Goal: Task Accomplishment & Management: Use online tool/utility

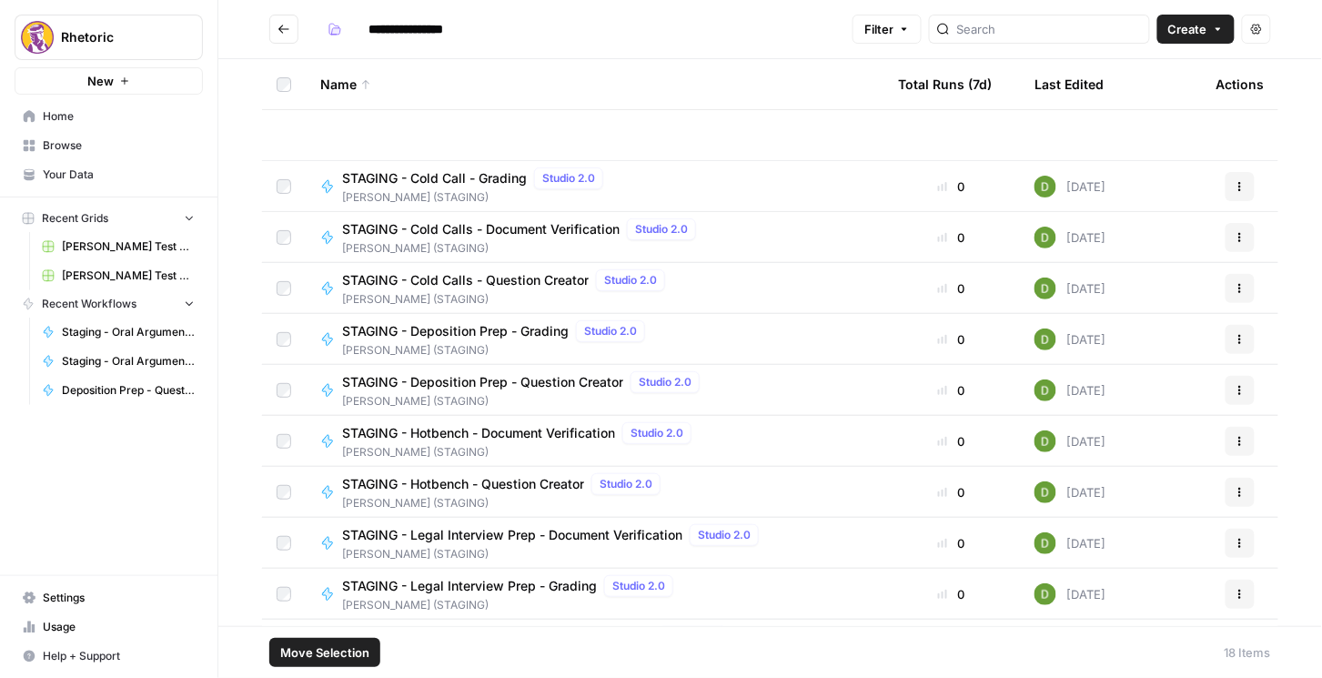
scroll to position [389, 0]
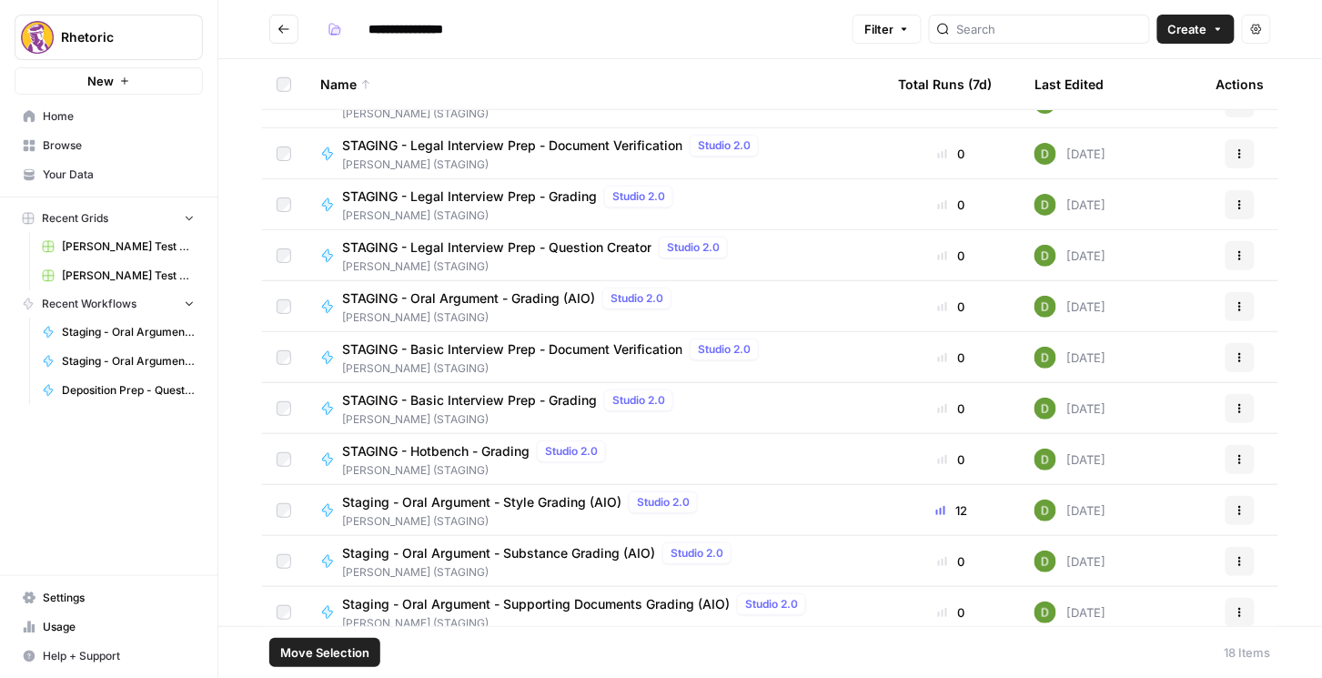
click at [436, 656] on footer "Move Selection 18 Items" at bounding box center [770, 652] width 1104 height 52
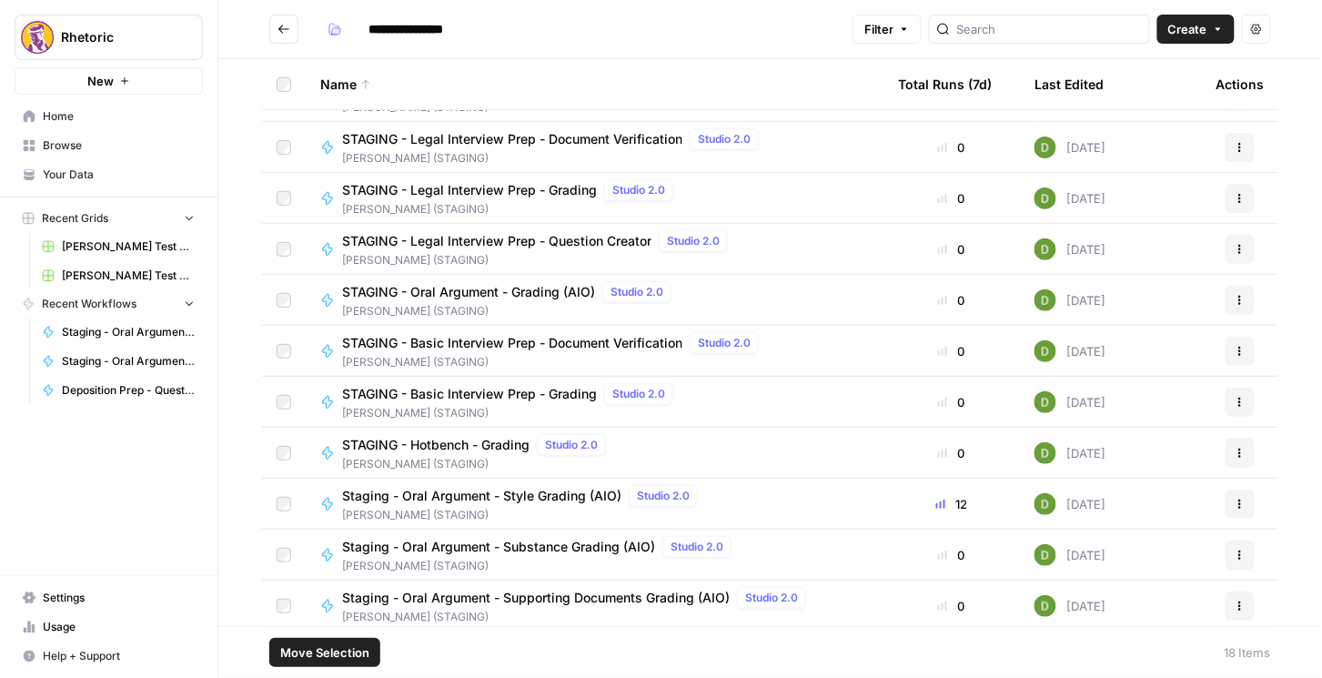
scroll to position [400, 0]
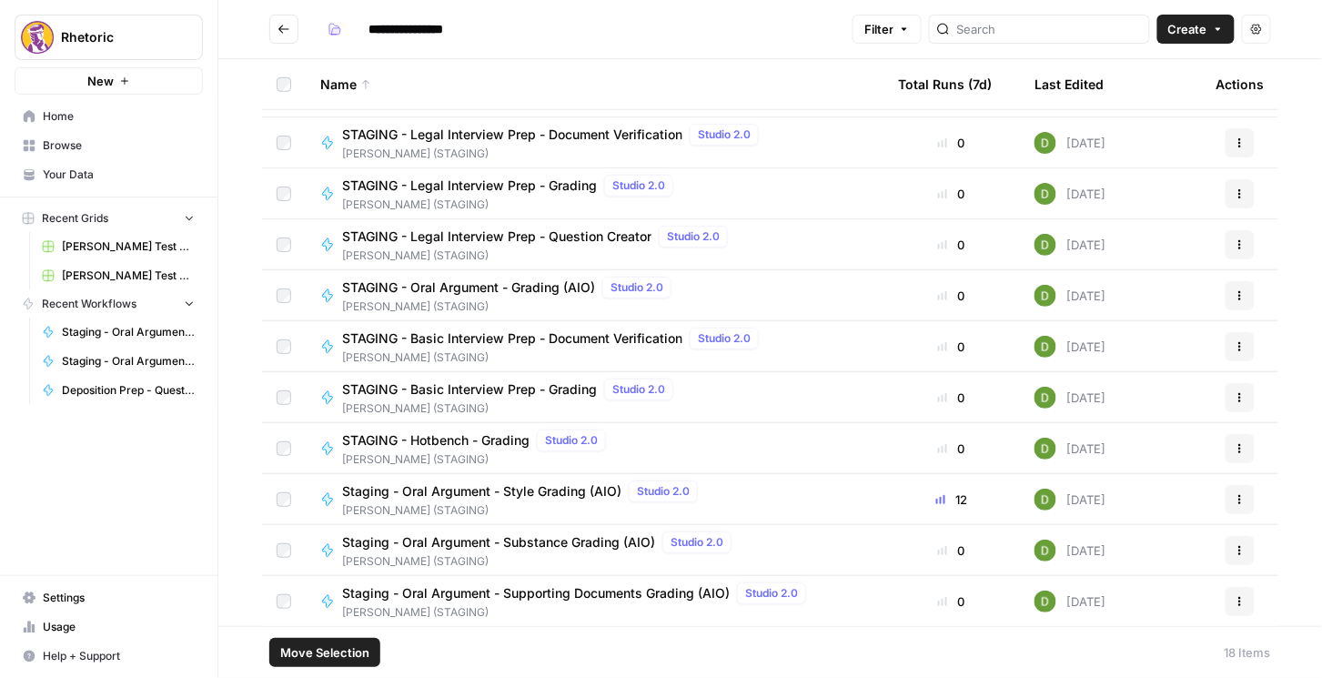
click at [287, 34] on icon "Go back" at bounding box center [283, 29] width 13 height 13
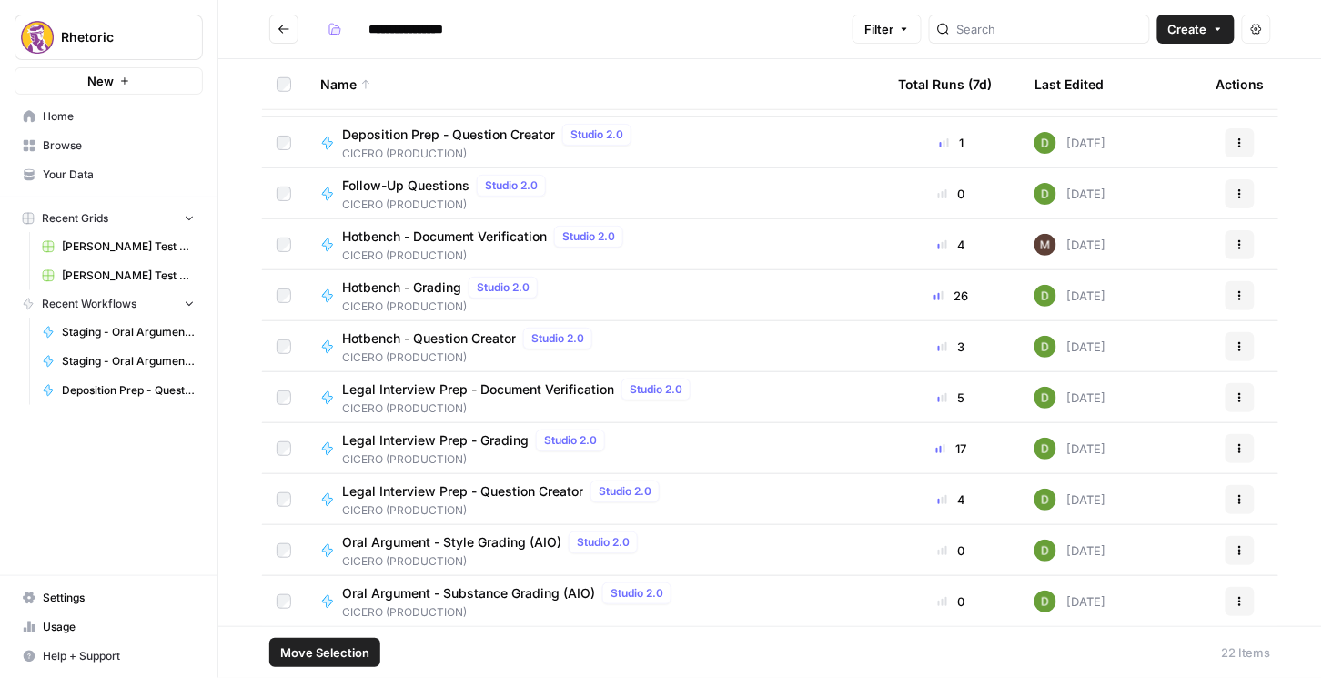
type input "**********"
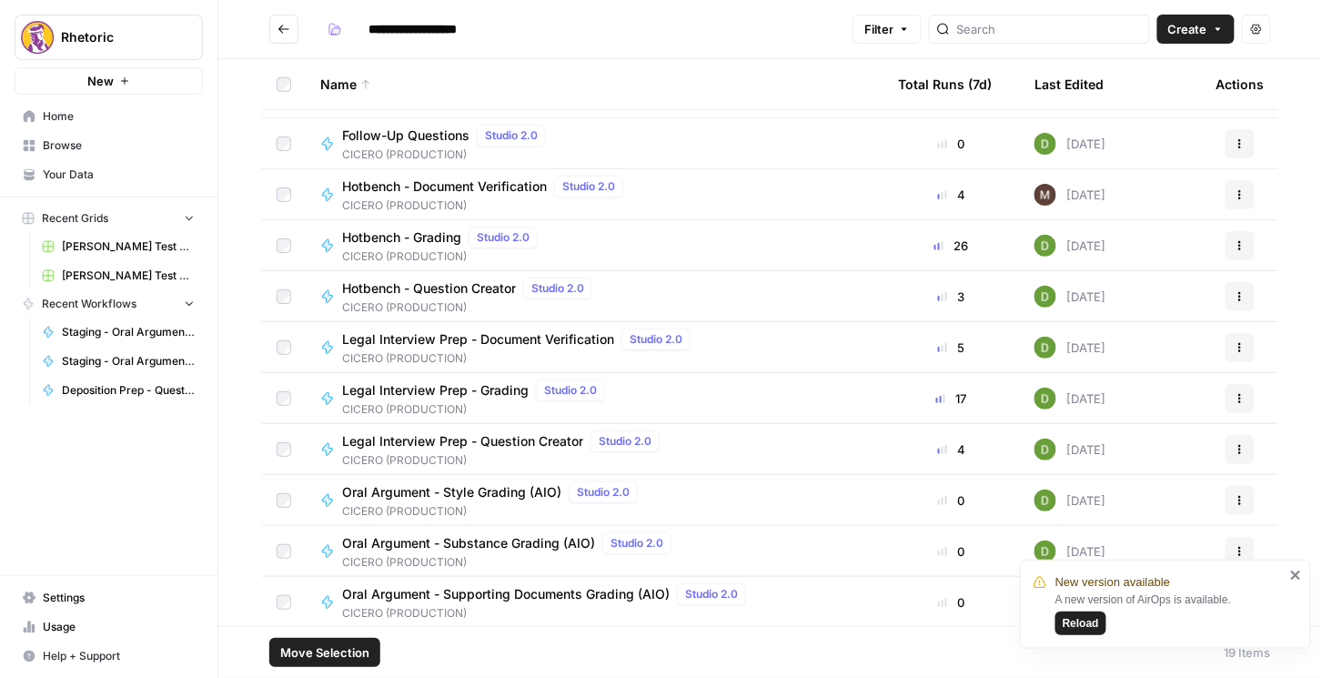
scroll to position [451, 0]
click at [482, 498] on span "Oral Argument - Style Grading (AIO)" at bounding box center [451, 491] width 219 height 18
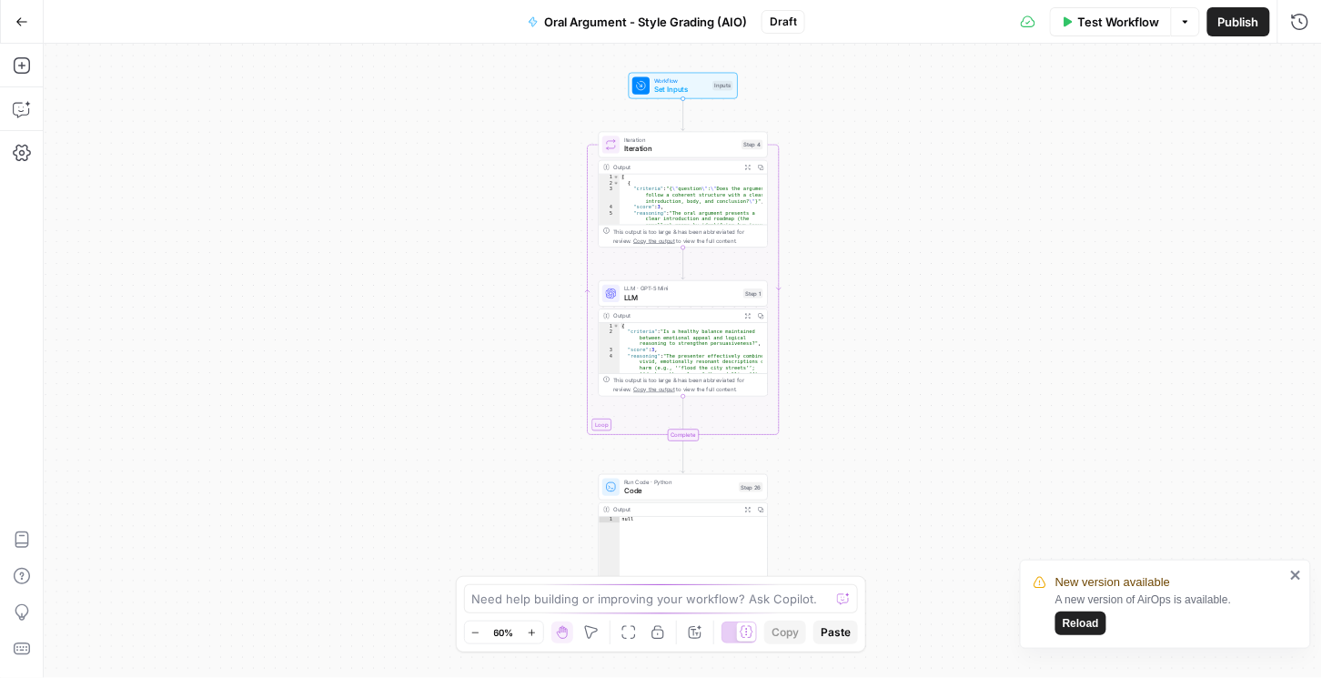
click at [1236, 23] on span "Publish" at bounding box center [1238, 22] width 41 height 18
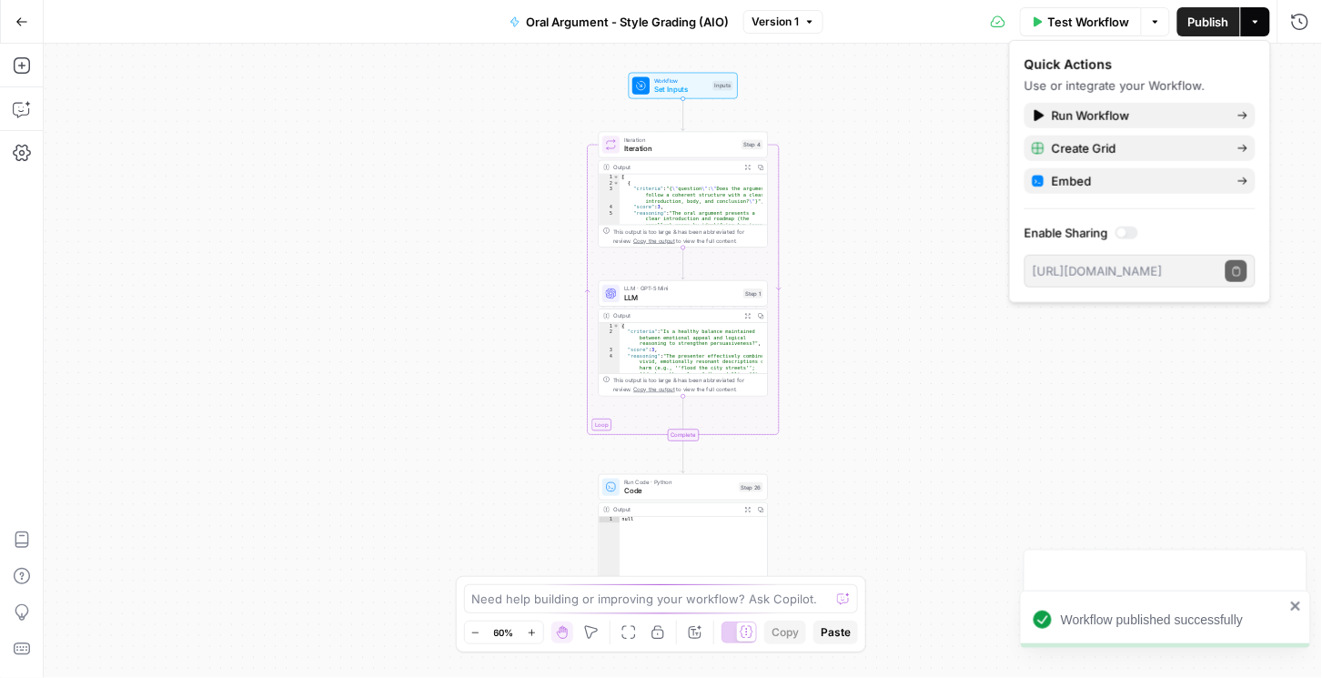
click at [25, 20] on icon "button" at bounding box center [21, 21] width 13 height 13
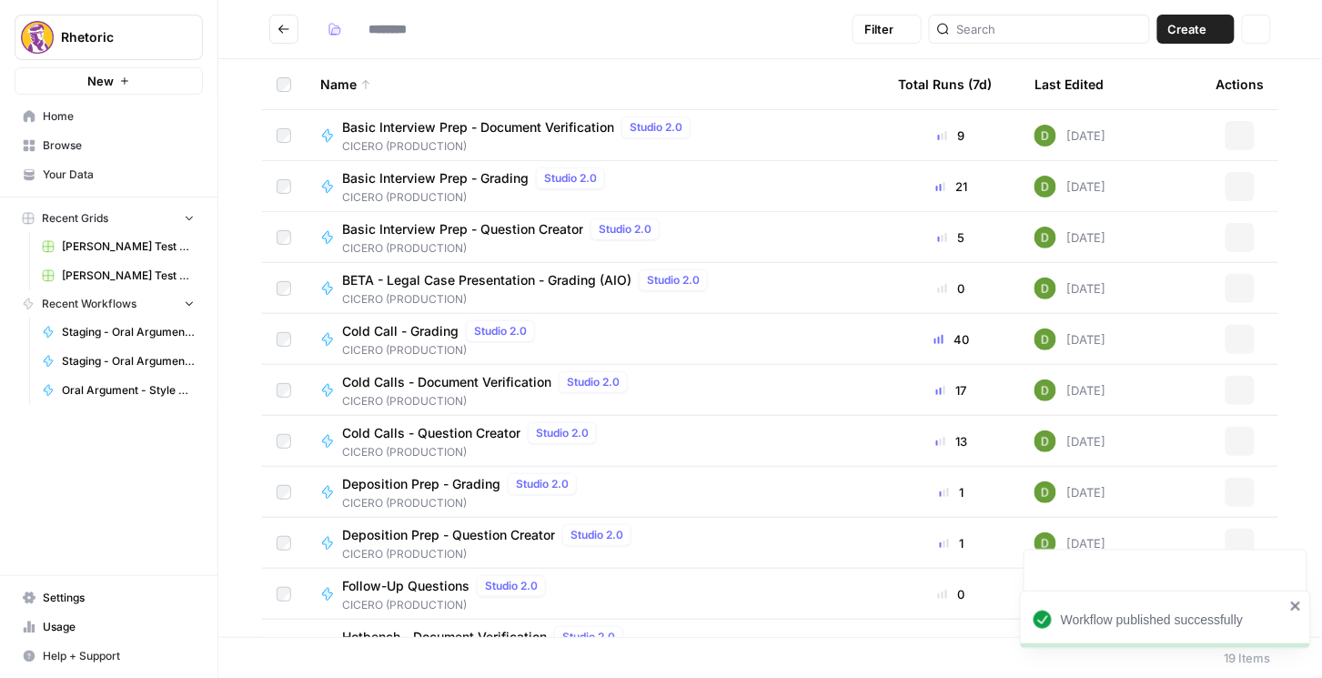
type input "**********"
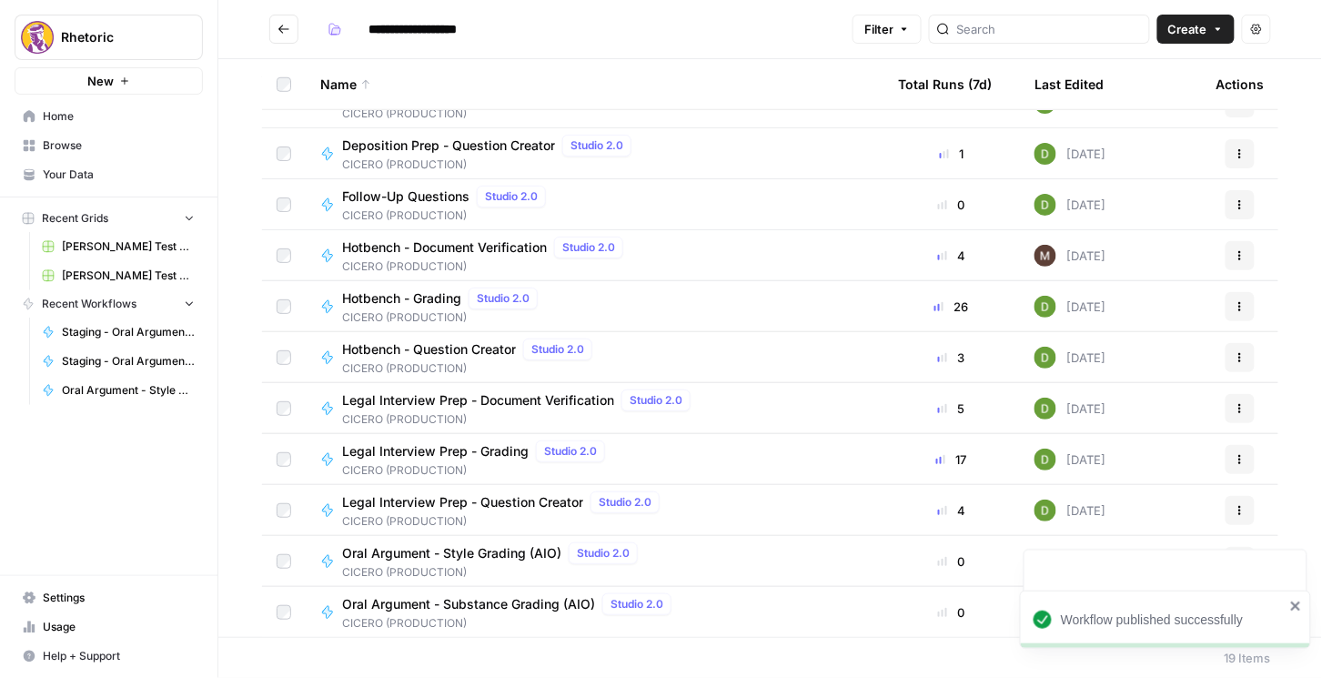
scroll to position [440, 0]
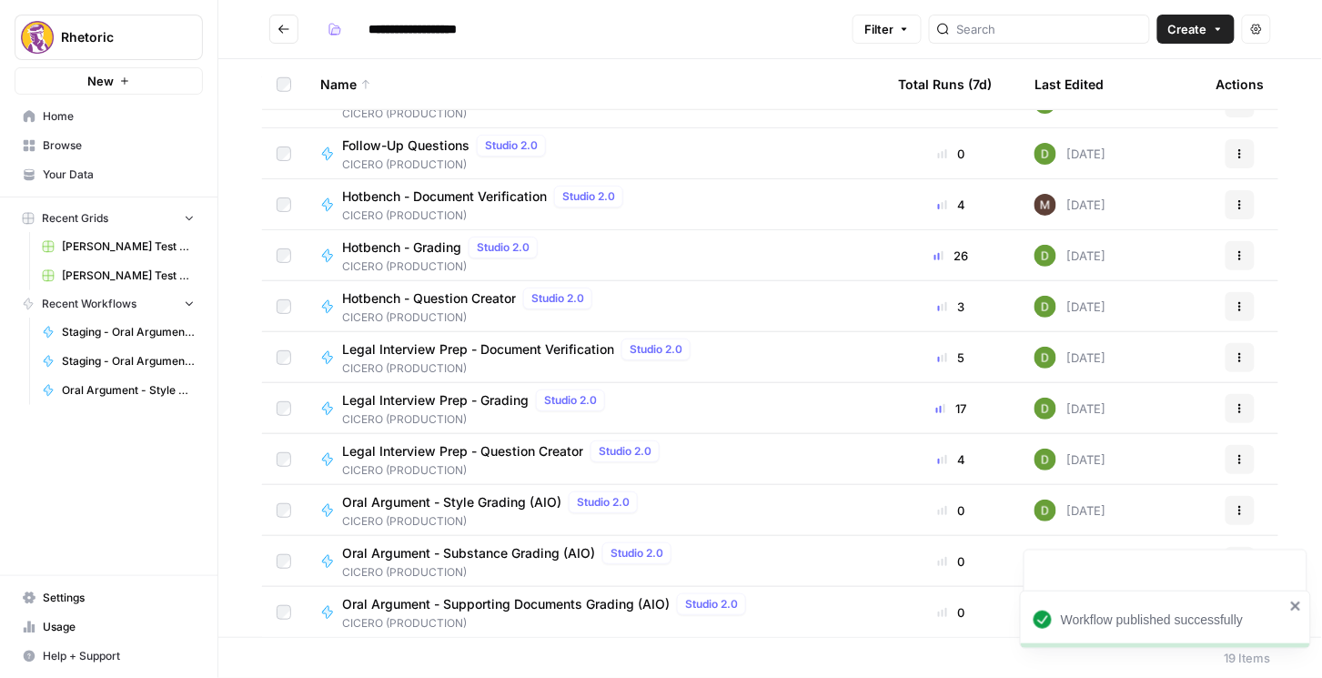
click at [509, 561] on div "Oral Argument - Substance Grading (AIO) Studio 2.0" at bounding box center [510, 553] width 337 height 22
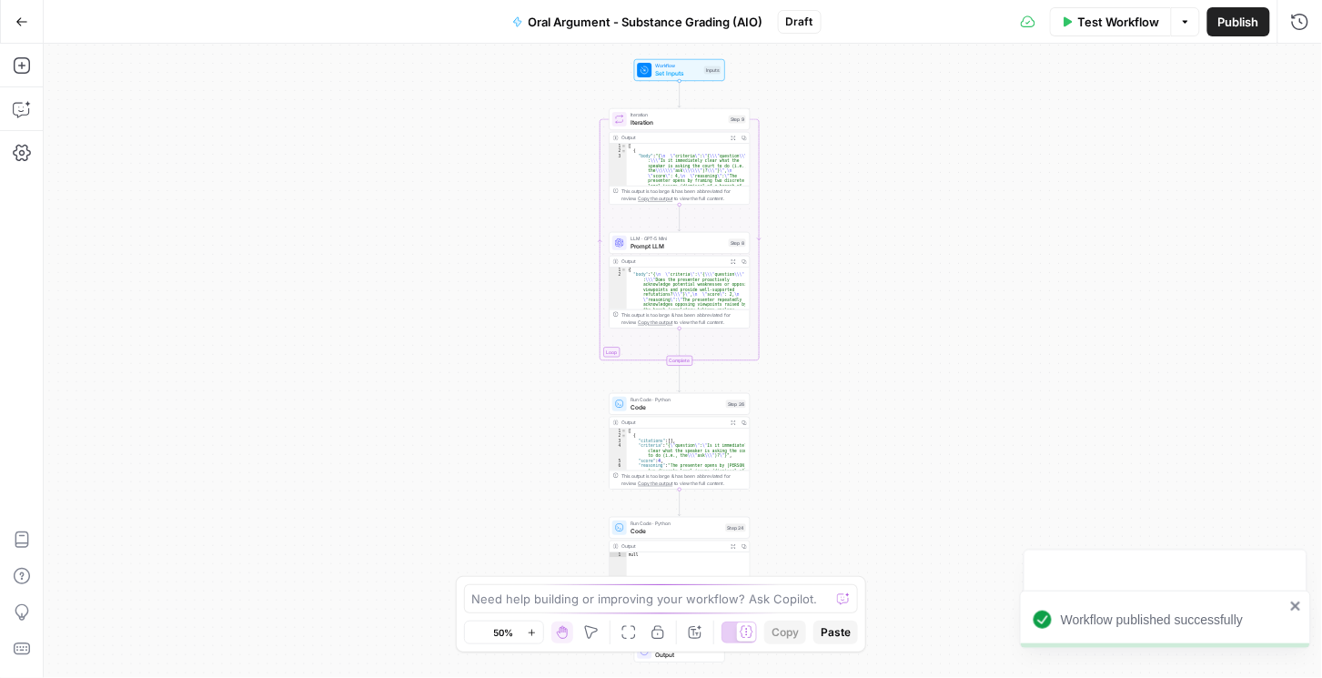
click at [1234, 26] on span "Publish" at bounding box center [1238, 22] width 41 height 18
click at [17, 19] on icon "button" at bounding box center [21, 21] width 11 height 8
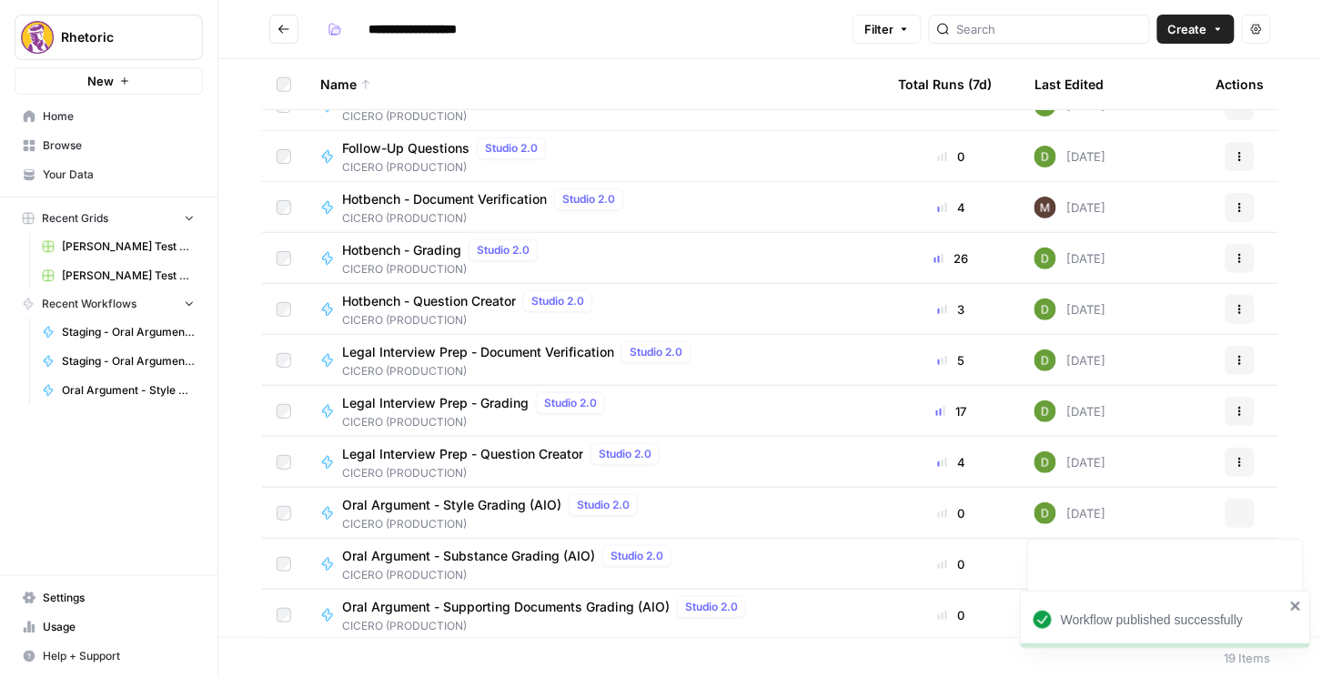
scroll to position [440, 0]
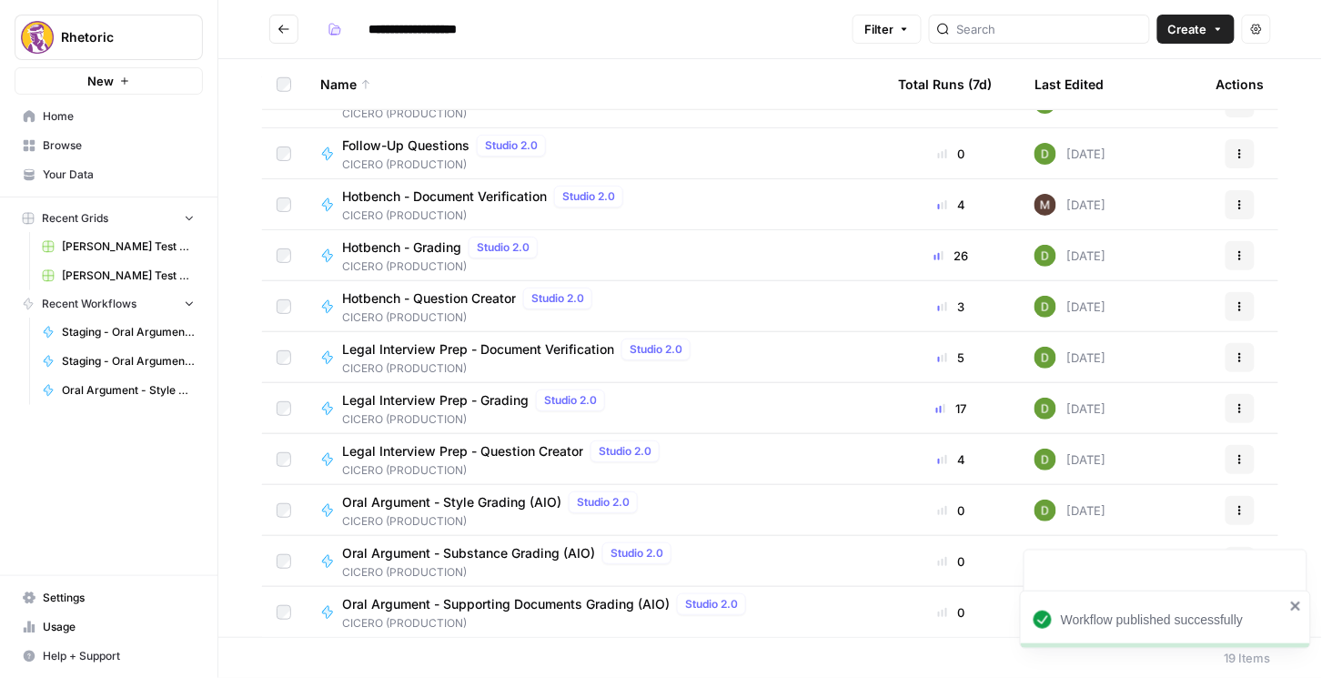
click at [474, 601] on span "Oral Argument - Supporting Documents Grading (AIO)" at bounding box center [506, 604] width 328 height 18
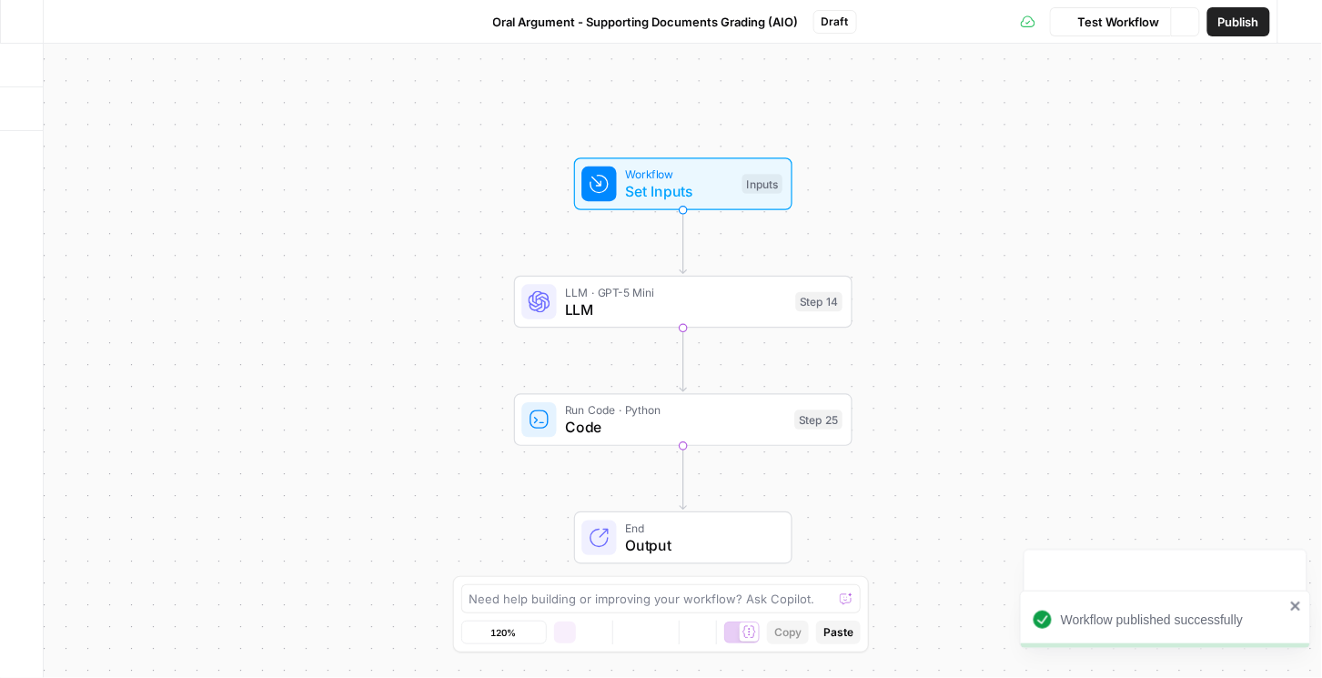
click at [1241, 18] on span "Publish" at bounding box center [1238, 22] width 41 height 18
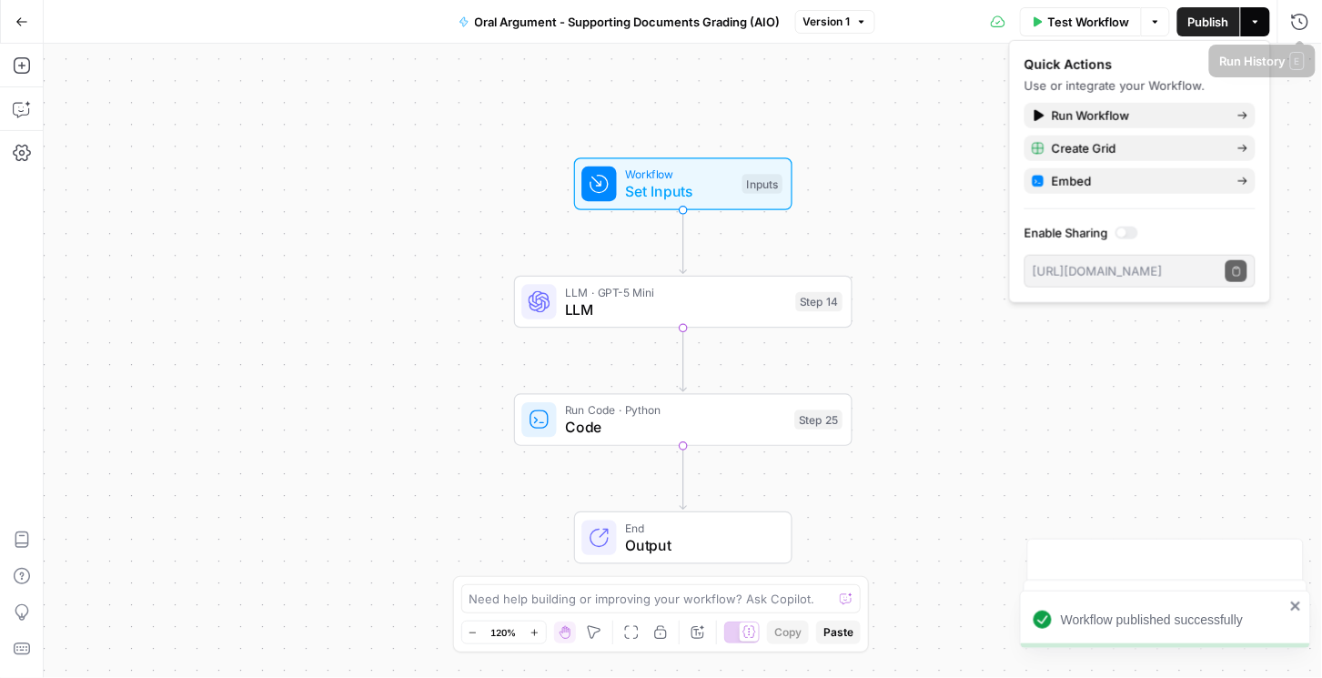
click at [1290, 136] on div "Workflow Set Inputs Inputs LLM · GPT-5 Mini LLM Step 14 Run Code · Python Code …" at bounding box center [683, 361] width 1278 height 634
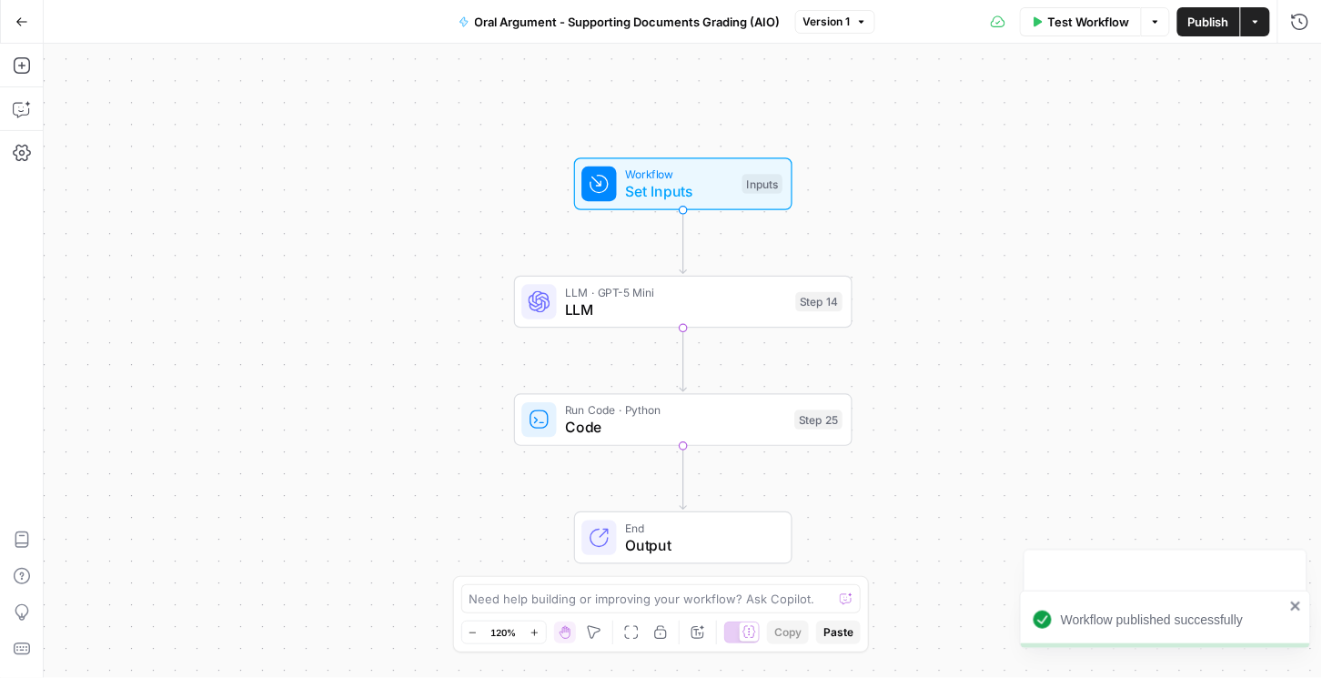
click at [20, 19] on icon "button" at bounding box center [21, 21] width 13 height 13
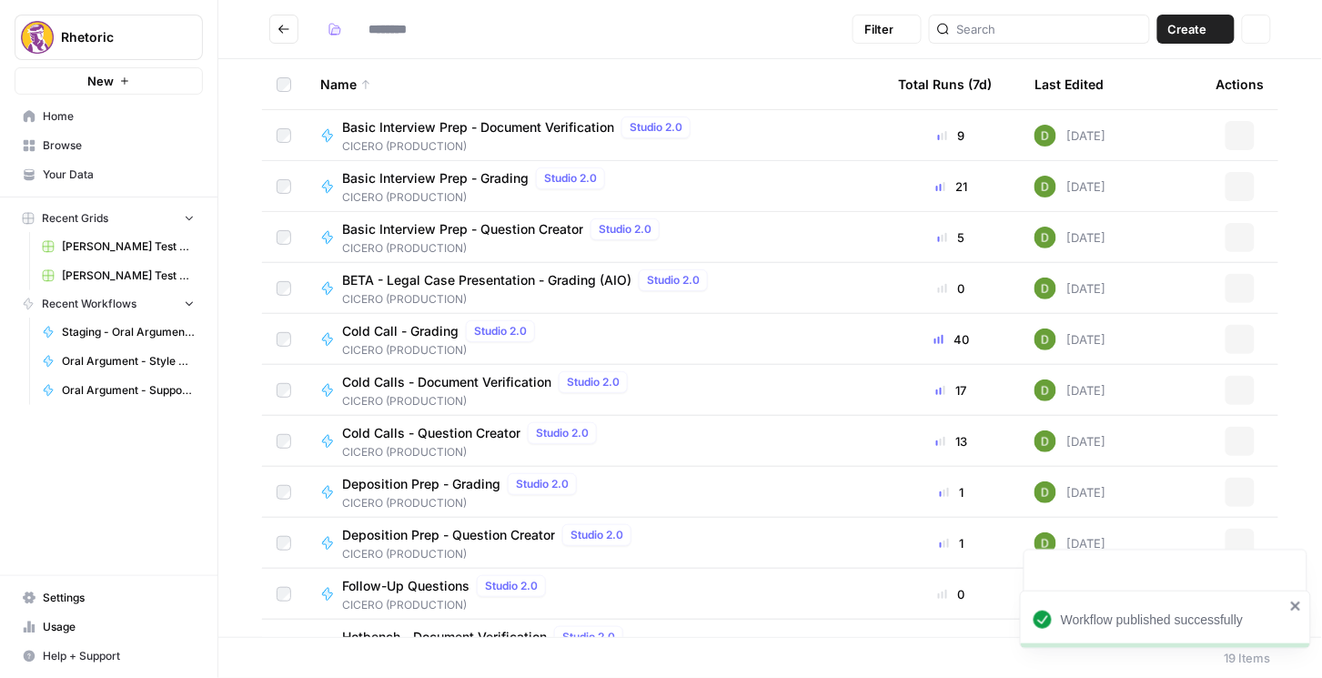
type input "**********"
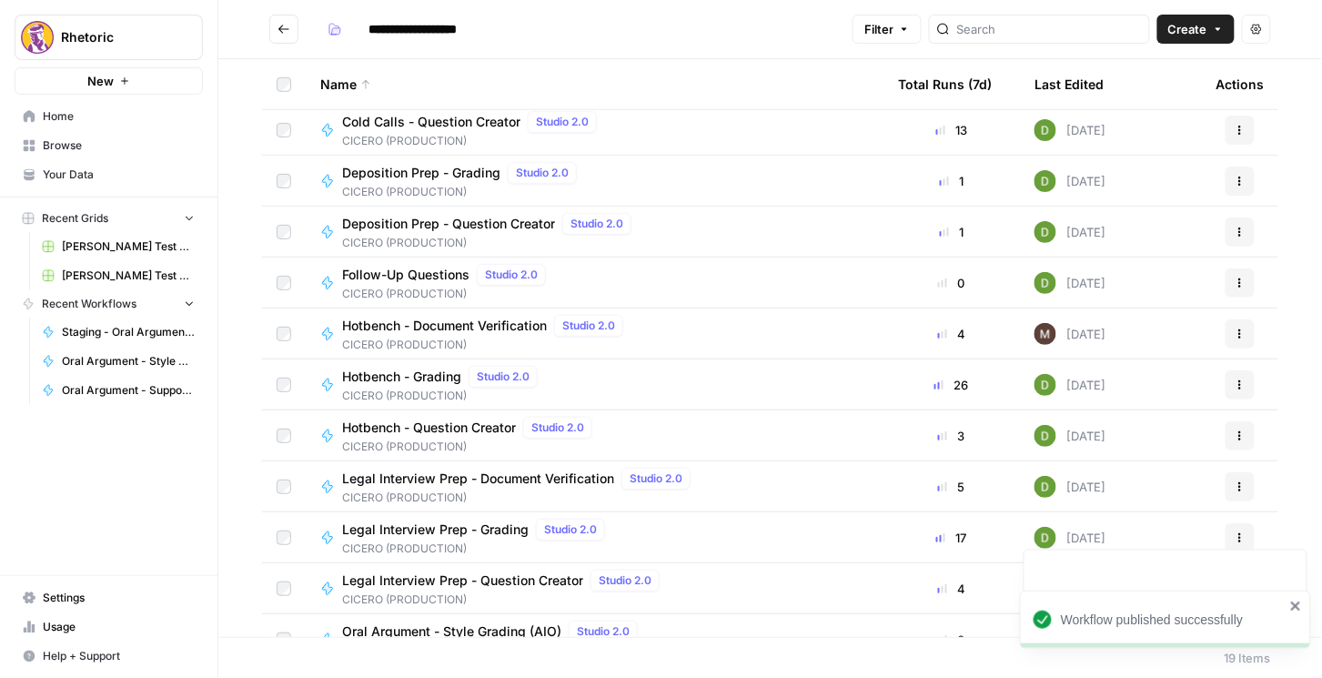
scroll to position [440, 0]
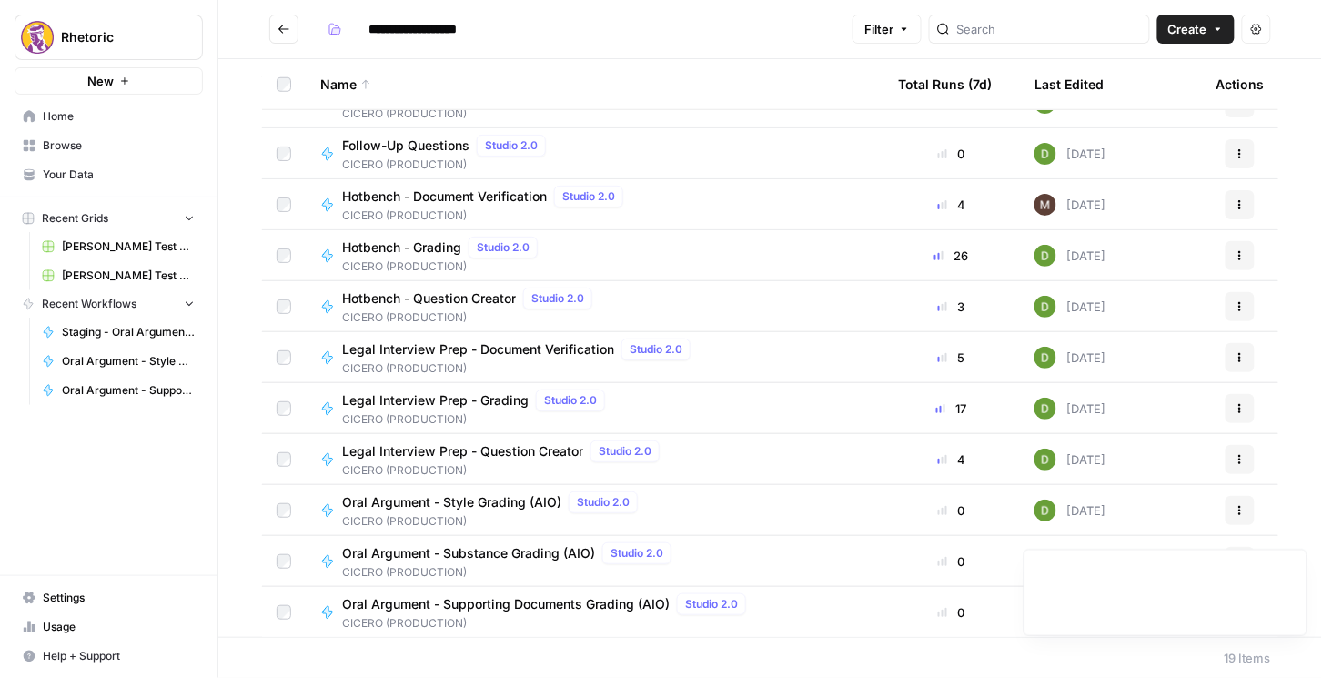
click at [505, 503] on span "Oral Argument - Style Grading (AIO)" at bounding box center [451, 502] width 219 height 18
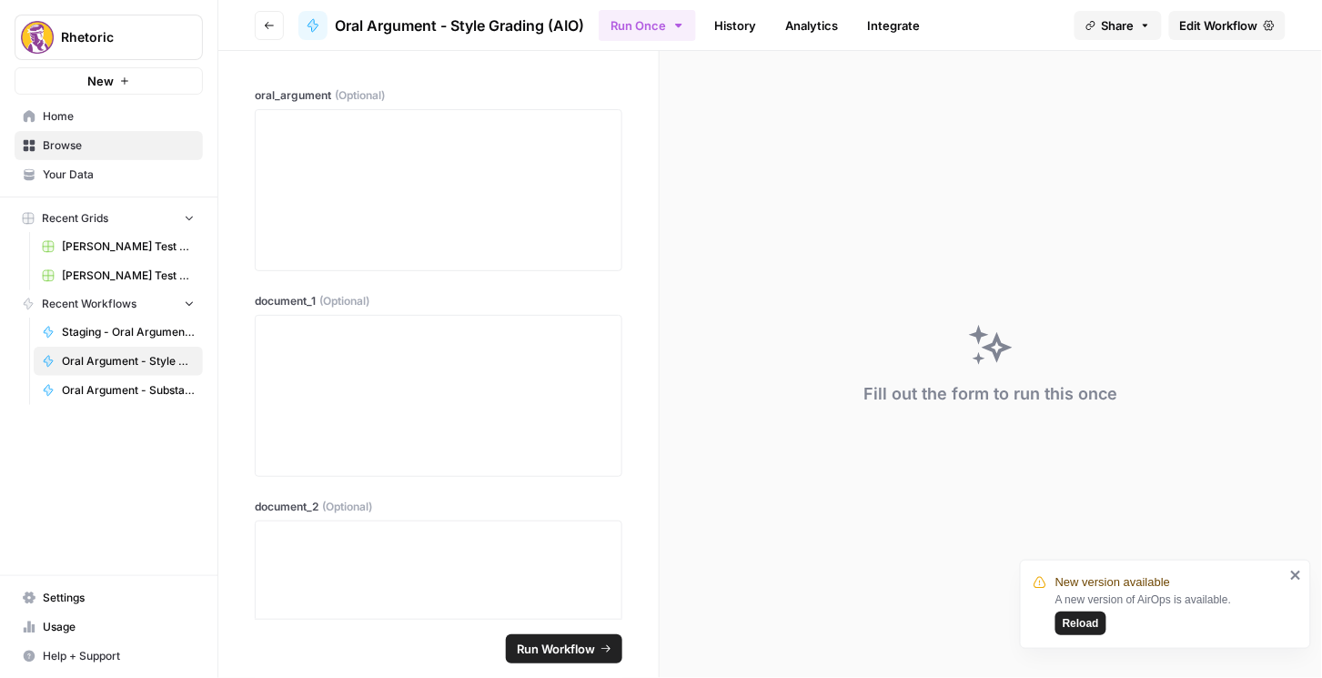
click at [1242, 23] on span "Edit Workflow" at bounding box center [1219, 25] width 78 height 18
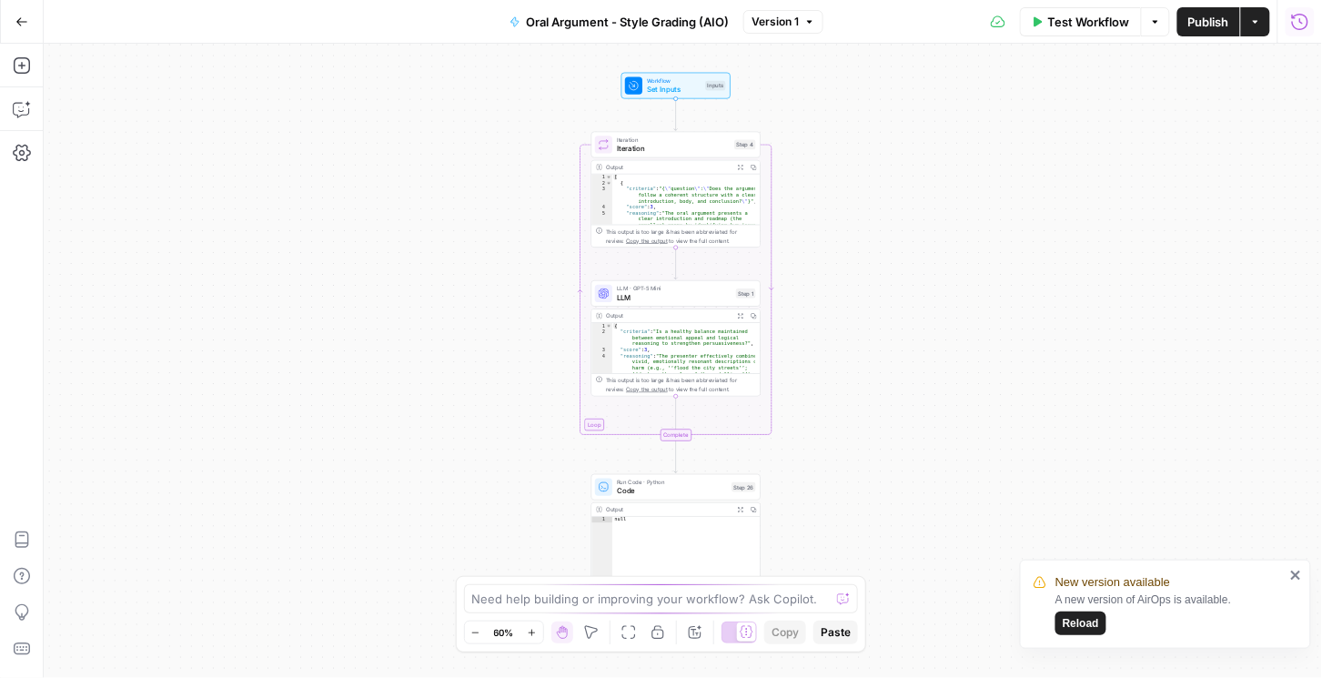
click at [1304, 21] on icon "button" at bounding box center [1300, 22] width 18 height 18
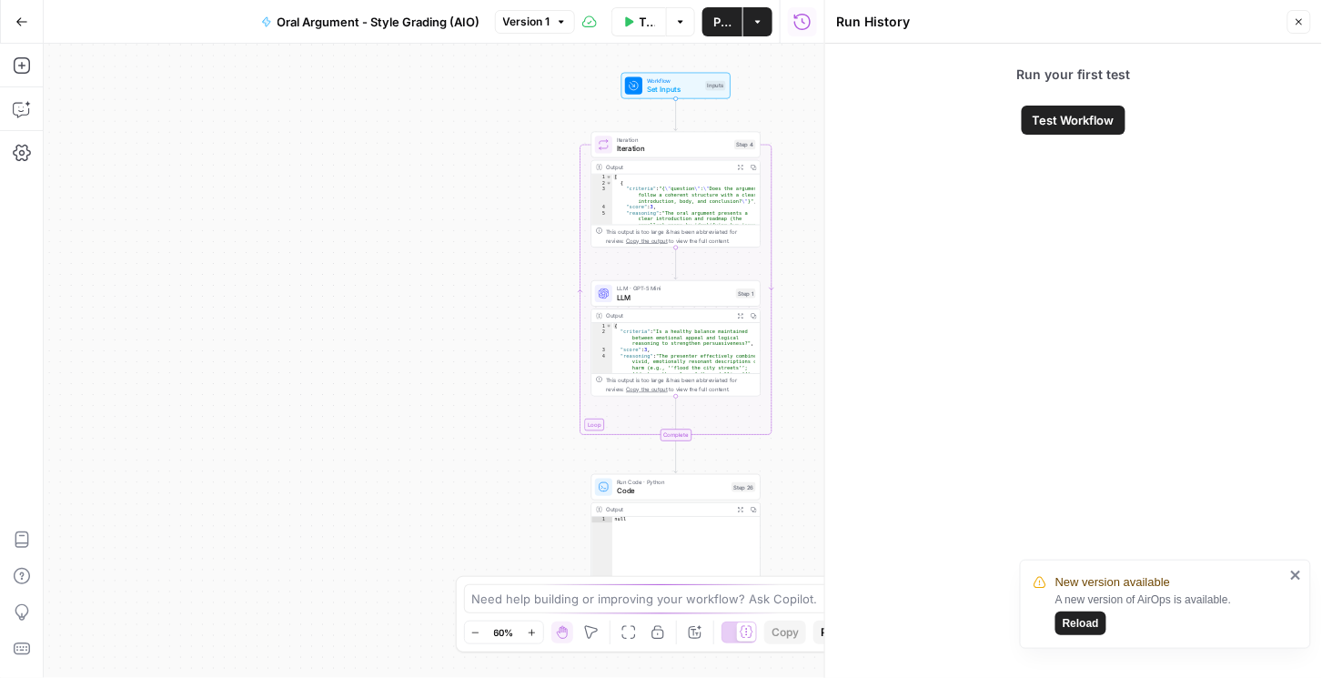
click at [721, 26] on span "Publish" at bounding box center [722, 22] width 18 height 18
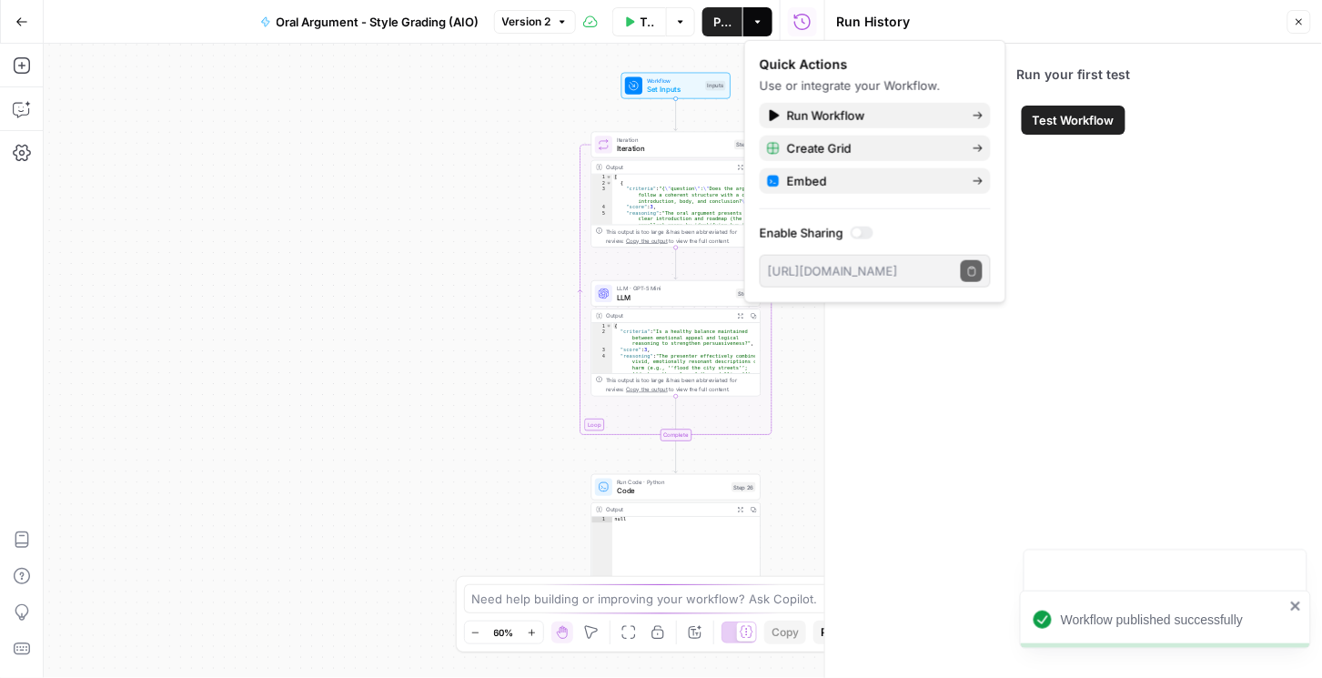
click at [14, 14] on button "Go Back" at bounding box center [21, 21] width 33 height 33
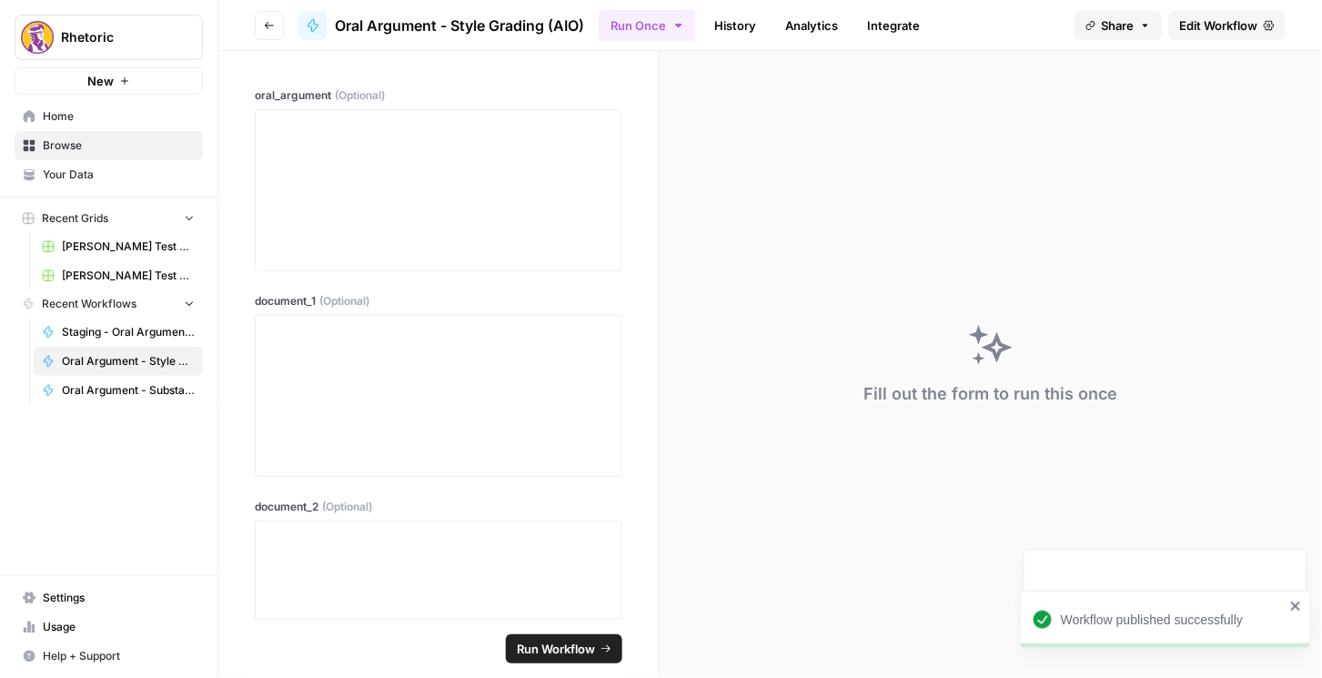
click at [278, 34] on button "Go back" at bounding box center [269, 25] width 29 height 29
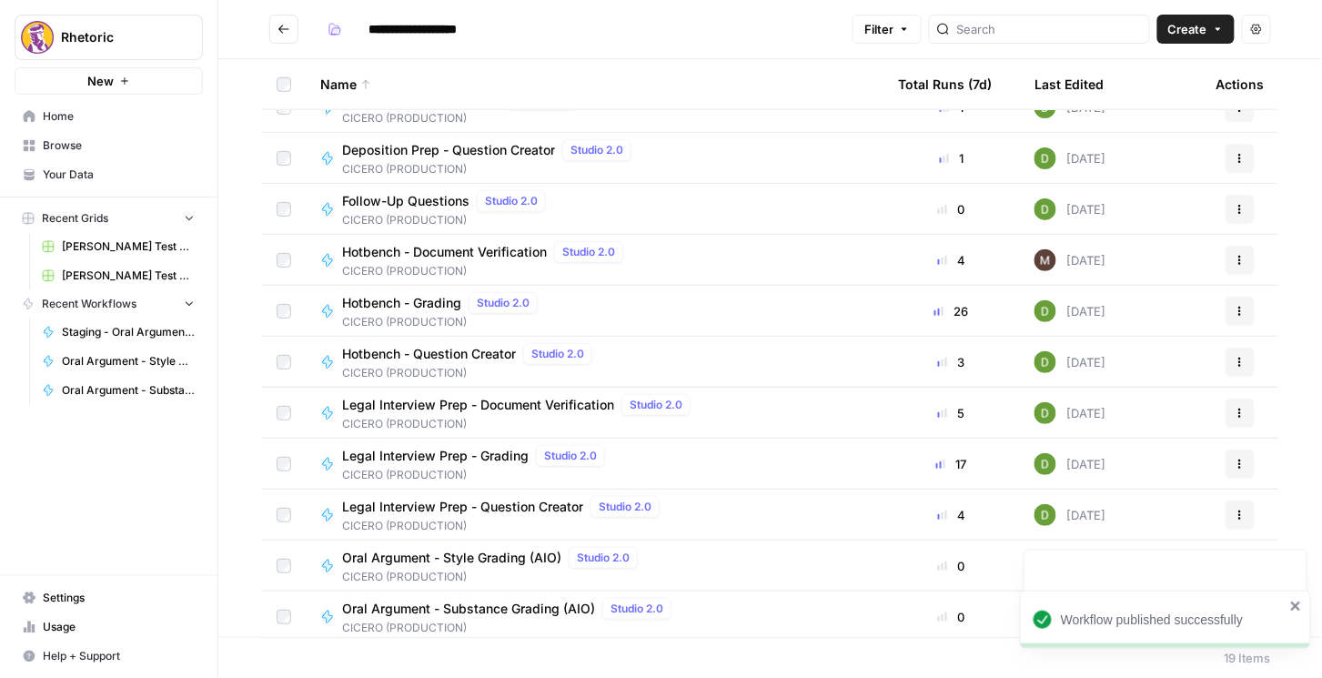
scroll to position [440, 0]
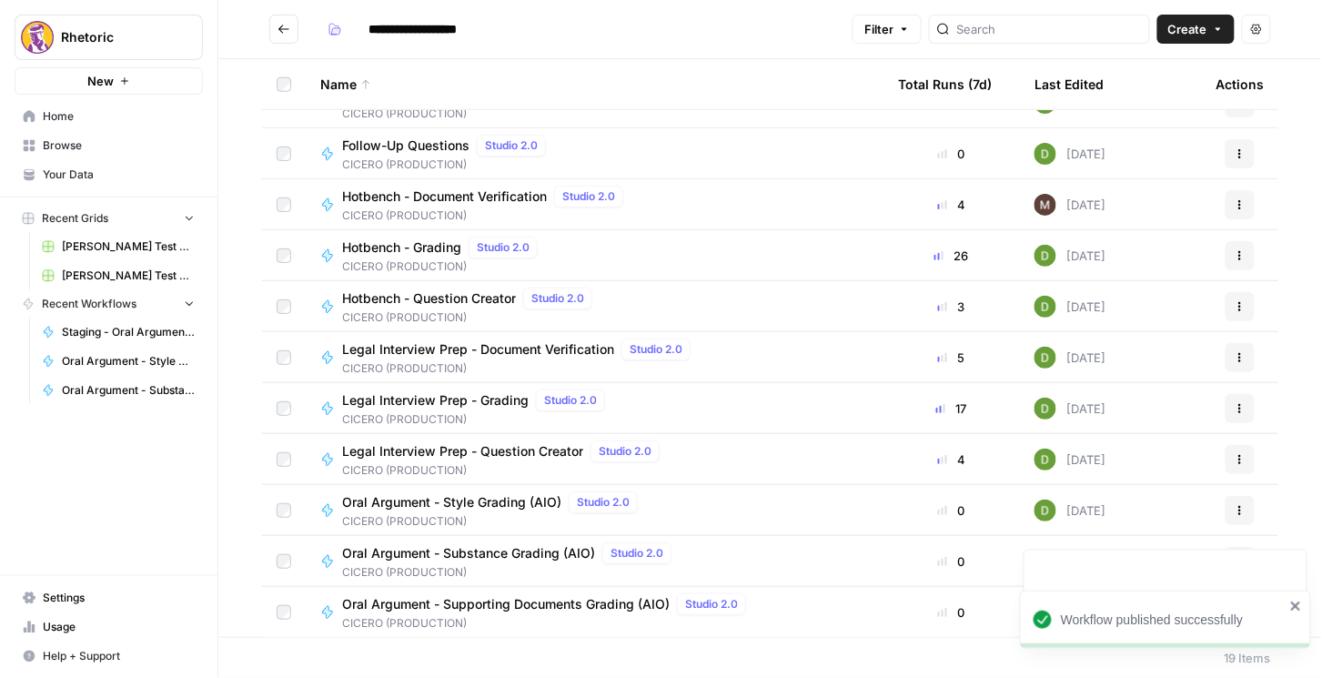
click at [508, 558] on span "Oral Argument - Substance Grading (AIO)" at bounding box center [468, 553] width 253 height 18
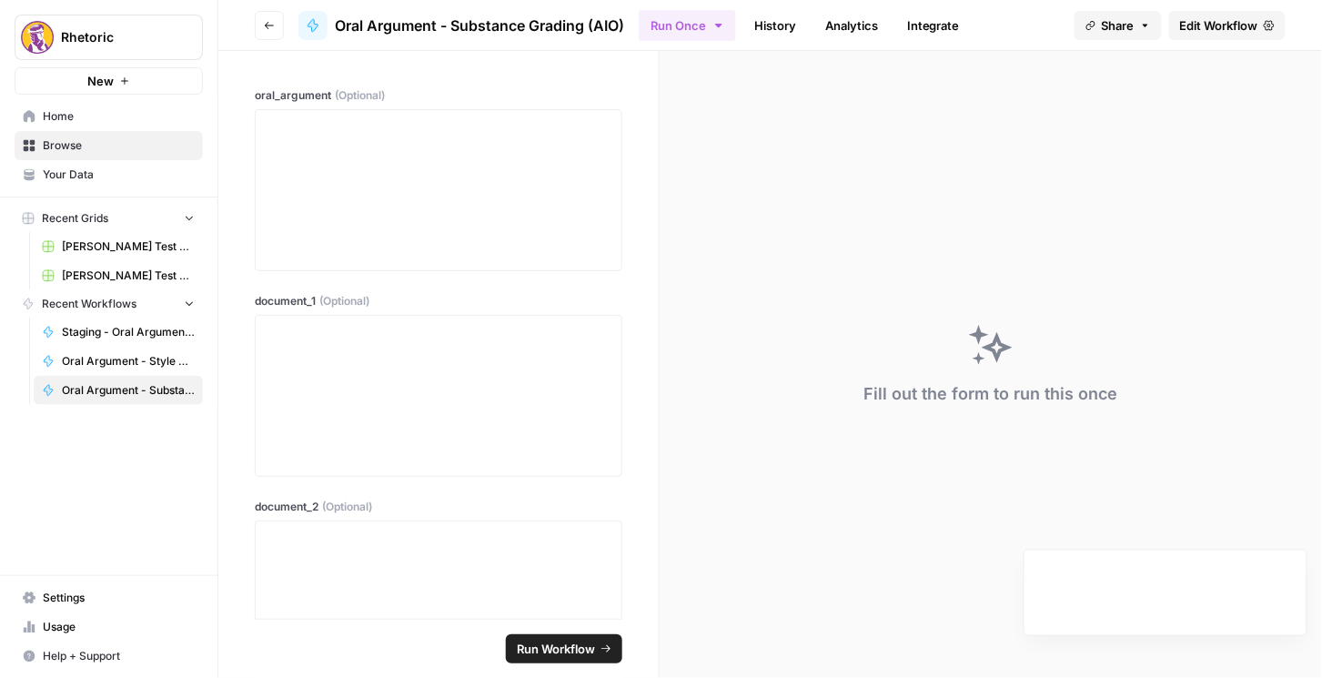
click at [1209, 28] on span "Edit Workflow" at bounding box center [1219, 25] width 78 height 18
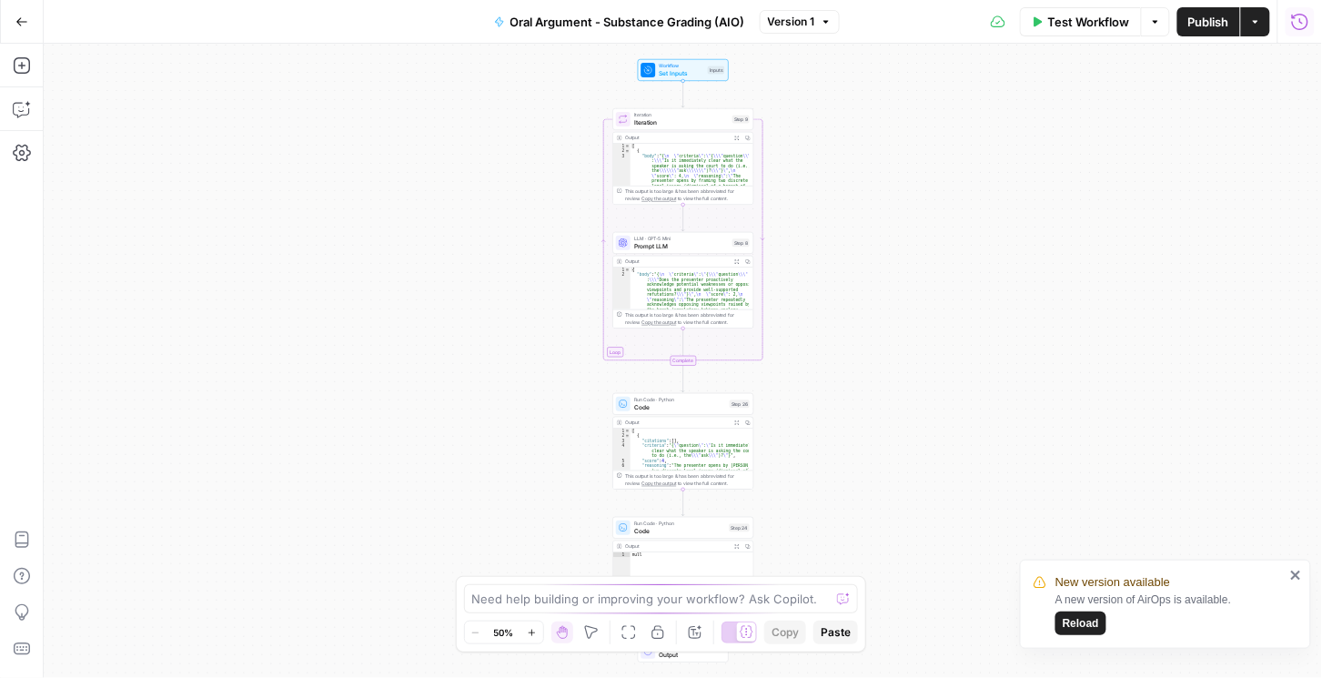
click at [1296, 26] on icon "button" at bounding box center [1300, 22] width 18 height 18
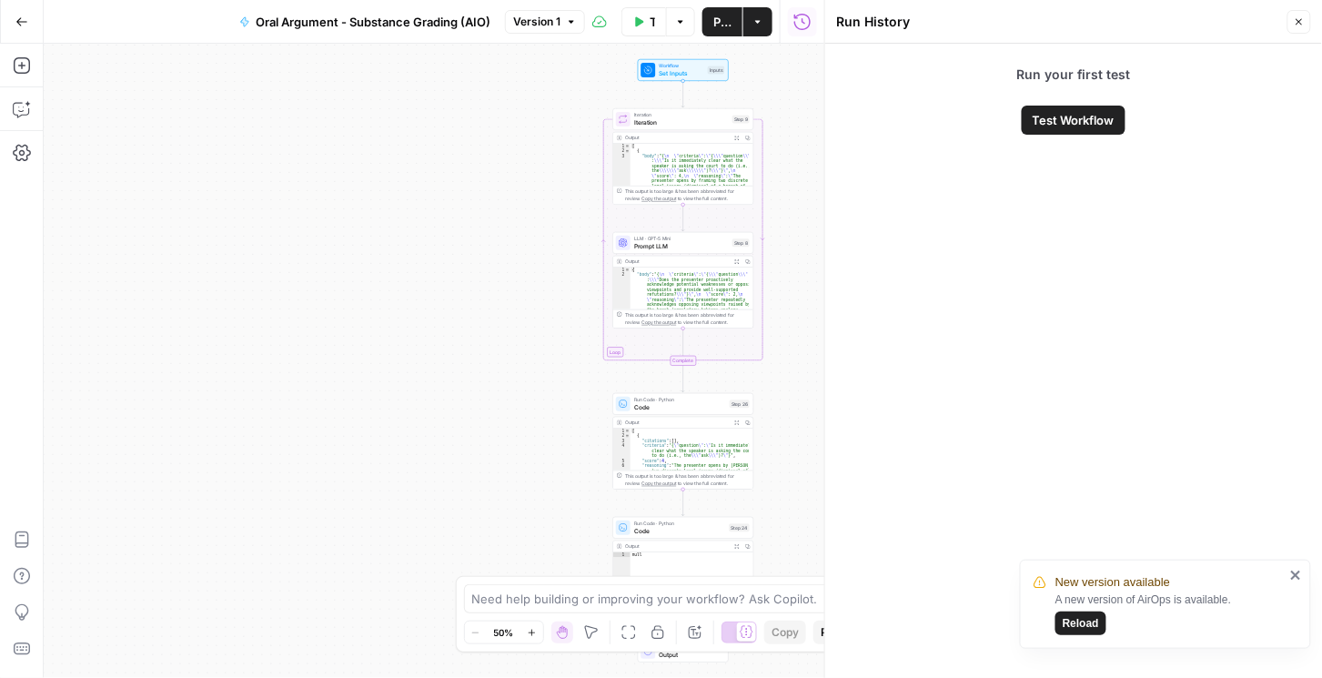
drag, startPoint x: 979, startPoint y: 635, endPoint x: 988, endPoint y: 610, distance: 26.2
click at [979, 635] on div "Run your first test Test Workflow" at bounding box center [1073, 361] width 497 height 634
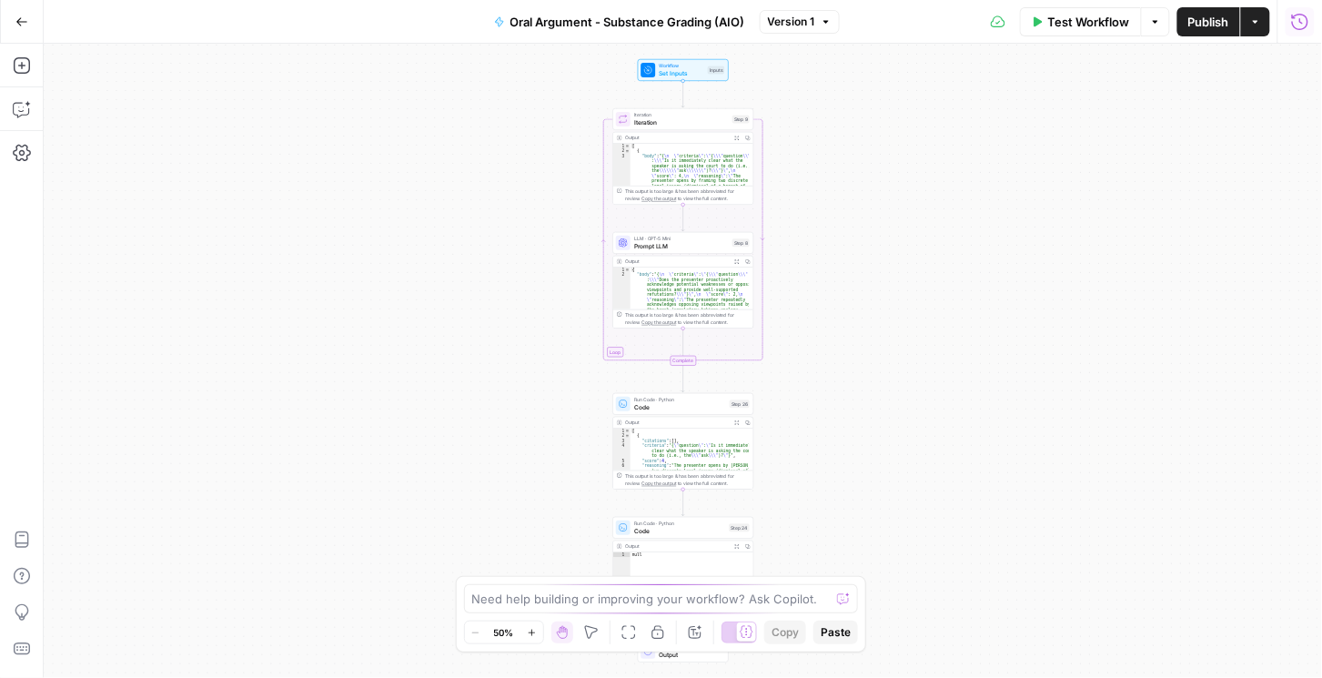
click at [1295, 28] on icon "button" at bounding box center [1300, 22] width 18 height 18
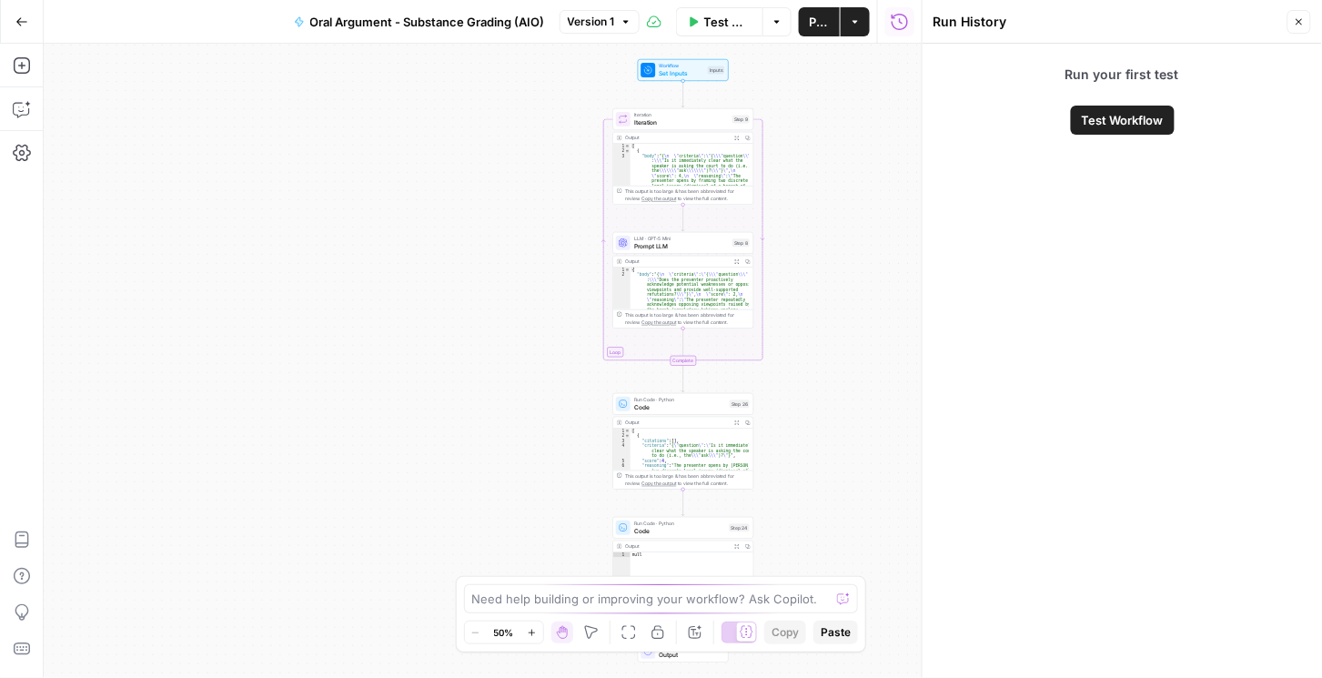
click at [20, 22] on icon "button" at bounding box center [21, 21] width 13 height 13
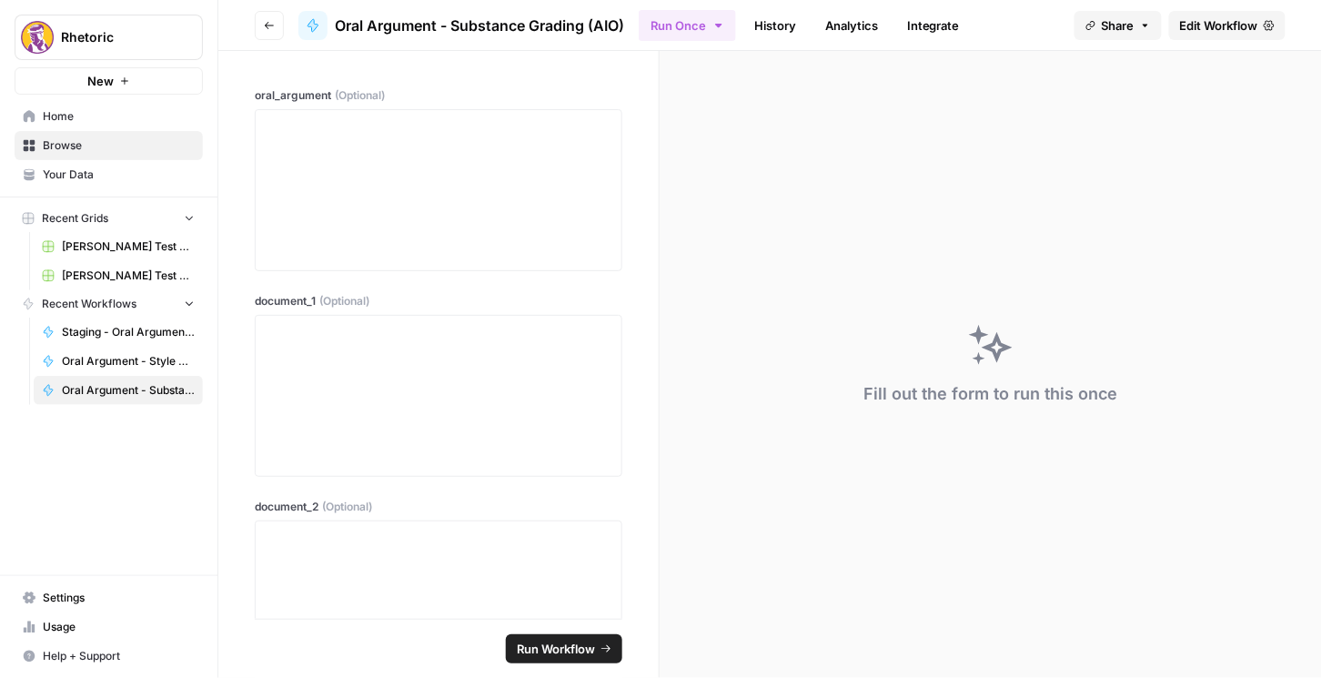
click at [275, 24] on button "Go back" at bounding box center [269, 25] width 29 height 29
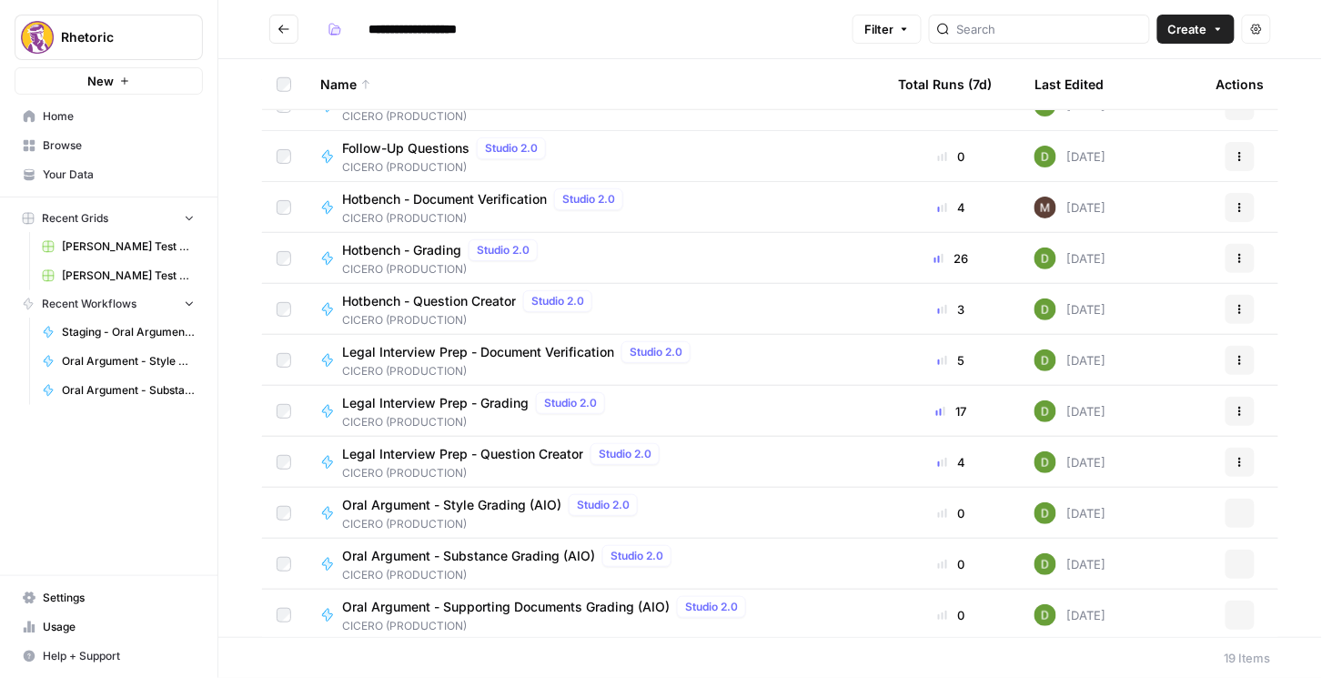
scroll to position [440, 0]
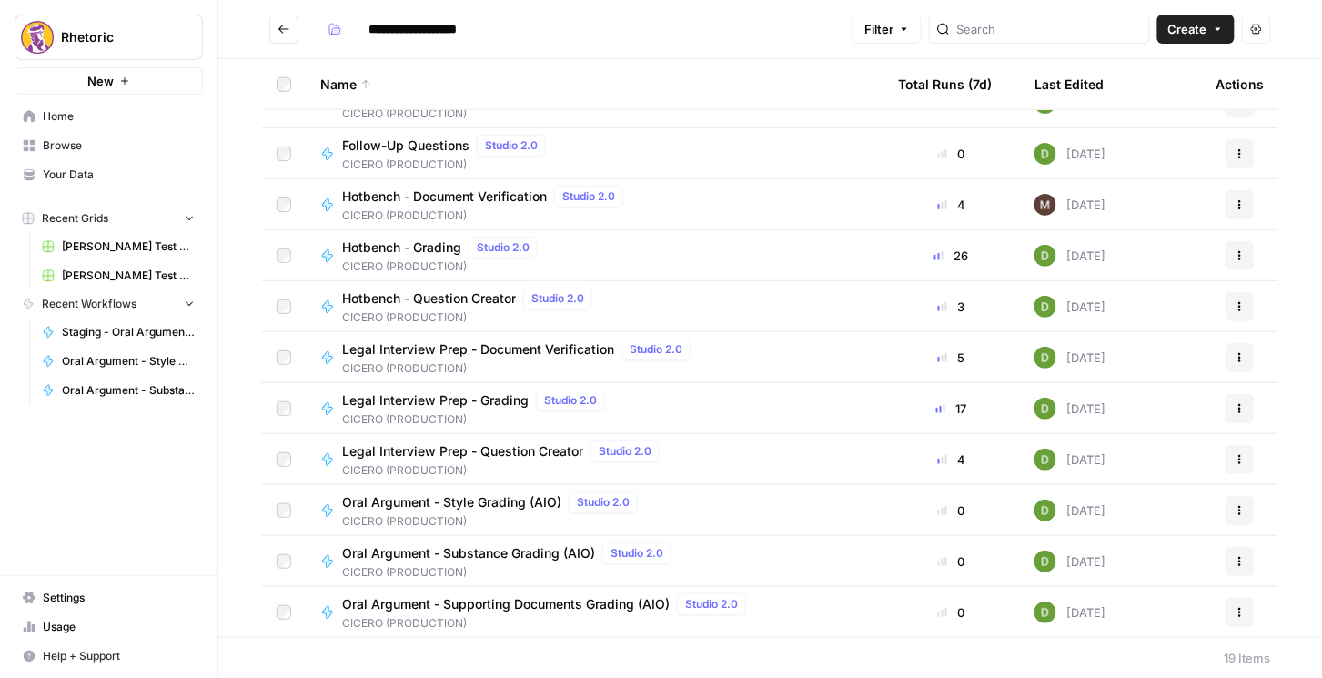
click at [506, 503] on span "Oral Argument - Style Grading (AIO)" at bounding box center [451, 502] width 219 height 18
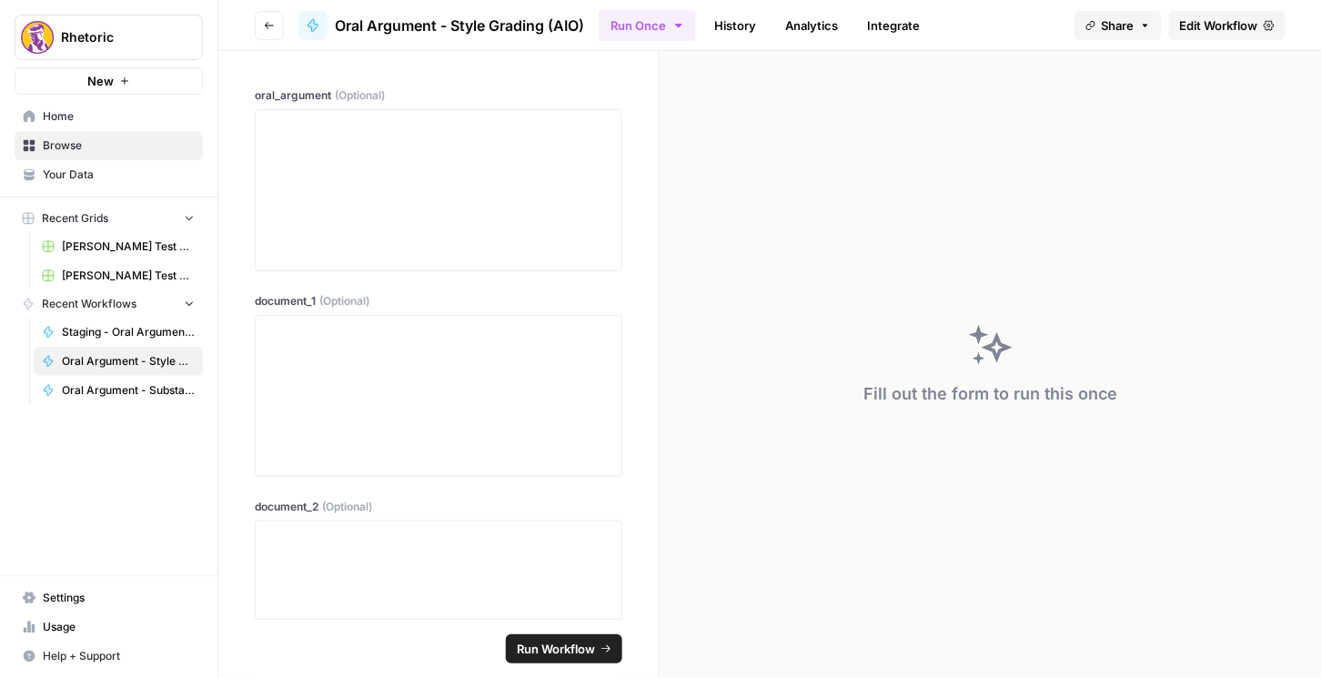
click at [1202, 32] on span "Edit Workflow" at bounding box center [1219, 25] width 78 height 18
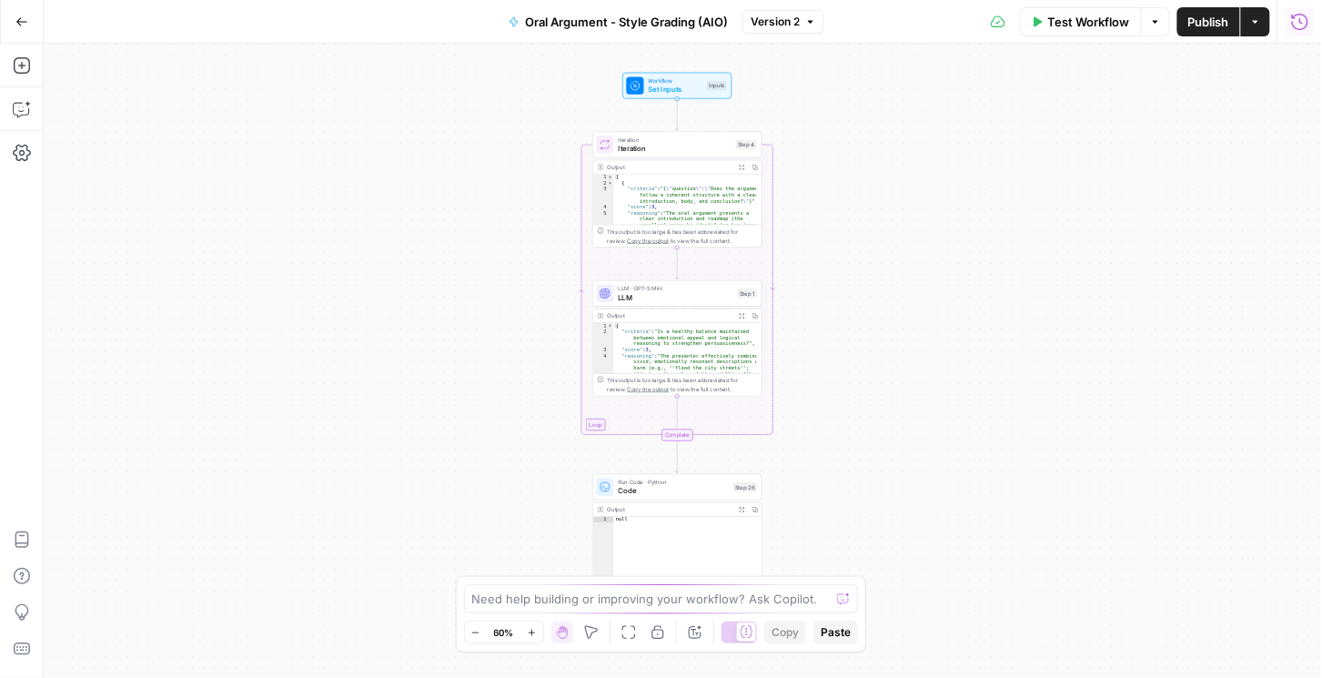
click at [1295, 30] on button "Run History" at bounding box center [1299, 21] width 29 height 29
click at [1231, 321] on div "Workflow Set Inputs Inputs Loop Iteration Iteration Step 4 Output Expand Output…" at bounding box center [683, 361] width 1278 height 634
click at [1102, 35] on div "Test Workflow Options Publish Actions Run History" at bounding box center [1073, 21] width 498 height 43
click at [1098, 29] on span "Test Workflow" at bounding box center [1089, 22] width 82 height 18
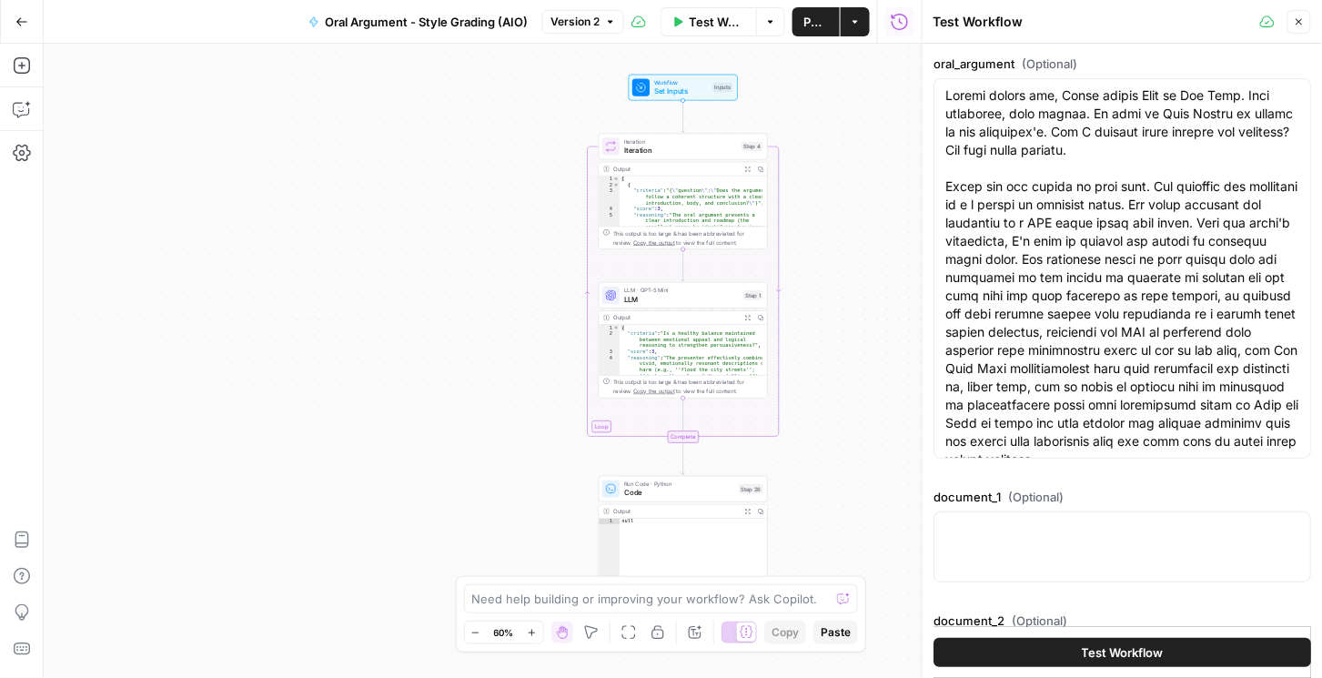
click at [1097, 653] on span "Test Workflow" at bounding box center [1123, 652] width 82 height 18
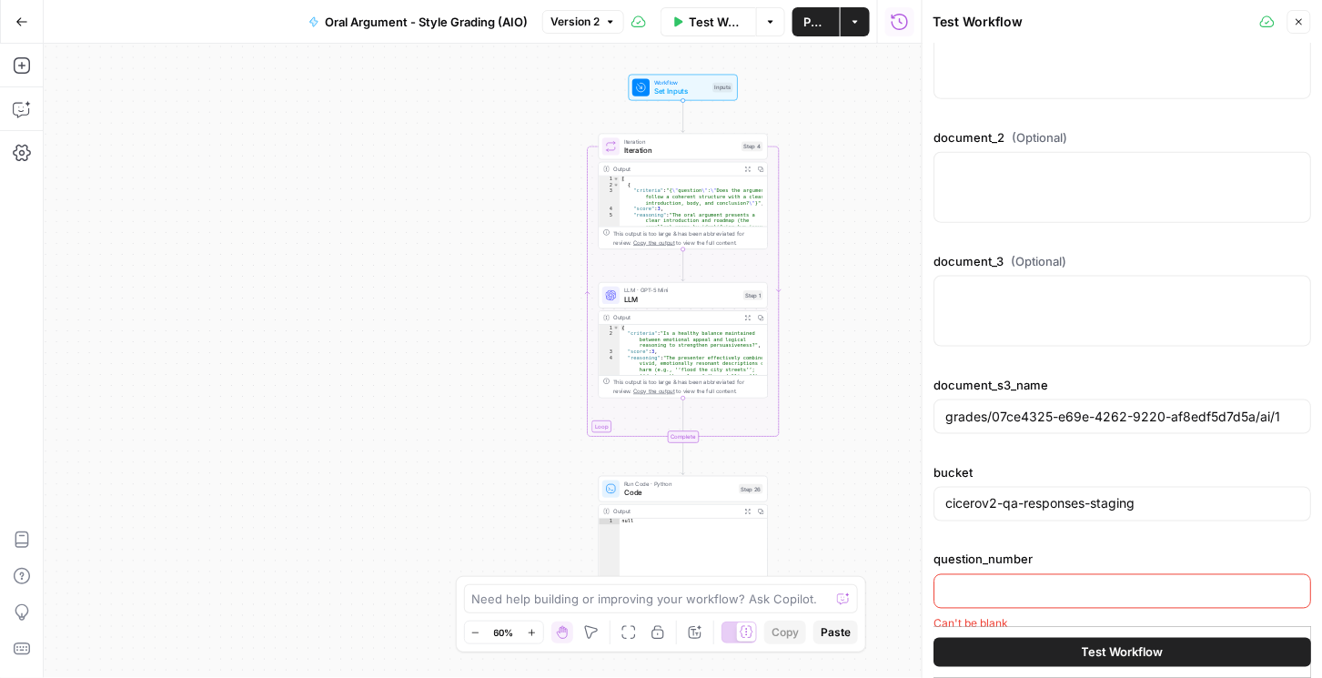
scroll to position [498, 0]
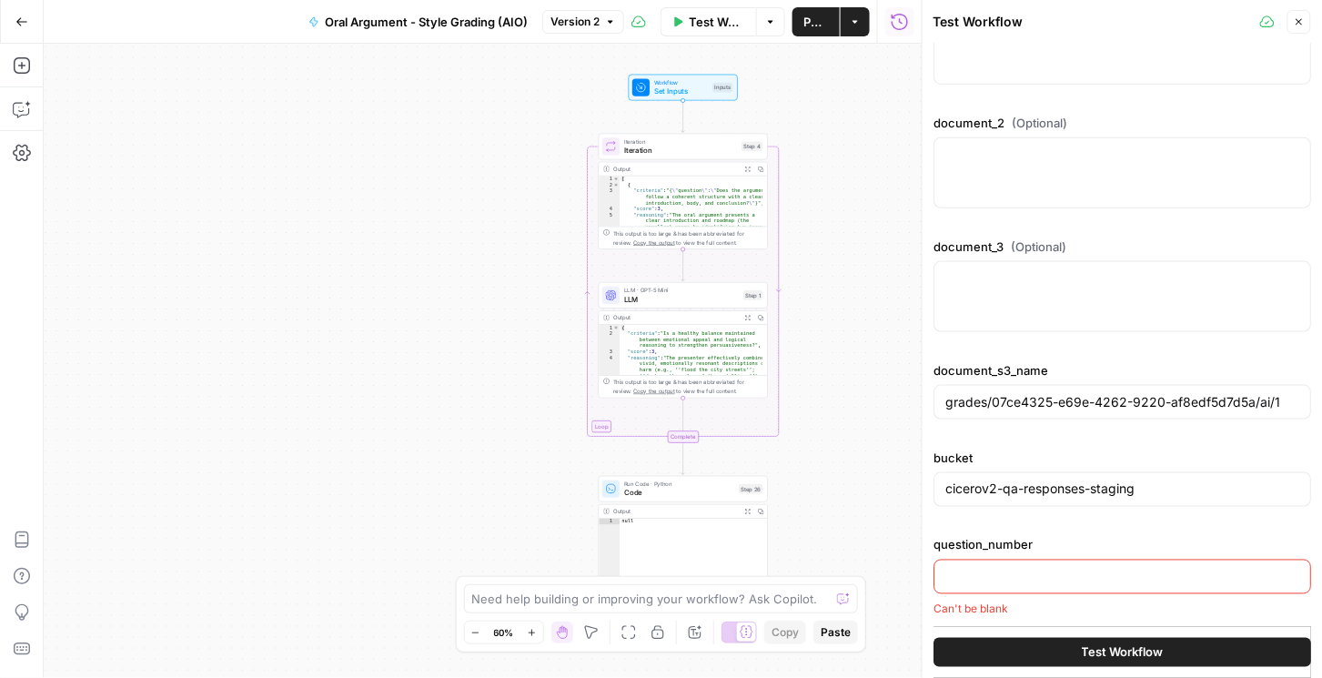
click at [1031, 577] on input "question_number" at bounding box center [1122, 577] width 354 height 18
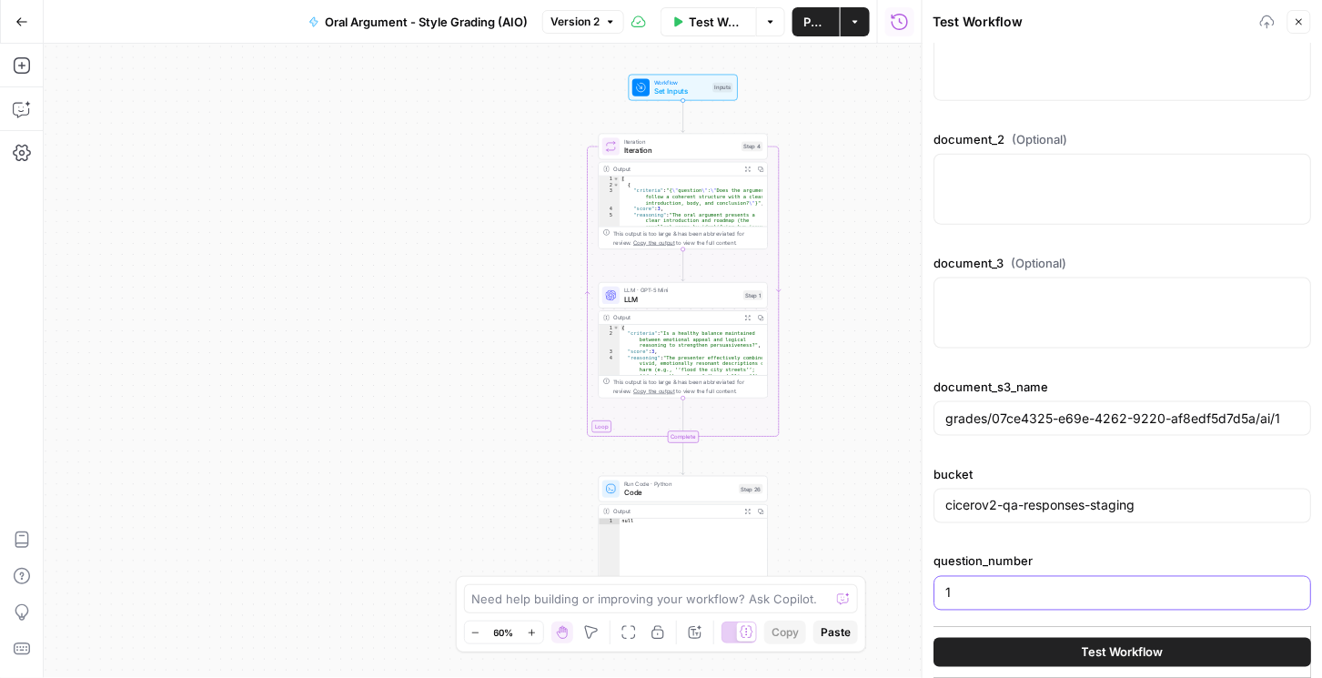
type input "1"
click at [973, 652] on button "Test Workflow" at bounding box center [1122, 652] width 378 height 29
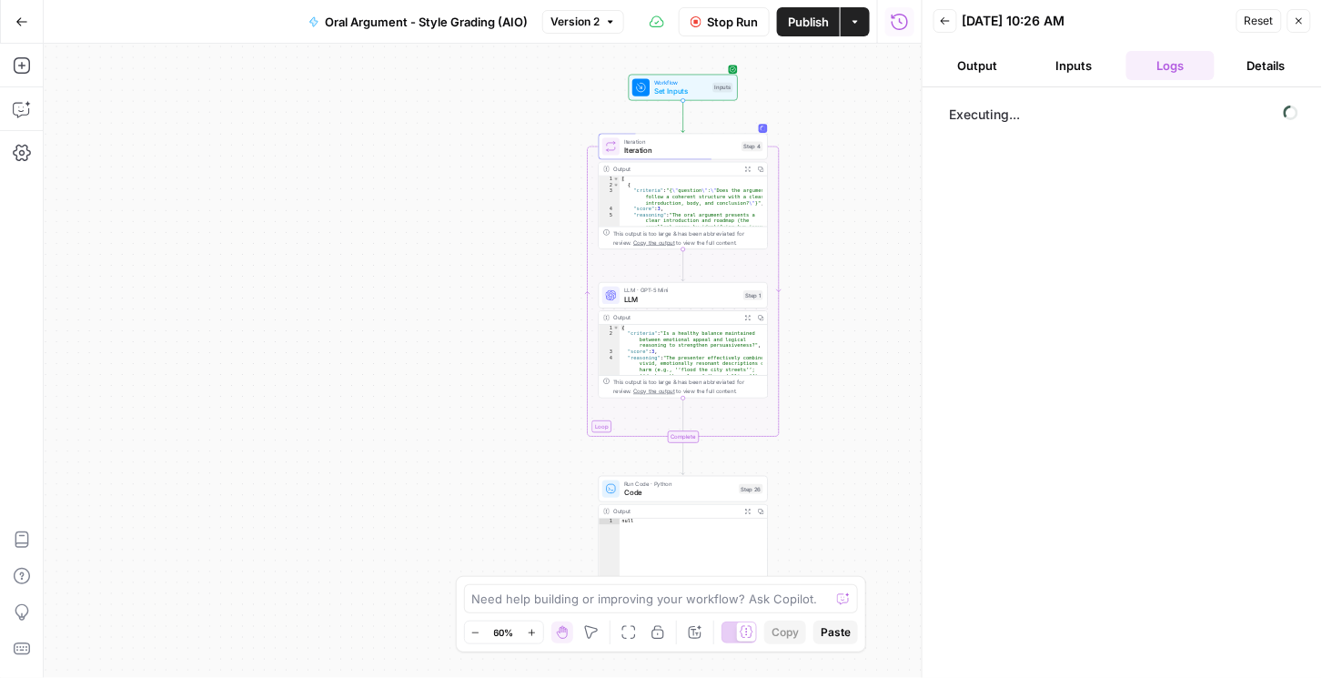
click at [1071, 69] on button "Inputs" at bounding box center [1074, 65] width 89 height 29
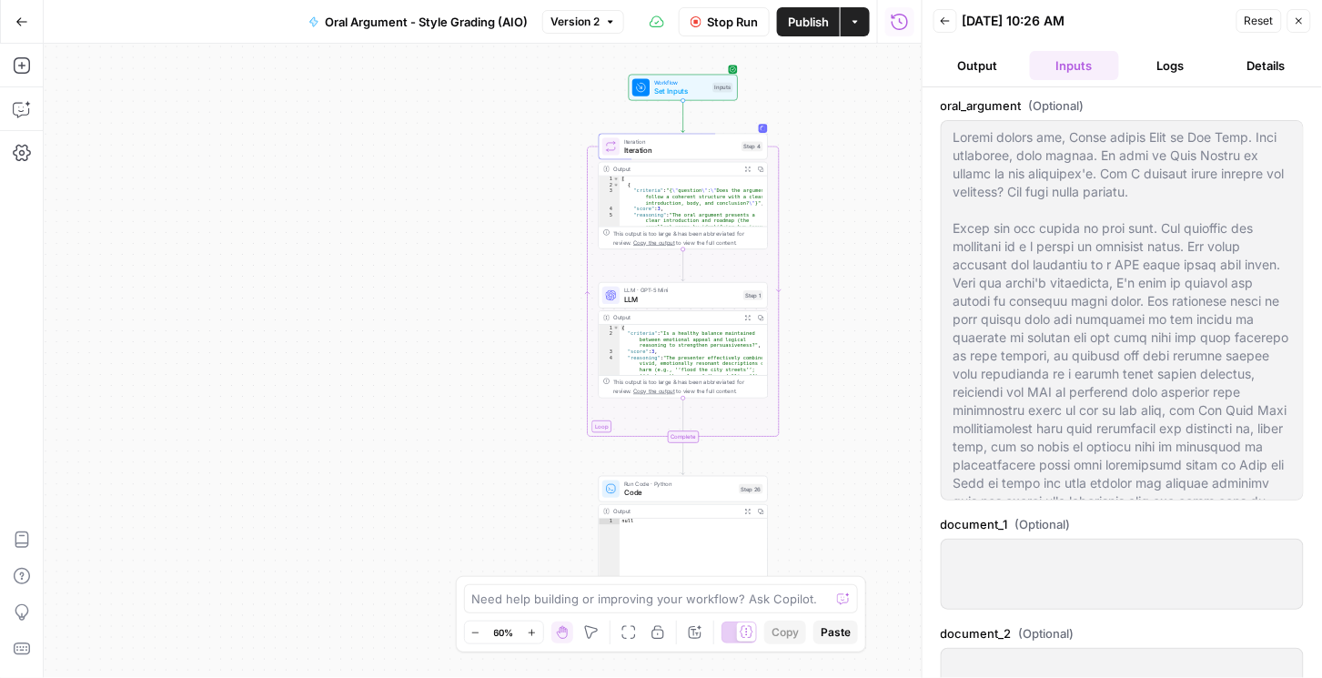
click at [983, 68] on button "Output" at bounding box center [977, 65] width 89 height 29
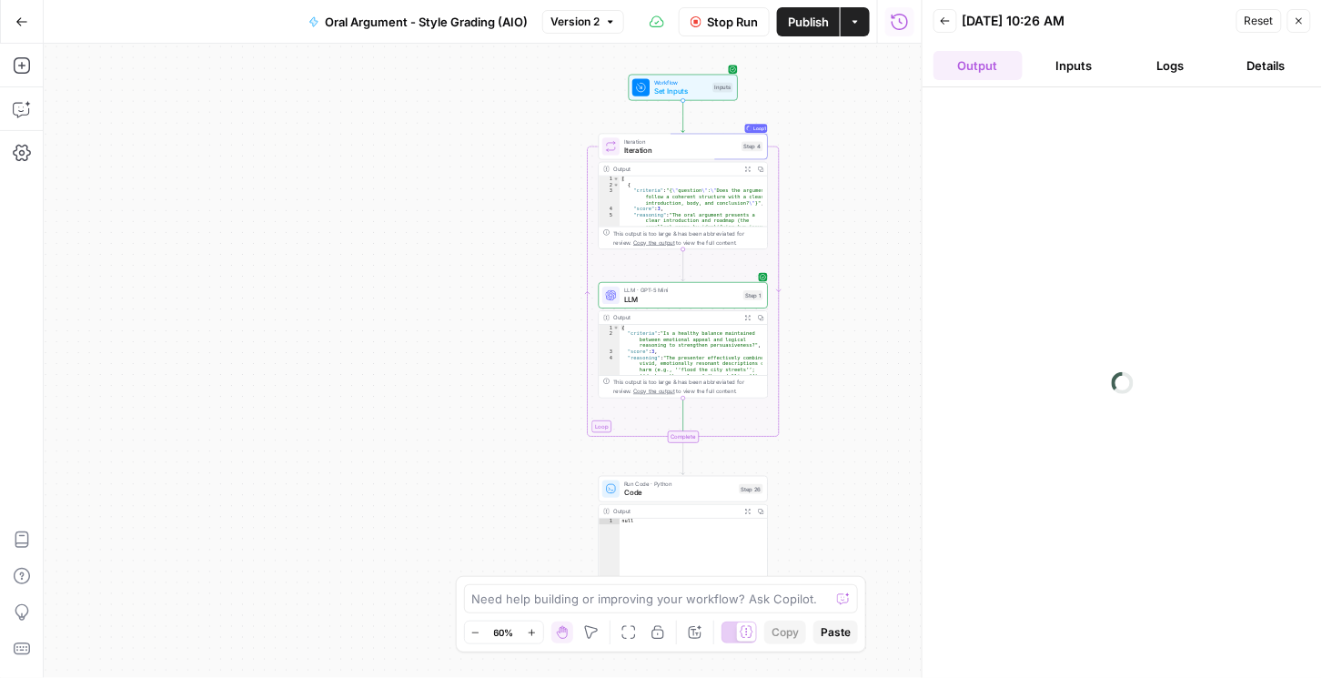
click at [1245, 652] on div at bounding box center [1121, 382] width 399 height 590
click at [1144, 66] on button "Logs" at bounding box center [1170, 65] width 89 height 29
click at [1298, 19] on icon "button" at bounding box center [1299, 21] width 6 height 6
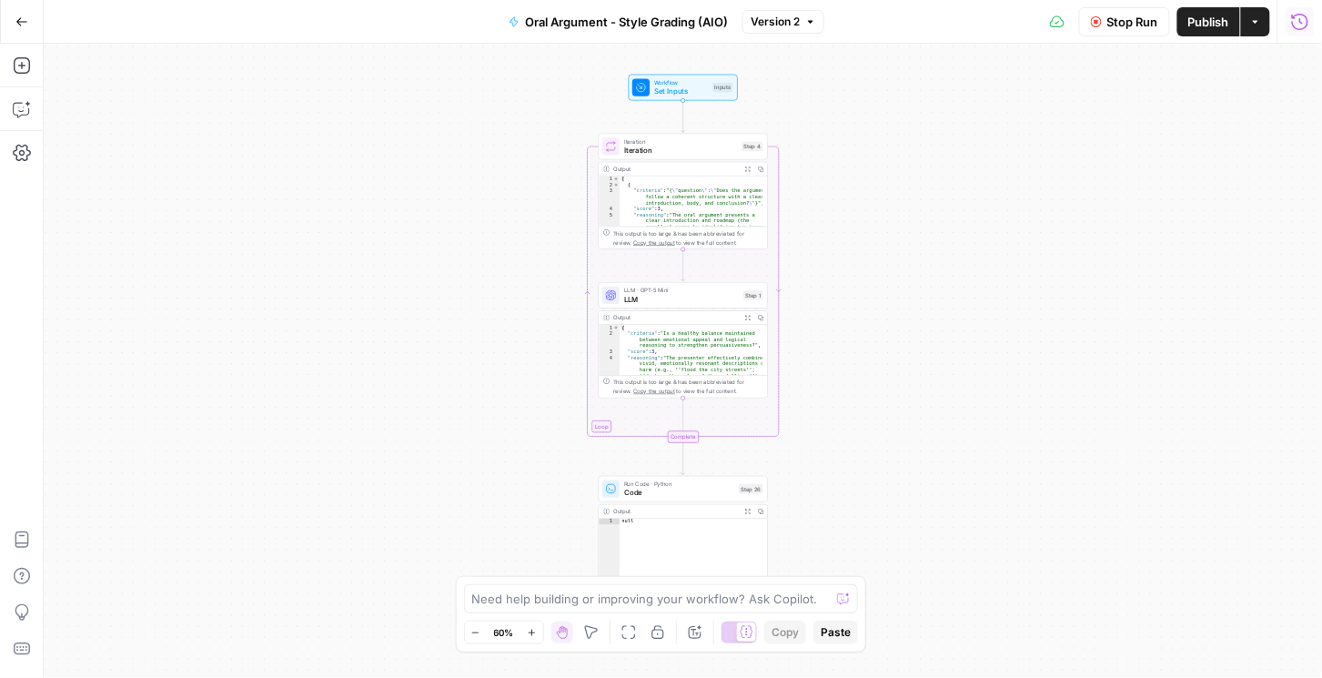
click at [1290, 25] on button "Run History" at bounding box center [1299, 21] width 29 height 29
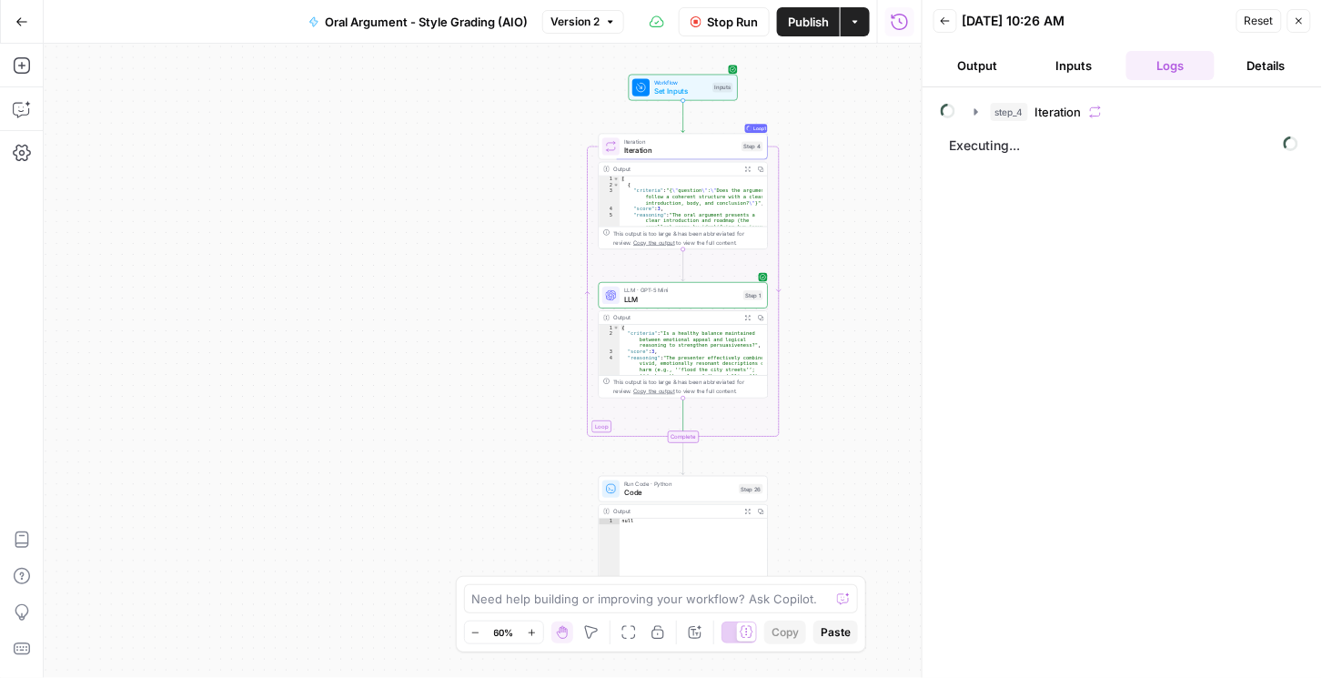
click at [738, 28] on span "Stop Run" at bounding box center [732, 22] width 51 height 18
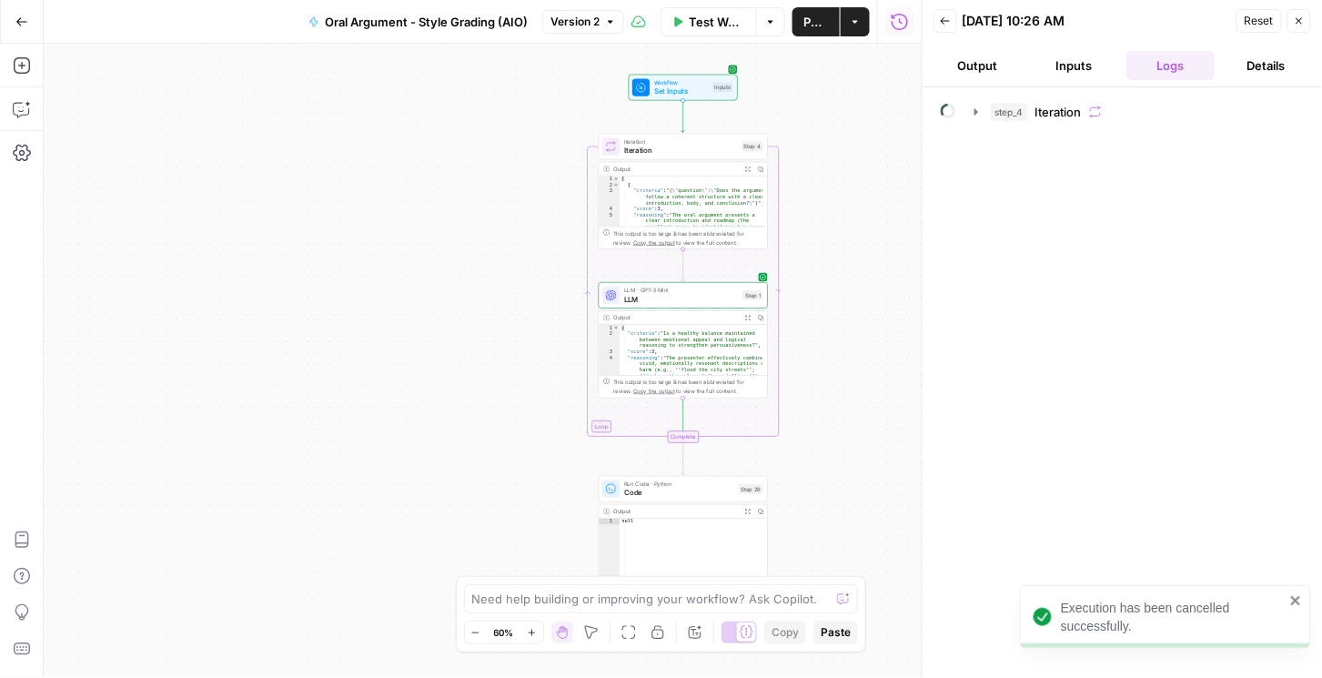
click at [938, 21] on button "Back" at bounding box center [945, 21] width 24 height 24
type textarea "Number twenty two, Singh versus City of New York. Good afternoon, your honors. …"
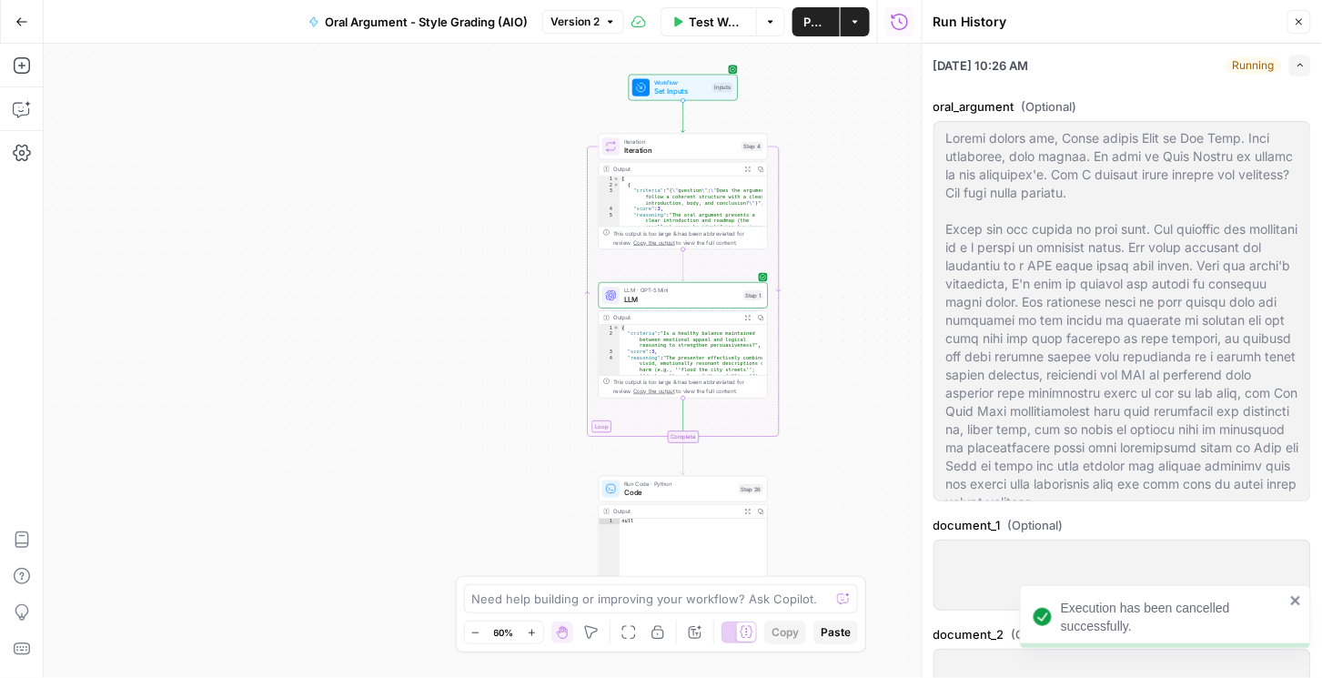
click at [1296, 21] on icon "button" at bounding box center [1299, 21] width 11 height 11
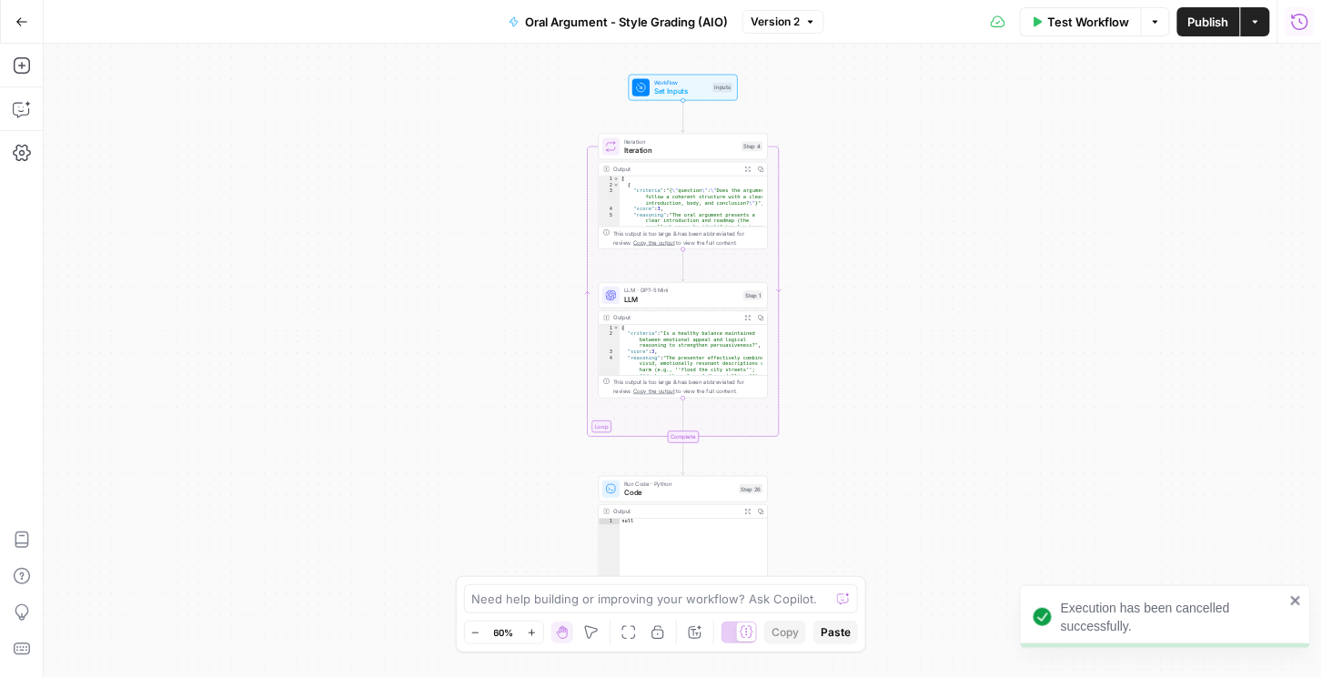
click at [1304, 20] on icon "button" at bounding box center [1300, 22] width 18 height 18
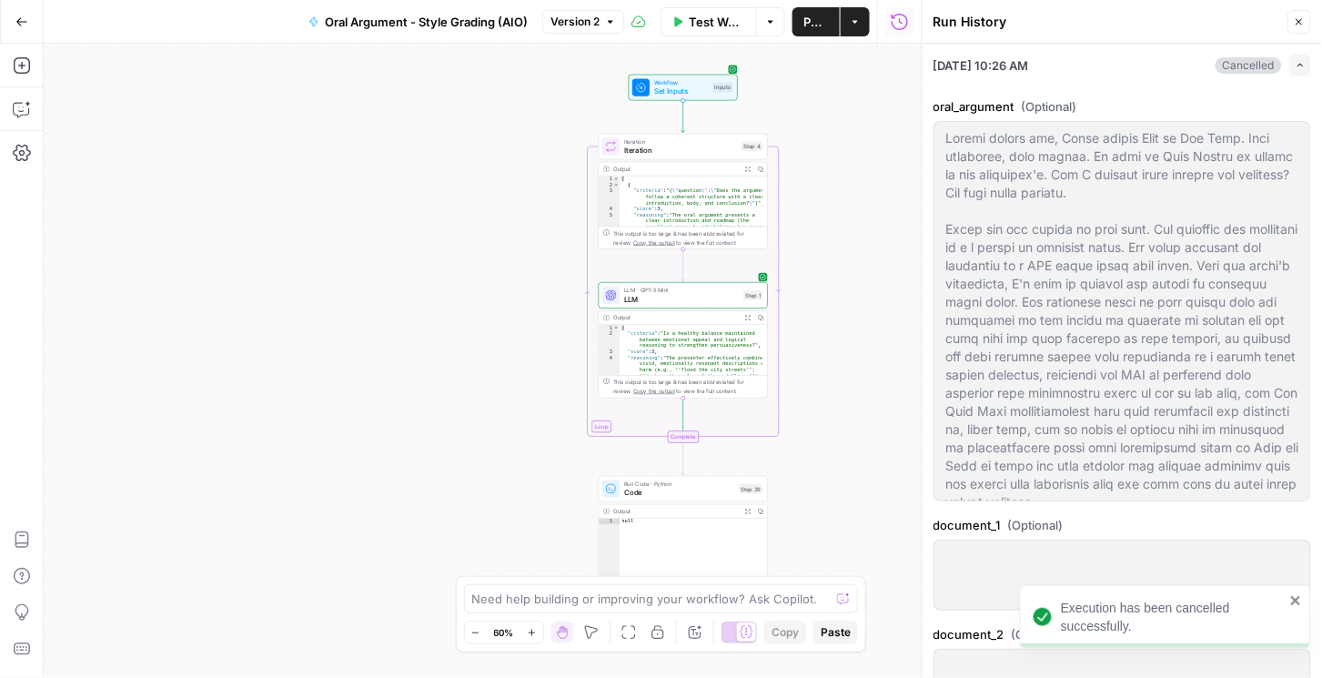
click at [1299, 64] on button "Expand" at bounding box center [1300, 66] width 22 height 22
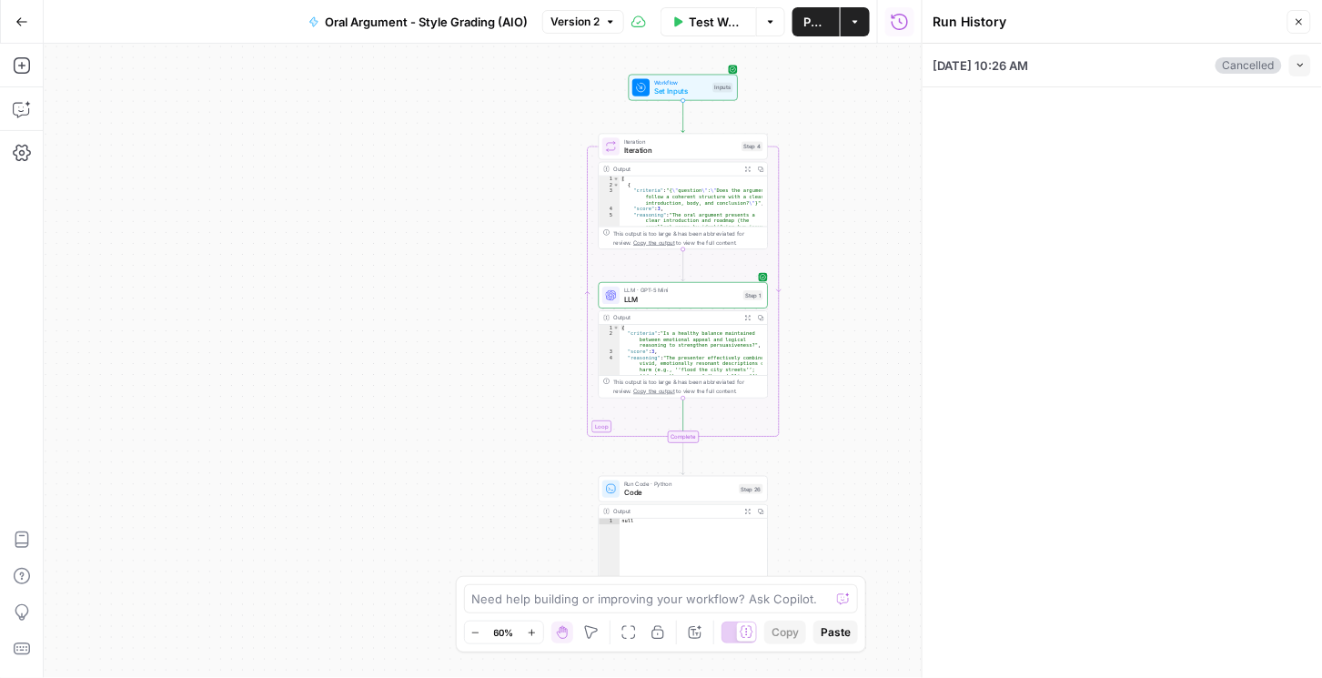
click at [26, 23] on icon "button" at bounding box center [21, 21] width 13 height 13
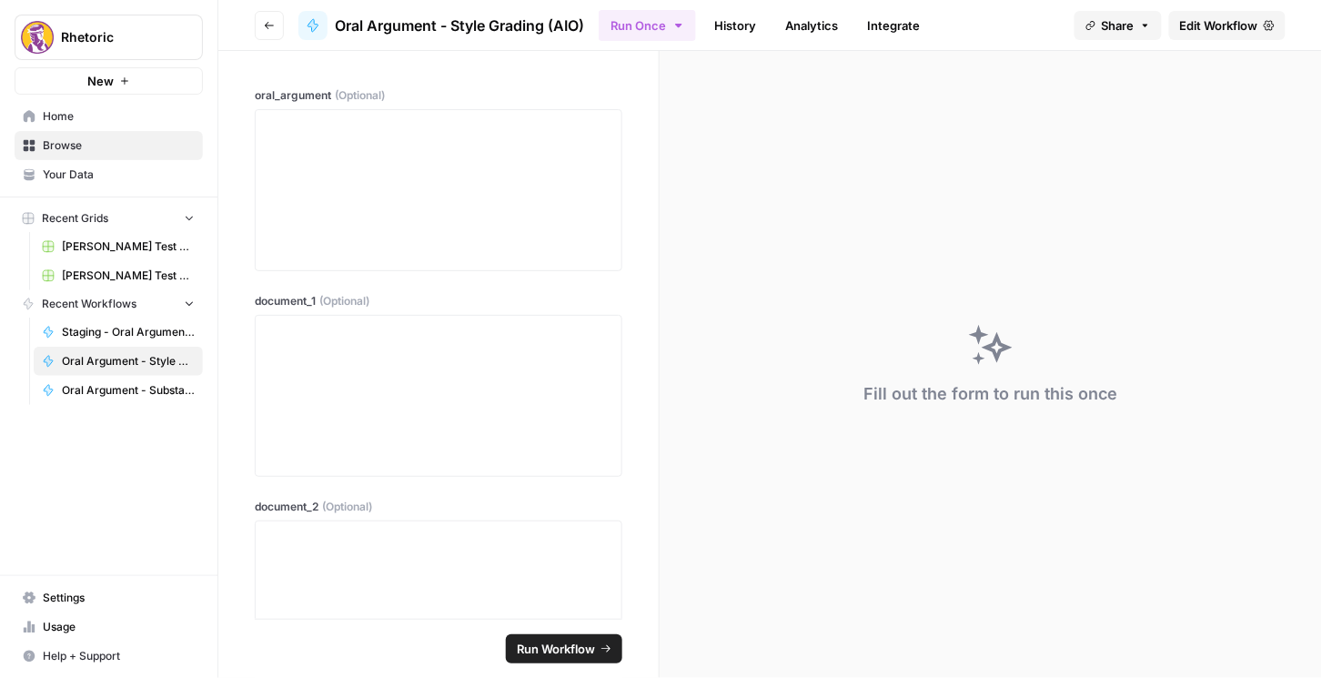
click at [267, 21] on icon "button" at bounding box center [269, 25] width 11 height 11
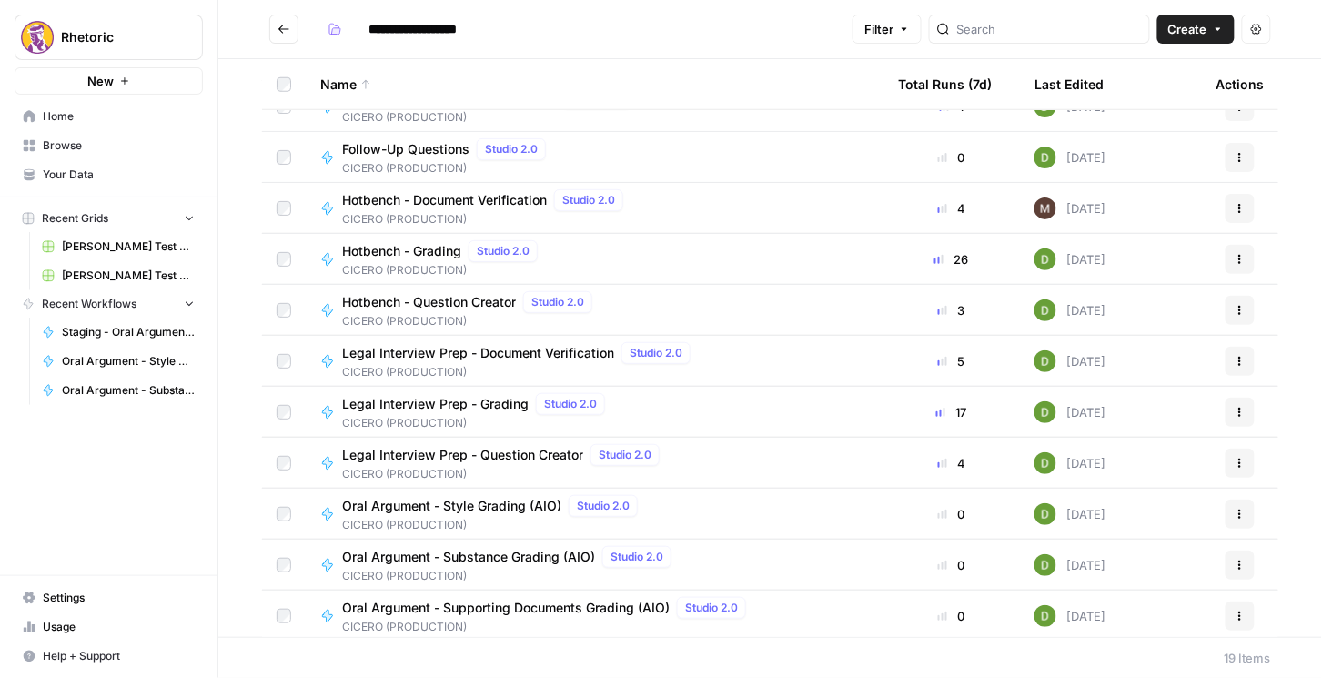
scroll to position [440, 0]
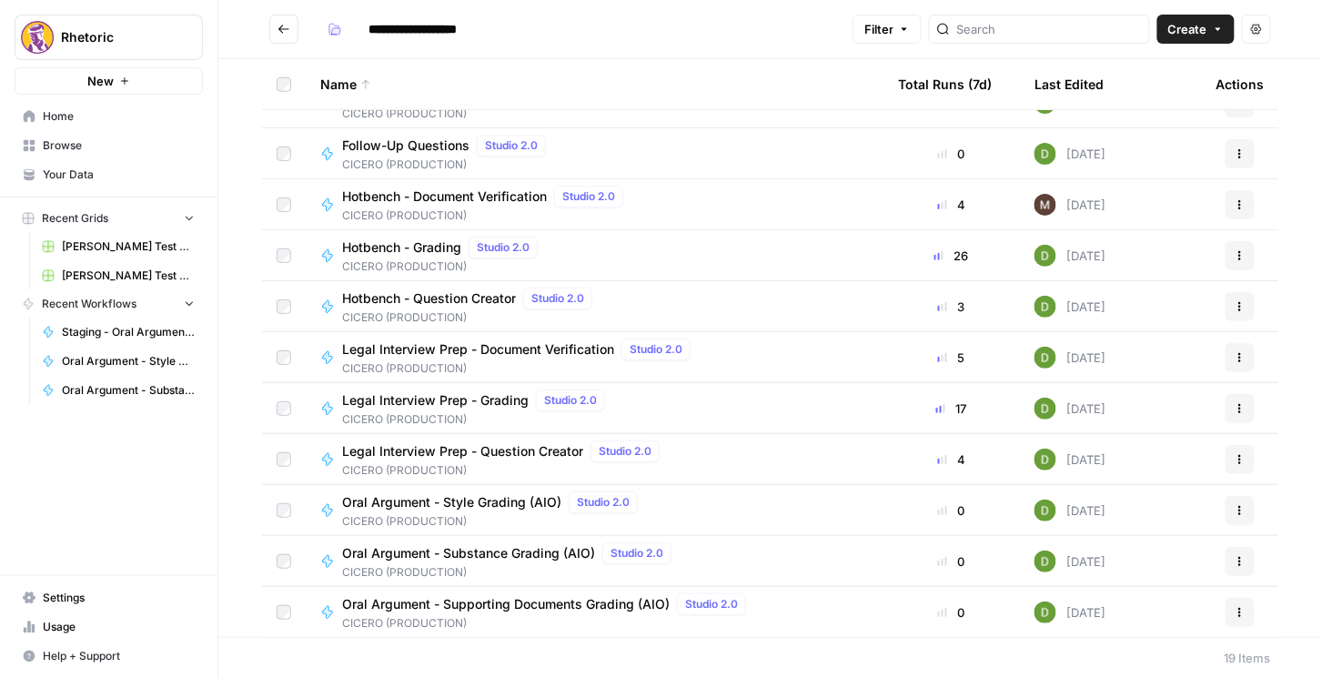
click at [494, 551] on span "Oral Argument - Substance Grading (AIO)" at bounding box center [468, 553] width 253 height 18
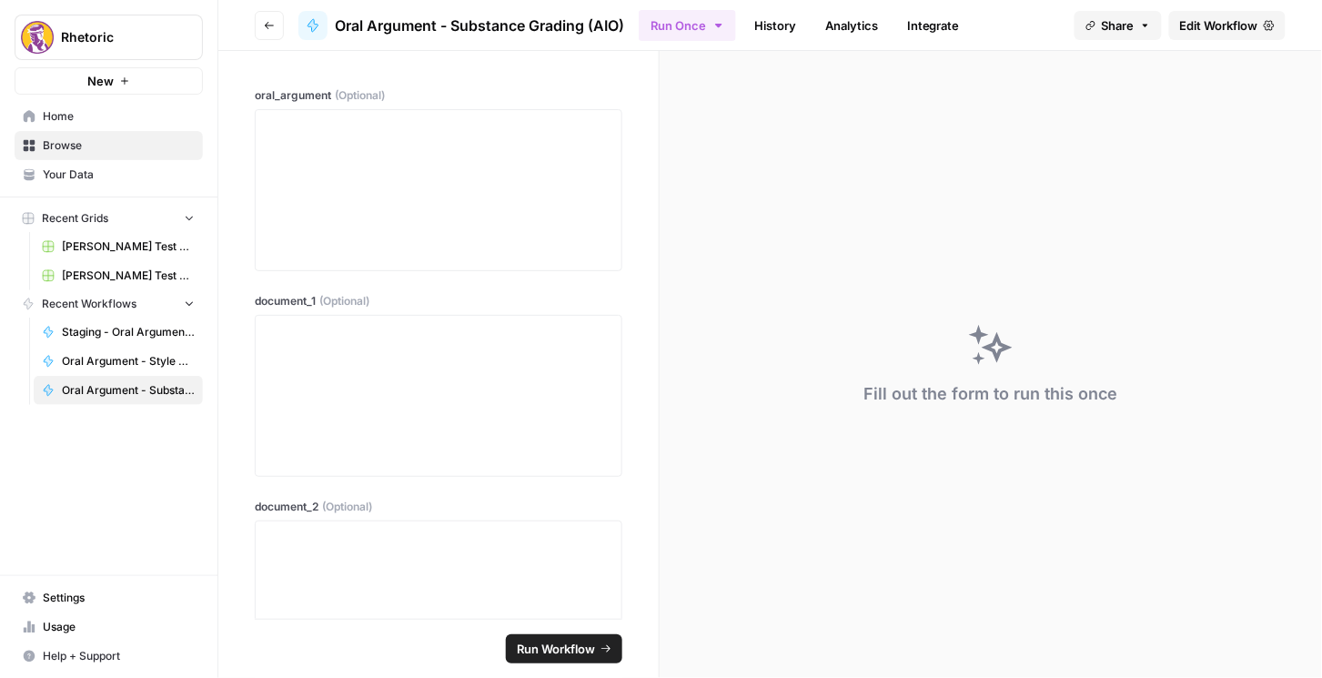
click at [1233, 25] on span "Edit Workflow" at bounding box center [1219, 25] width 78 height 18
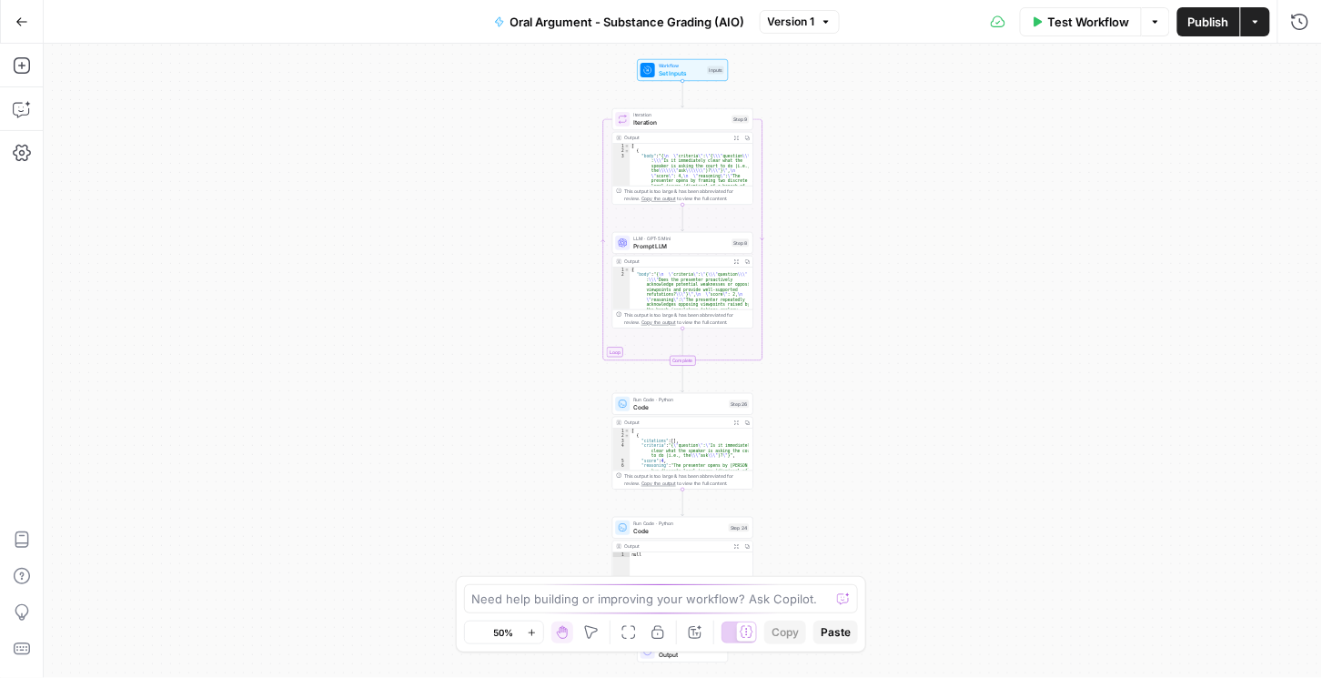
click at [1060, 30] on button "Test Workflow" at bounding box center [1081, 21] width 122 height 29
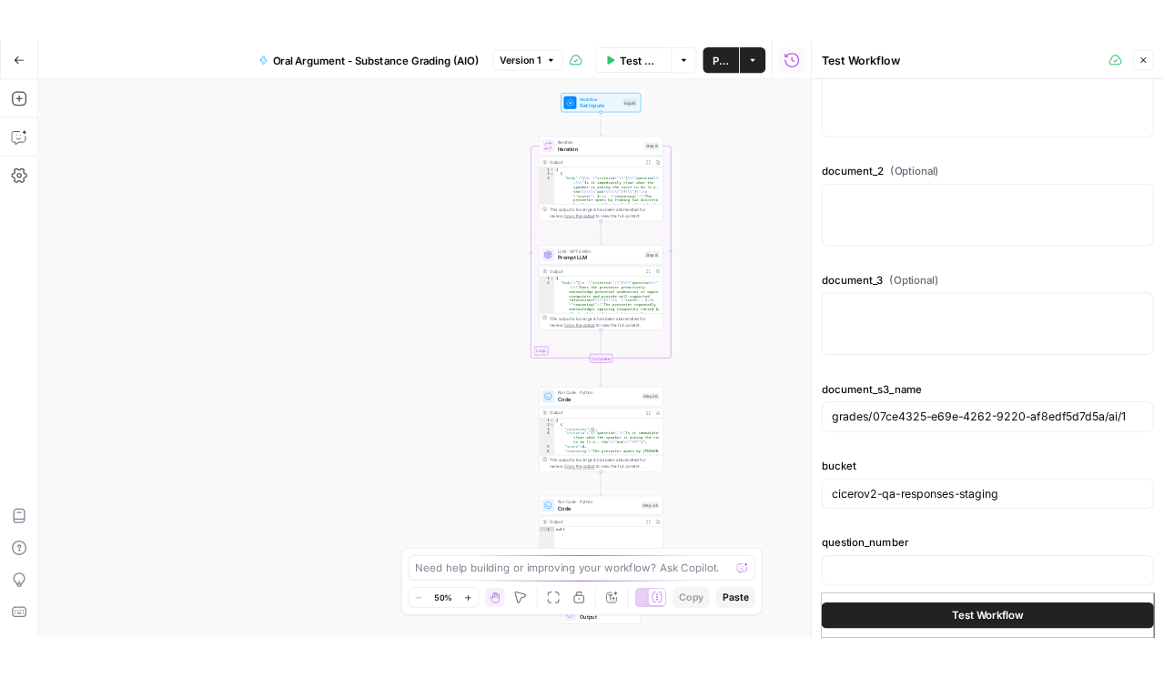
scroll to position [481, 0]
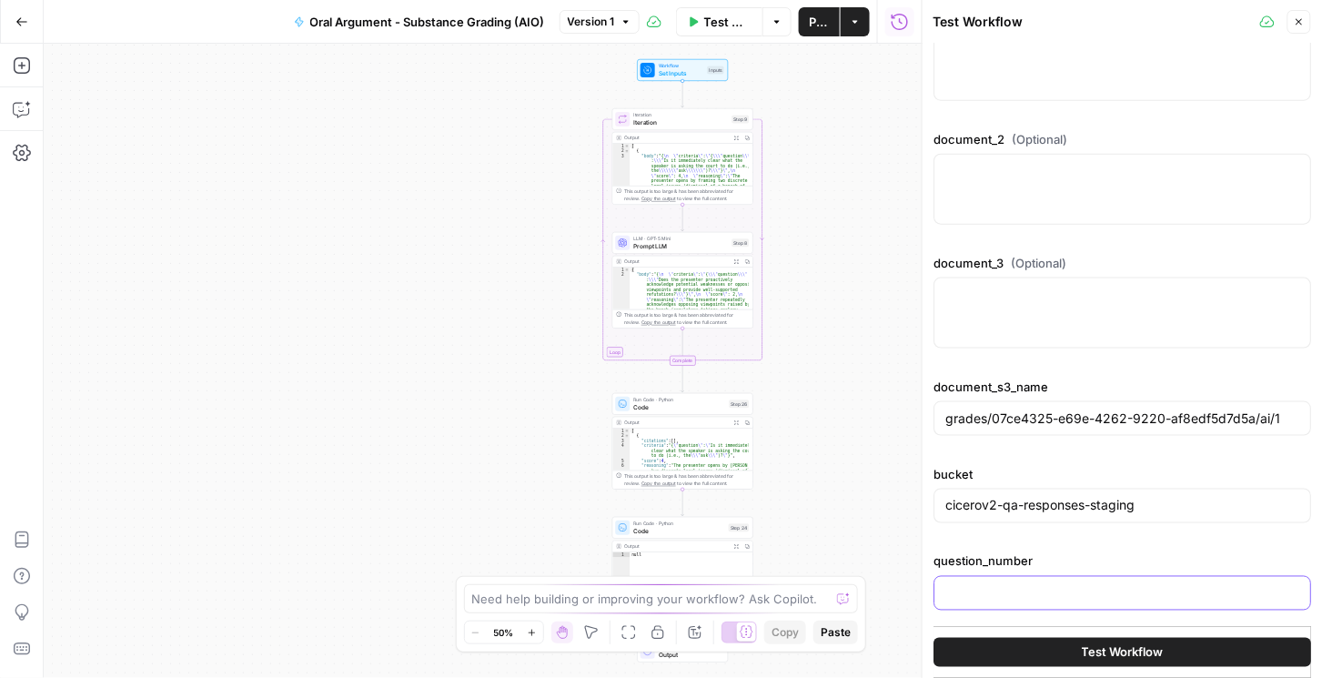
click at [1006, 588] on input "question_number" at bounding box center [1122, 593] width 354 height 18
type input "1"
click at [1050, 649] on button "Test Workflow" at bounding box center [1122, 652] width 378 height 29
click at [1098, 647] on span "Test Workflow" at bounding box center [1123, 652] width 82 height 18
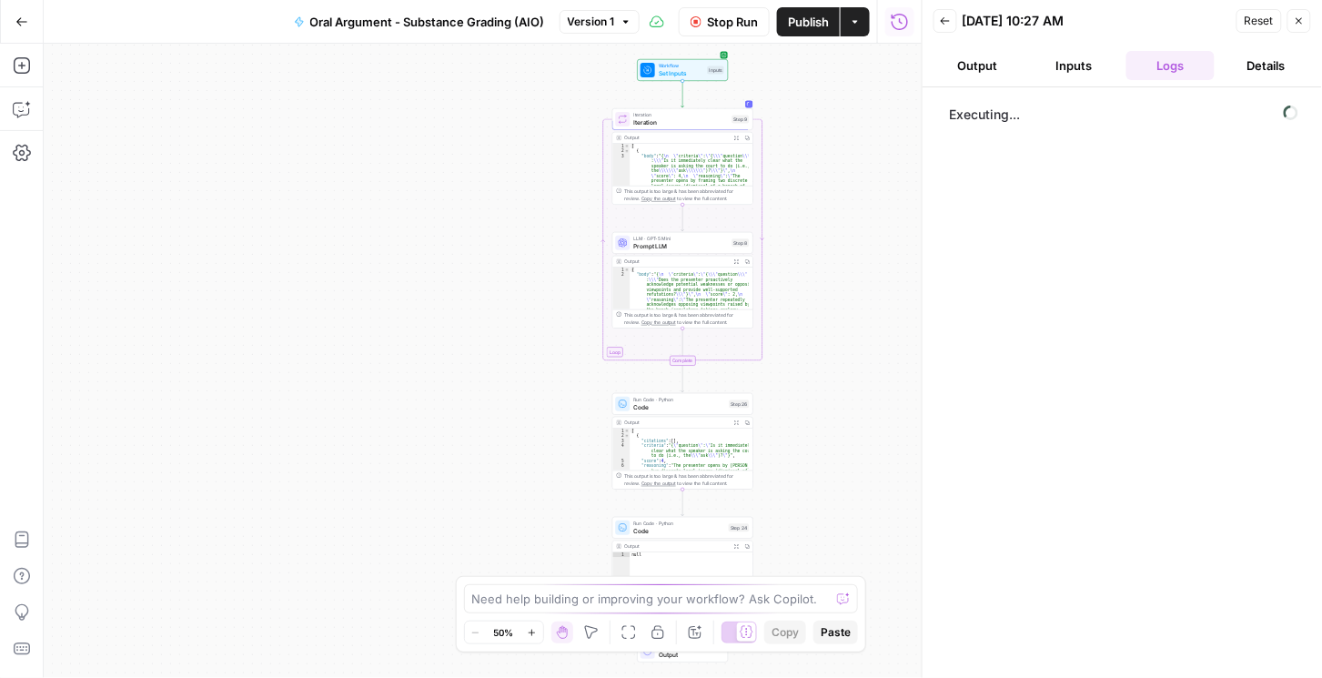
click at [978, 71] on button "Output" at bounding box center [977, 65] width 89 height 29
click at [1079, 67] on button "Inputs" at bounding box center [1074, 65] width 89 height 29
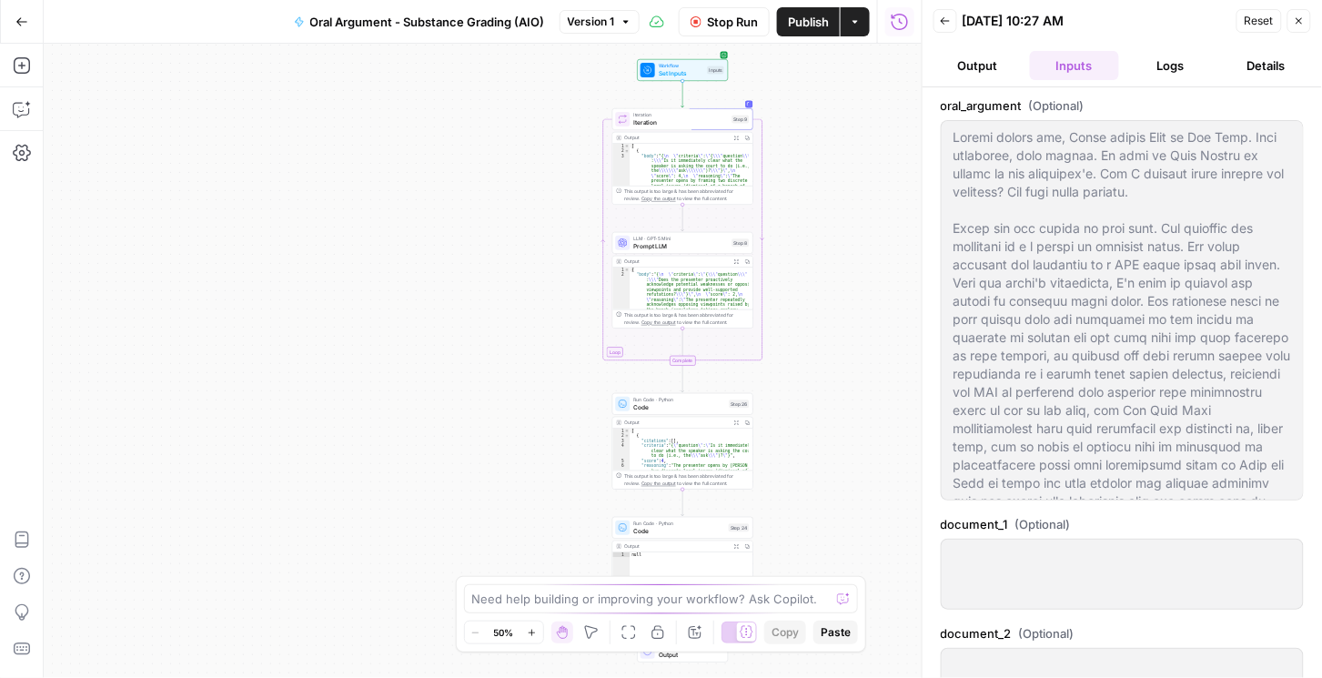
click at [1145, 69] on button "Logs" at bounding box center [1170, 65] width 89 height 29
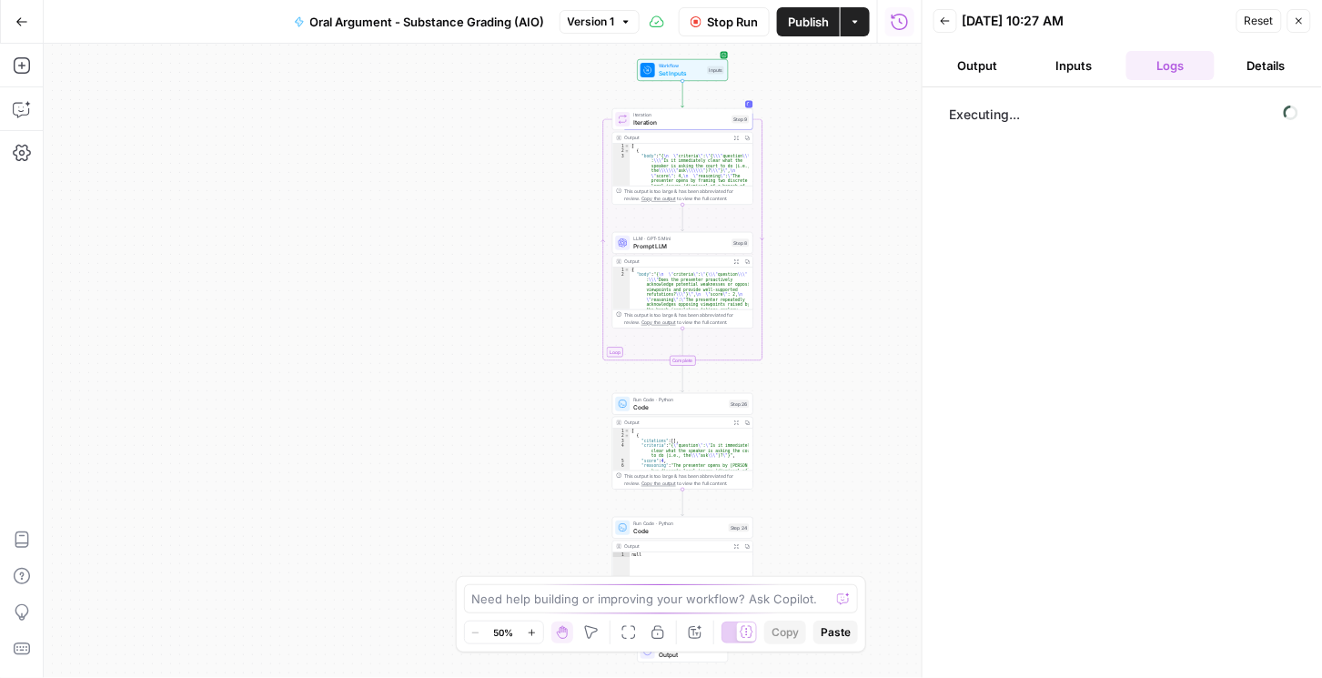
click at [1245, 65] on button "Details" at bounding box center [1266, 65] width 89 height 29
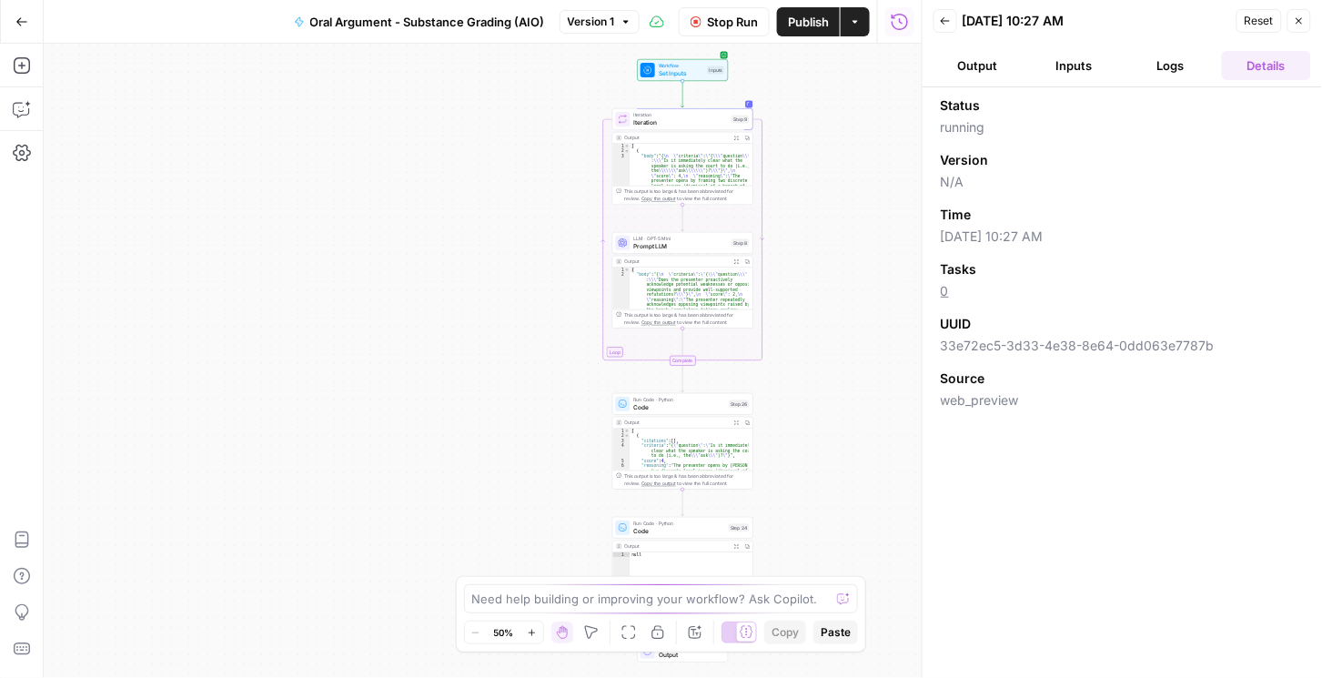
click at [1020, 66] on button "Output" at bounding box center [977, 65] width 89 height 29
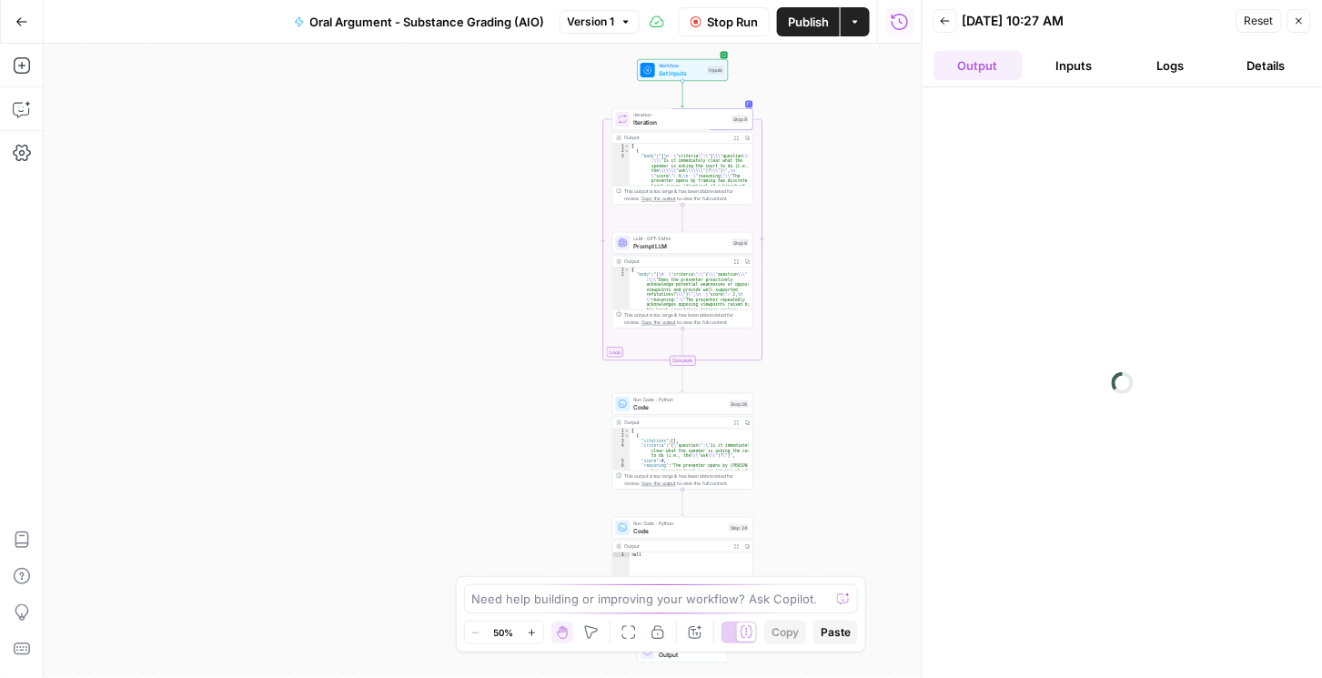
click at [968, 70] on button "Output" at bounding box center [977, 65] width 89 height 29
click at [372, 650] on div "Workflow Set Inputs Inputs Loop Iteration Iteration Step 9 Output Expand Output…" at bounding box center [483, 361] width 878 height 634
click at [943, 26] on button "Back" at bounding box center [945, 21] width 24 height 24
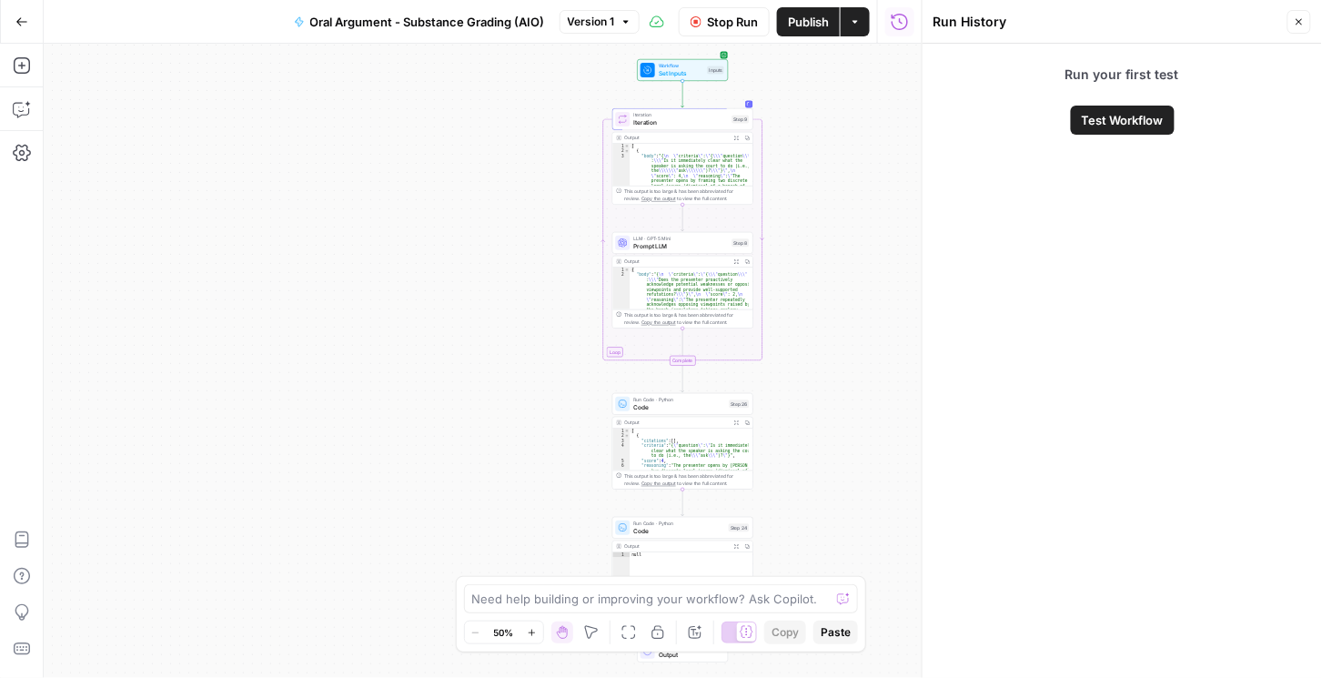
click at [1294, 19] on icon "button" at bounding box center [1299, 21] width 11 height 11
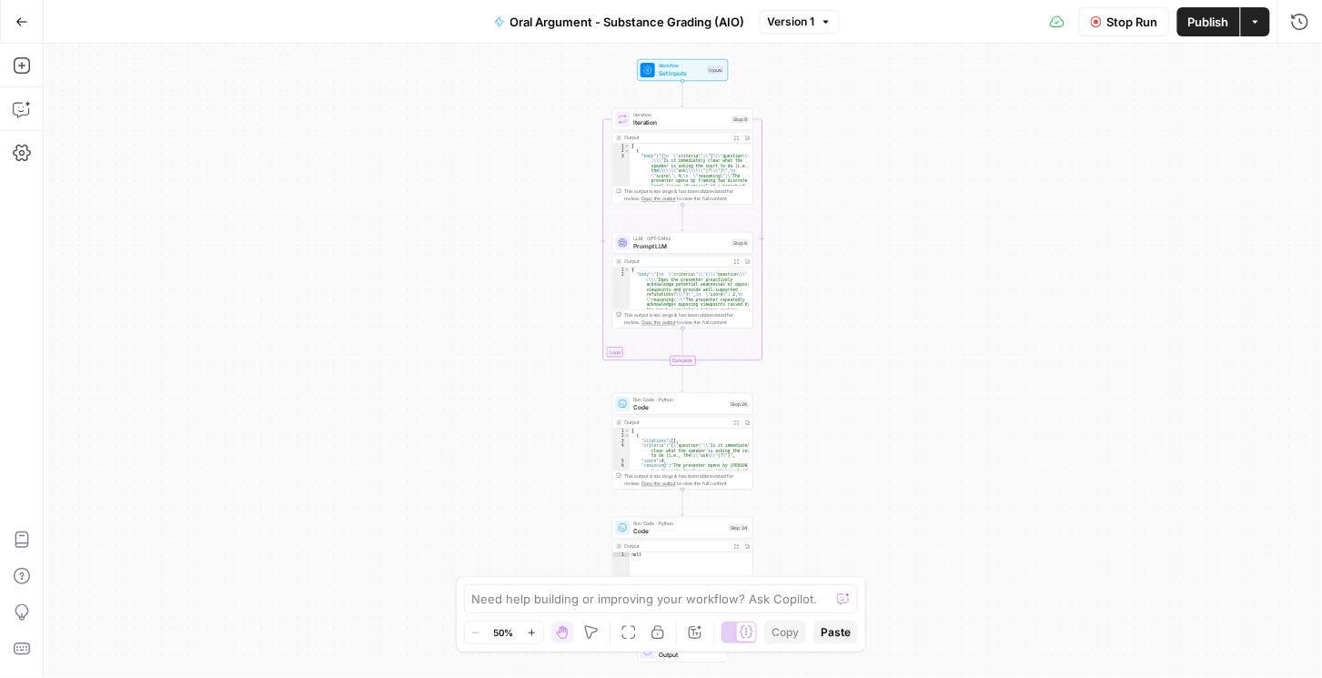
click at [18, 24] on icon "button" at bounding box center [21, 21] width 11 height 8
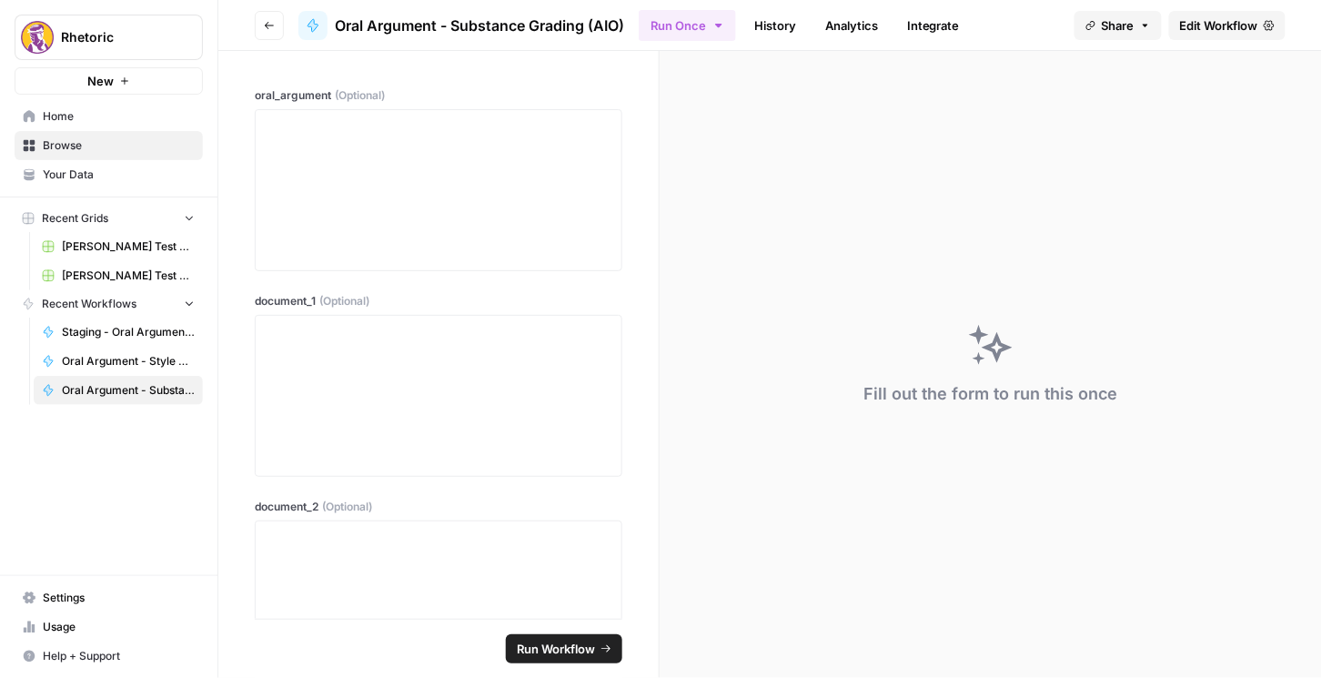
click at [932, 25] on link "Integrate" at bounding box center [933, 25] width 75 height 29
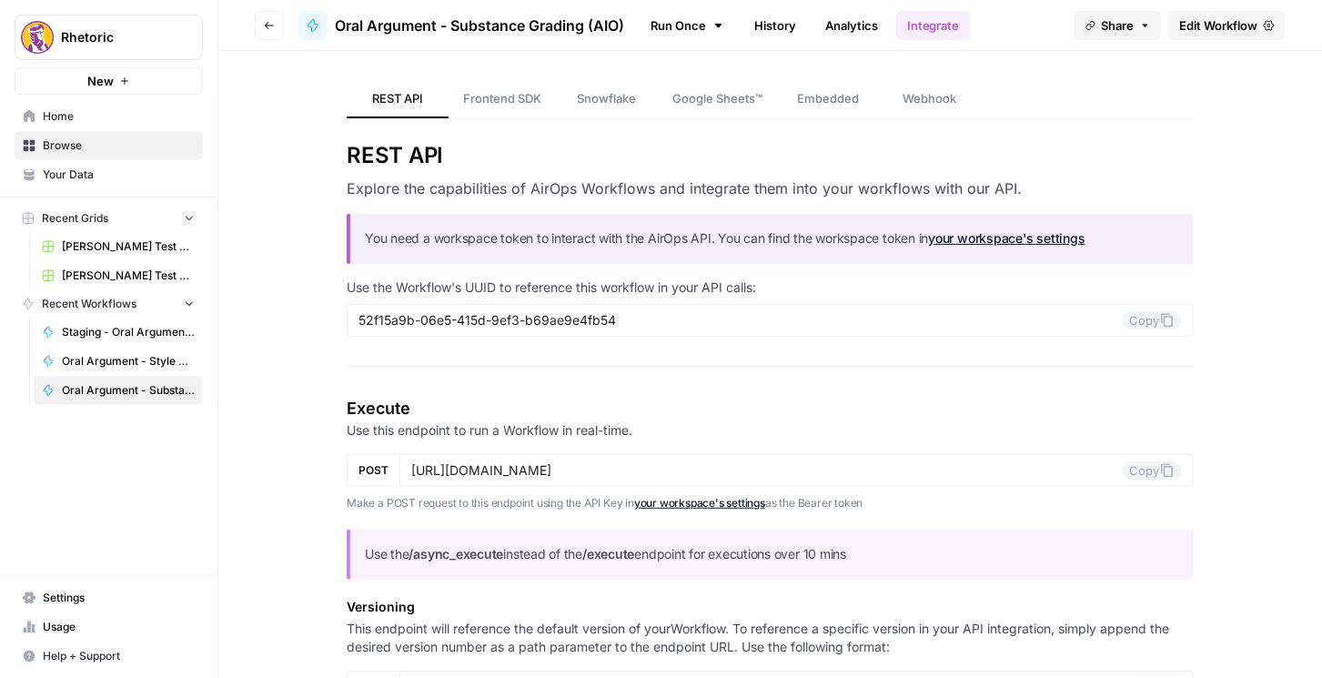
click at [620, 607] on h5 "Versioning" at bounding box center [770, 607] width 847 height 18
click at [1138, 327] on button "Copy" at bounding box center [1152, 320] width 59 height 18
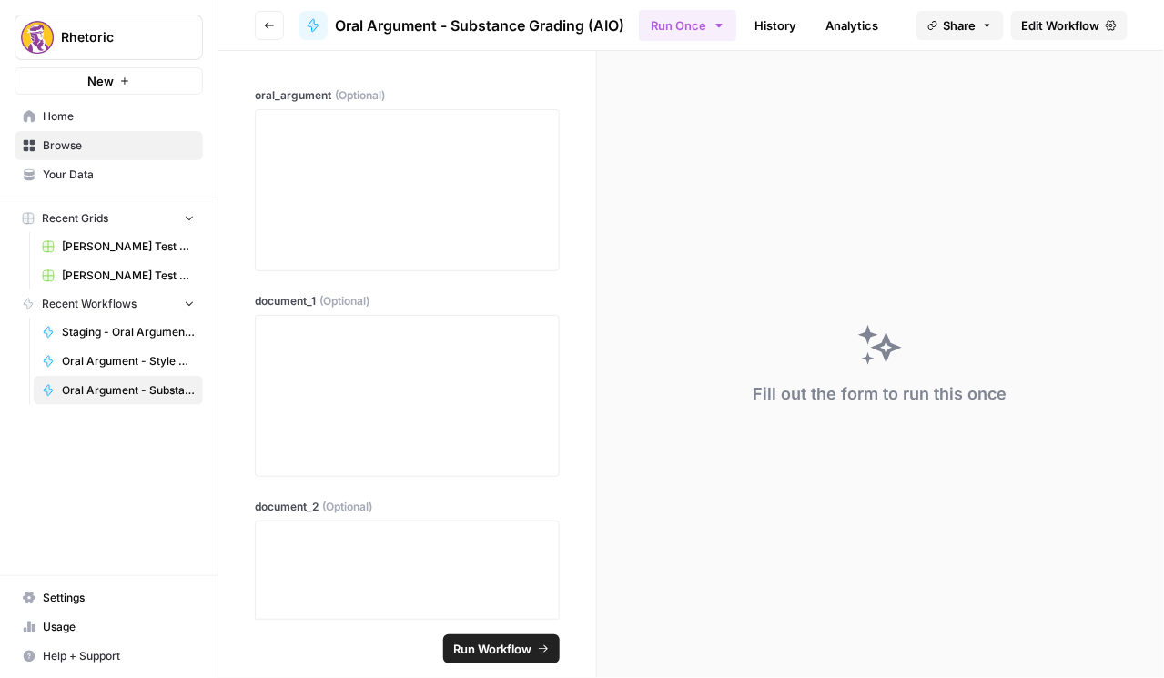
click at [282, 35] on button "Go back" at bounding box center [269, 25] width 29 height 29
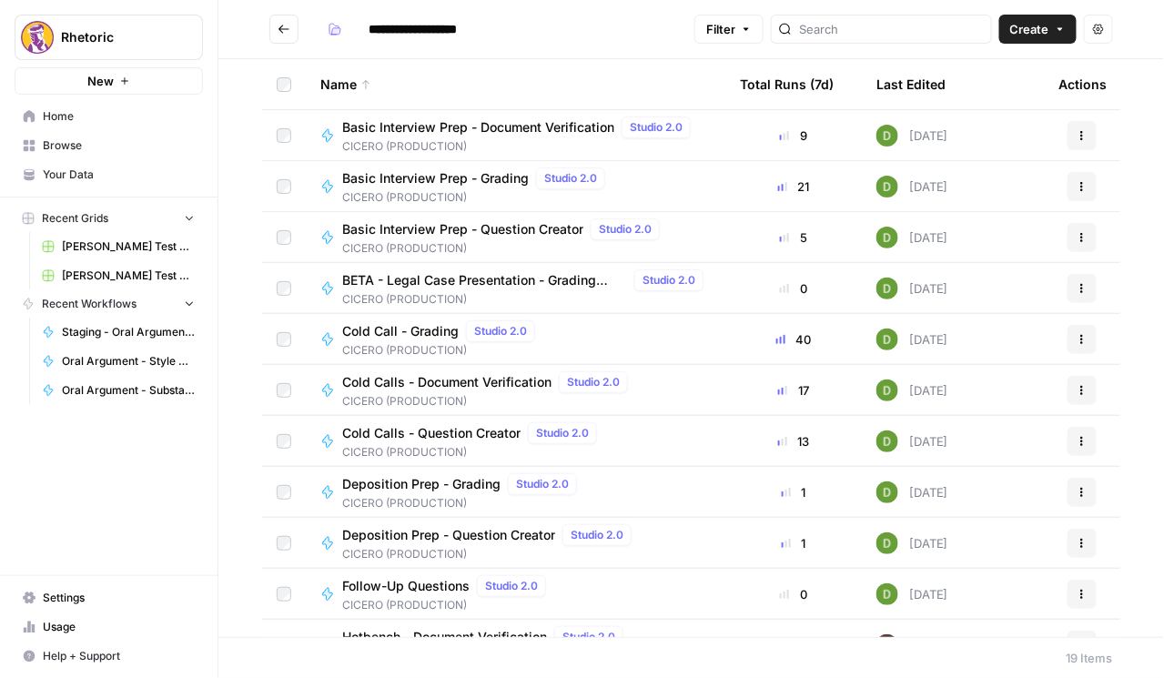
click at [291, 33] on button "Go back" at bounding box center [283, 29] width 29 height 29
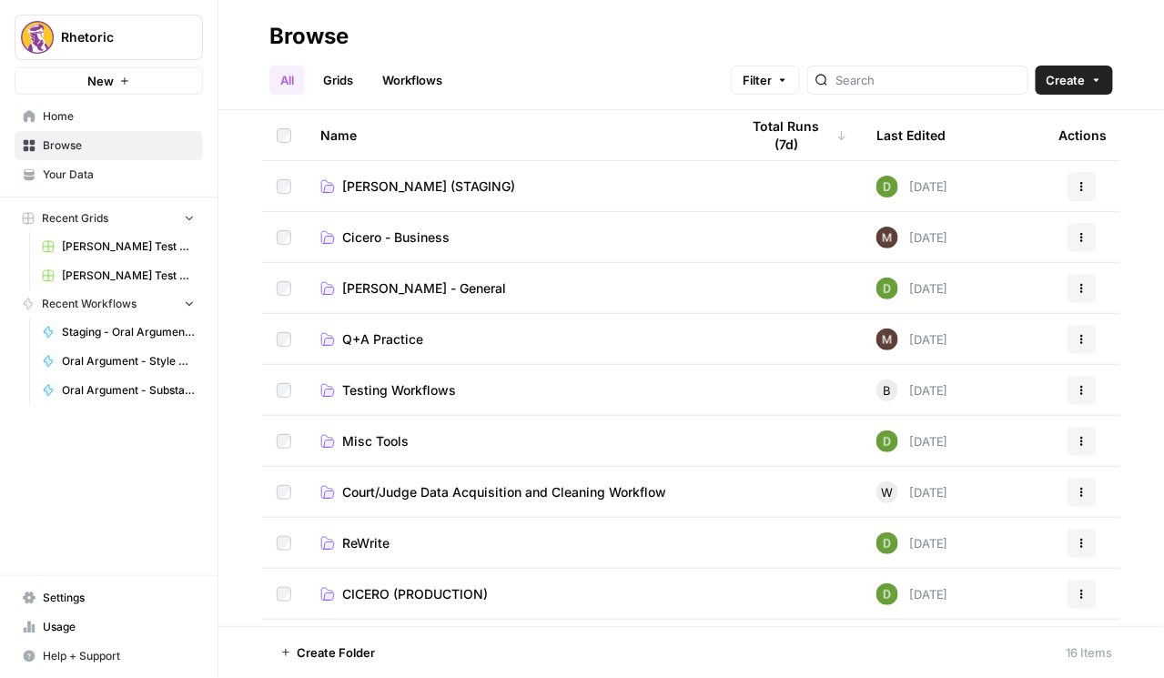
click at [418, 188] on span "CICERO (STAGING)" at bounding box center [428, 186] width 173 height 18
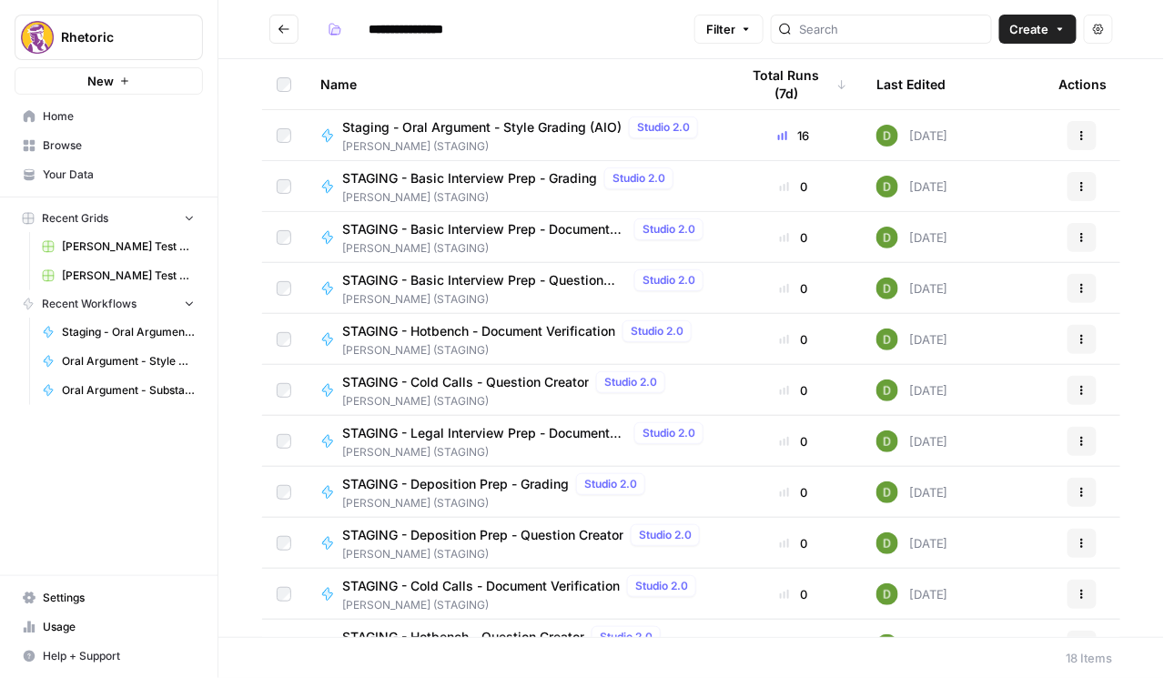
scroll to position [389, 0]
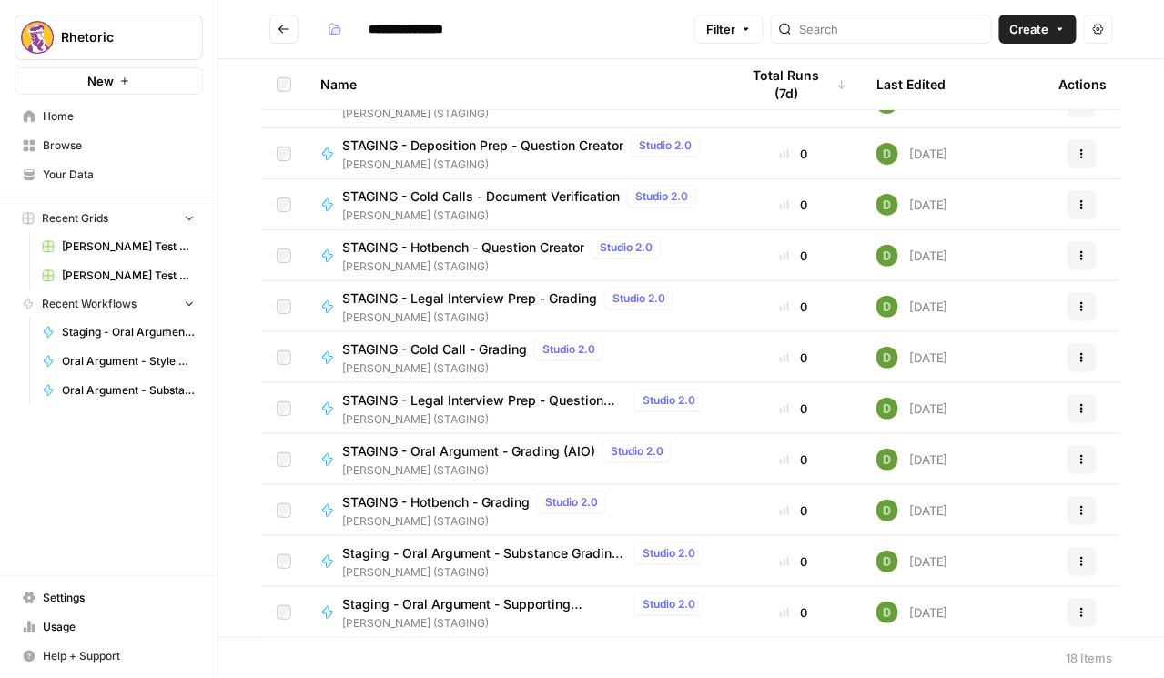
click at [486, 507] on span "STAGING - Hotbench - Grading" at bounding box center [435, 502] width 187 height 18
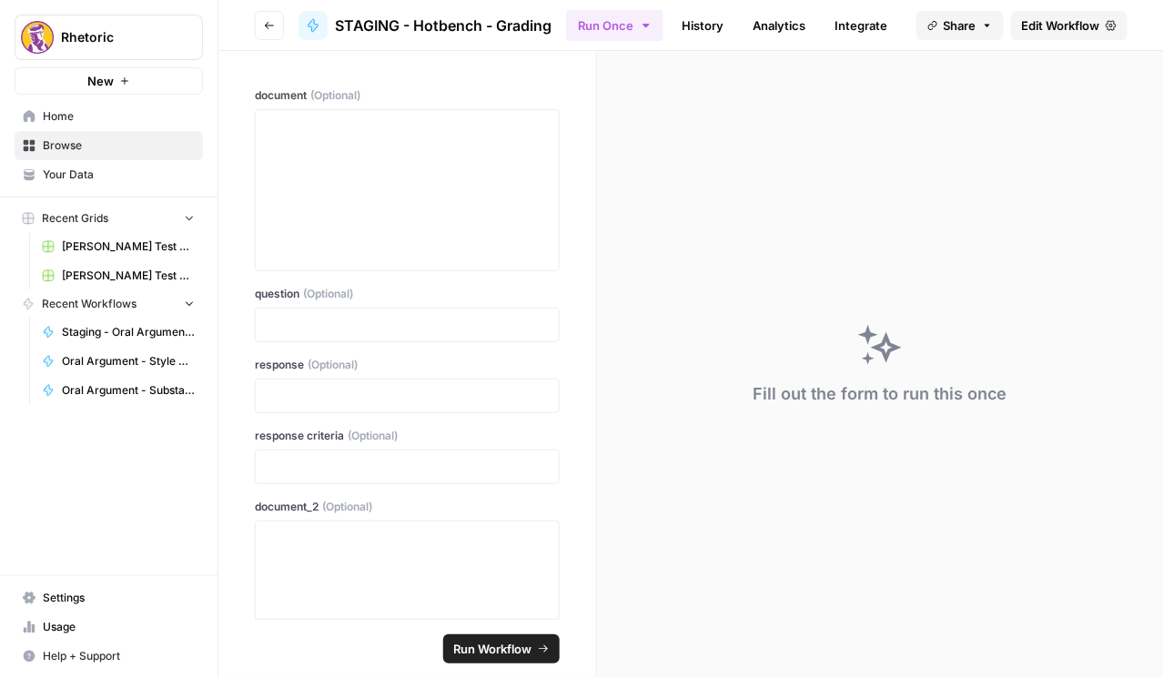
click at [264, 26] on icon "button" at bounding box center [269, 25] width 11 height 11
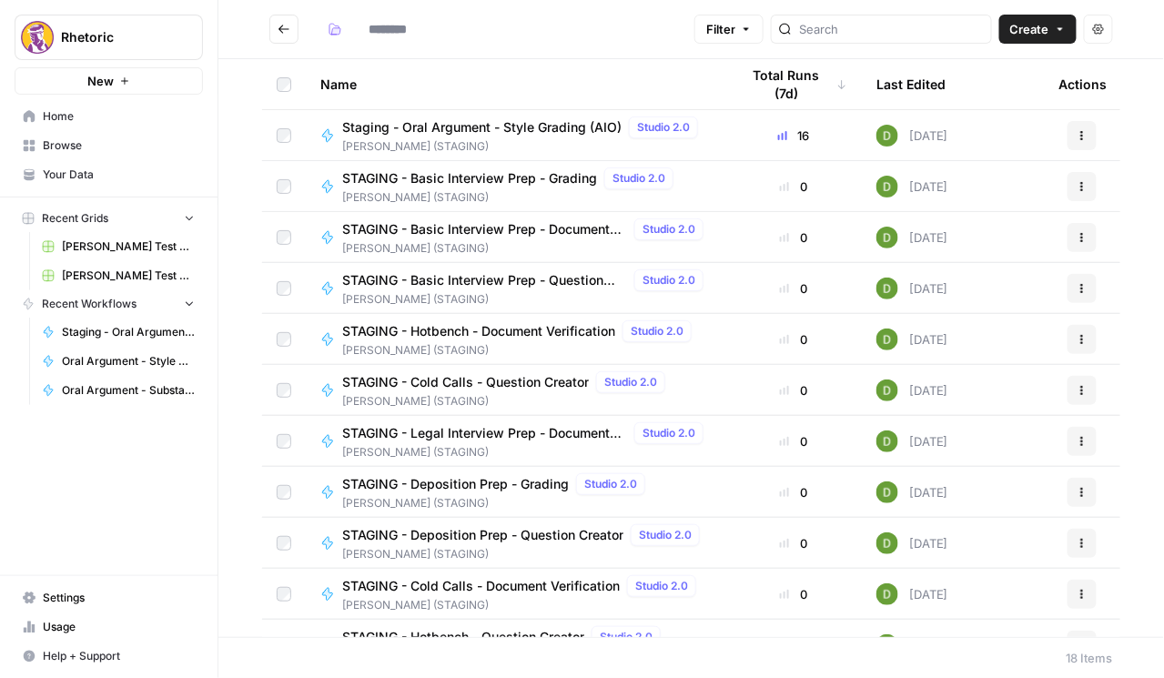
type input "**********"
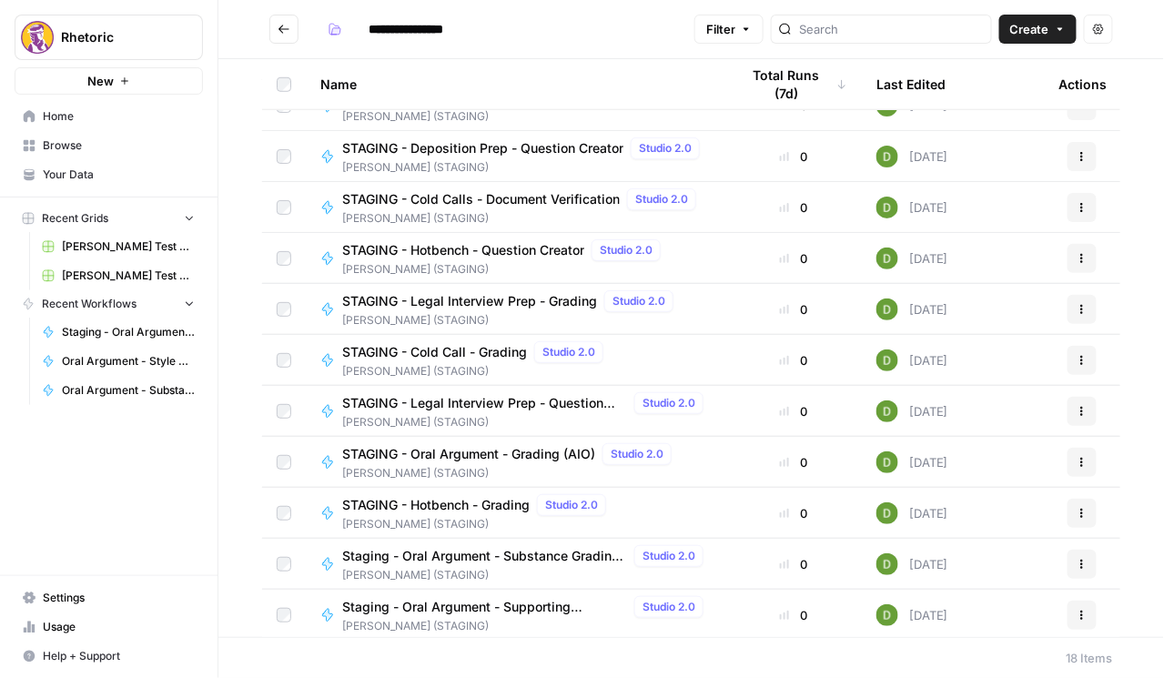
scroll to position [389, 0]
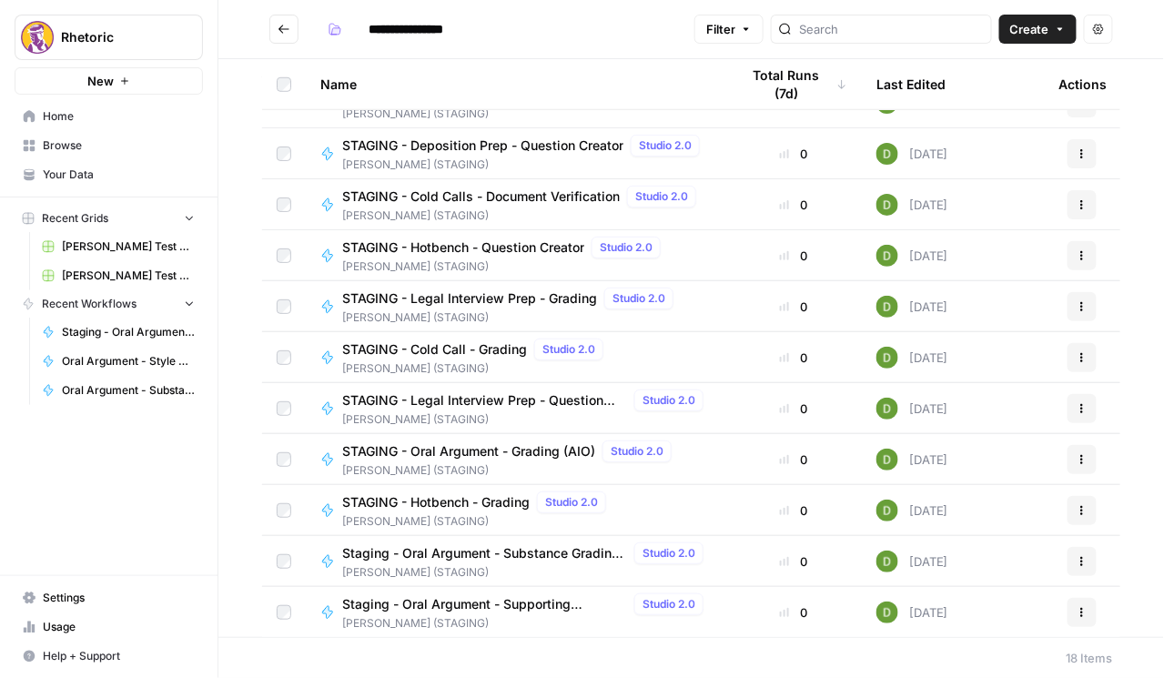
click at [458, 550] on span "Staging - Oral Argument - Substance Grading (AIO)" at bounding box center [484, 553] width 285 height 18
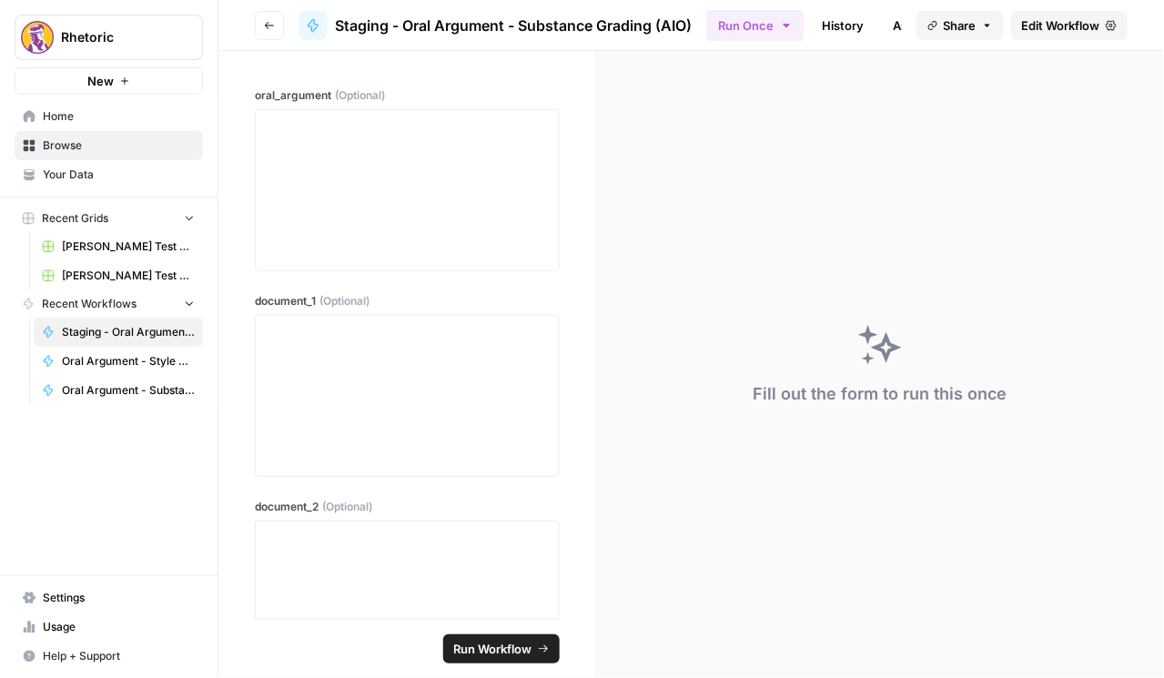
click at [1060, 25] on span "Edit Workflow" at bounding box center [1061, 25] width 78 height 18
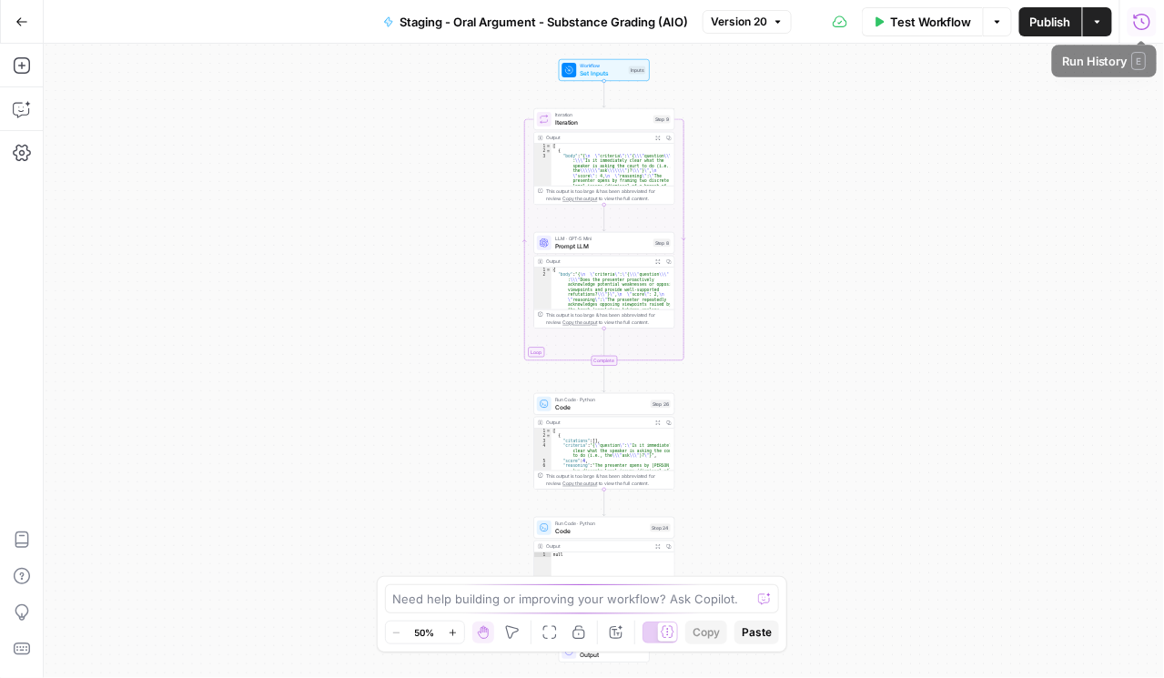
drag, startPoint x: 1130, startPoint y: 26, endPoint x: 1148, endPoint y: 25, distance: 18.2
click at [1148, 25] on icon "button" at bounding box center [1142, 21] width 16 height 16
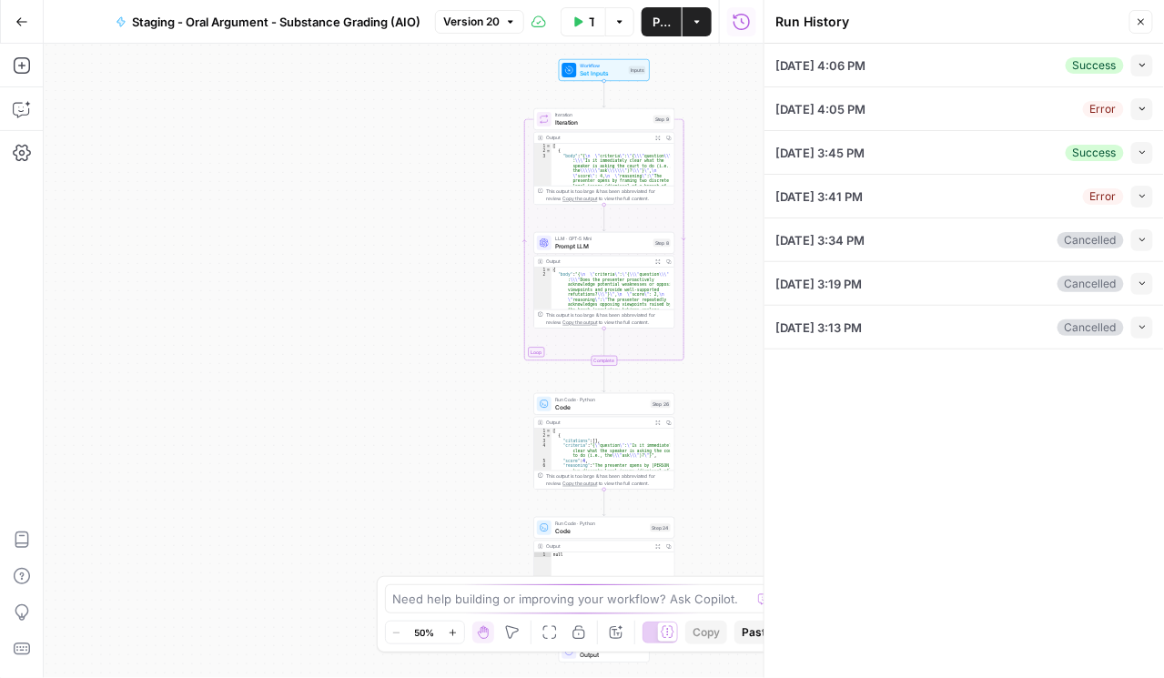
click at [14, 20] on button "Go Back" at bounding box center [21, 21] width 33 height 33
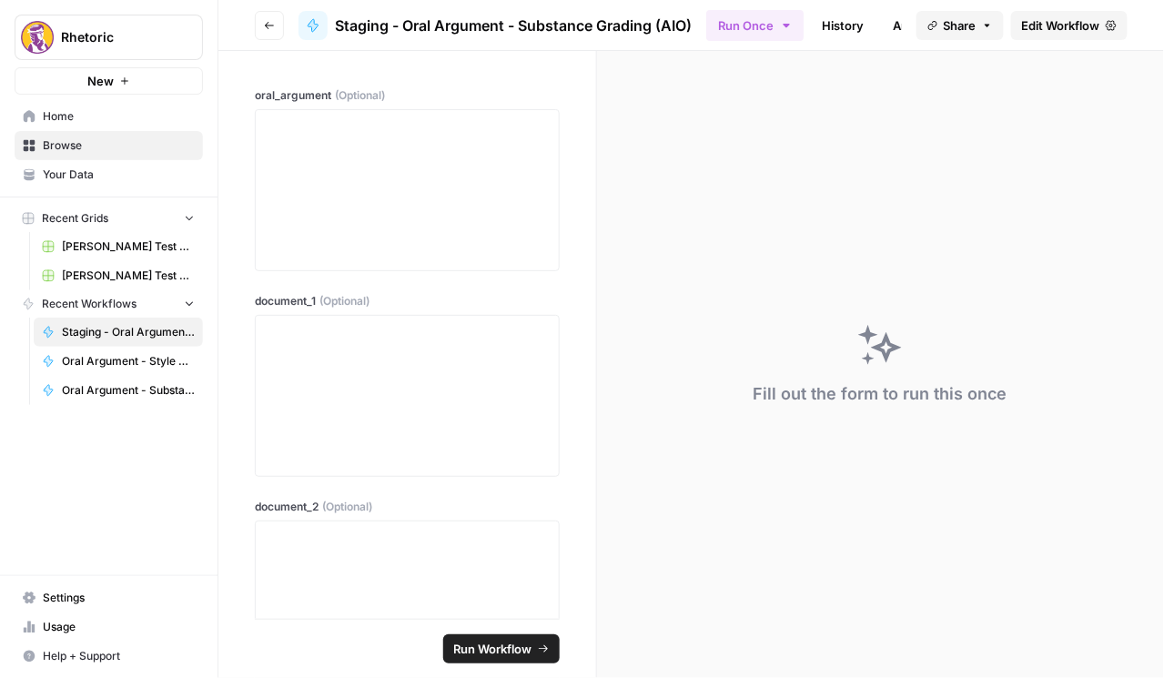
click at [265, 32] on button "Go back" at bounding box center [269, 25] width 29 height 29
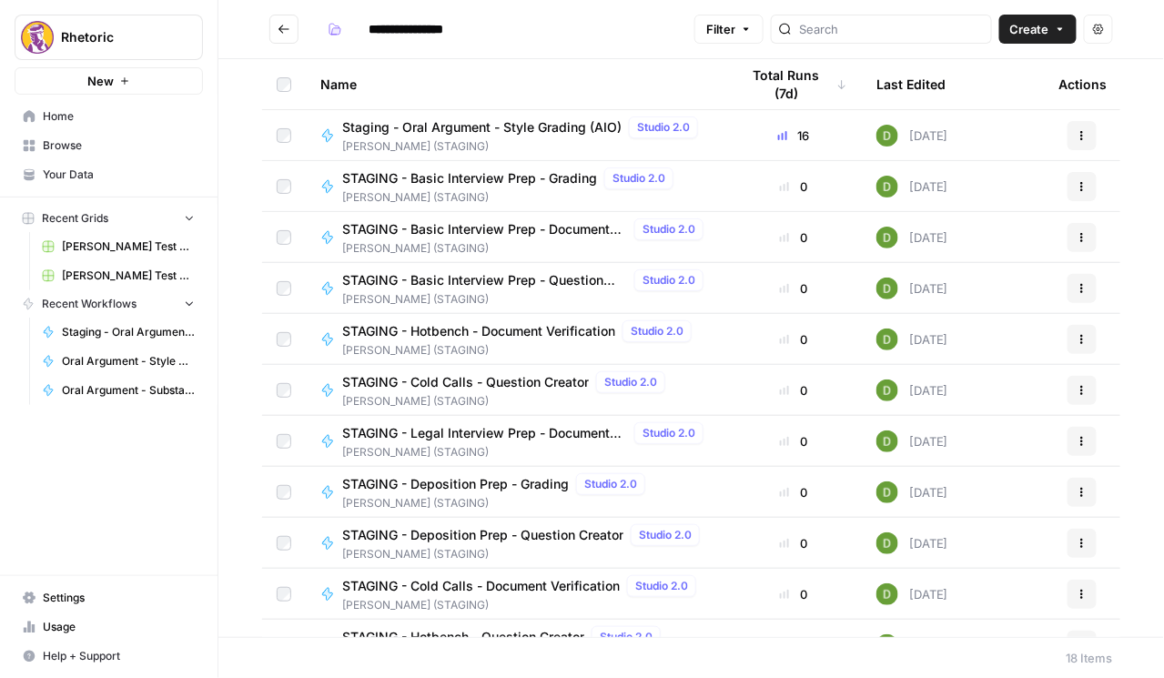
click at [489, 124] on span "Staging - Oral Argument - Style Grading (AIO)" at bounding box center [481, 127] width 279 height 18
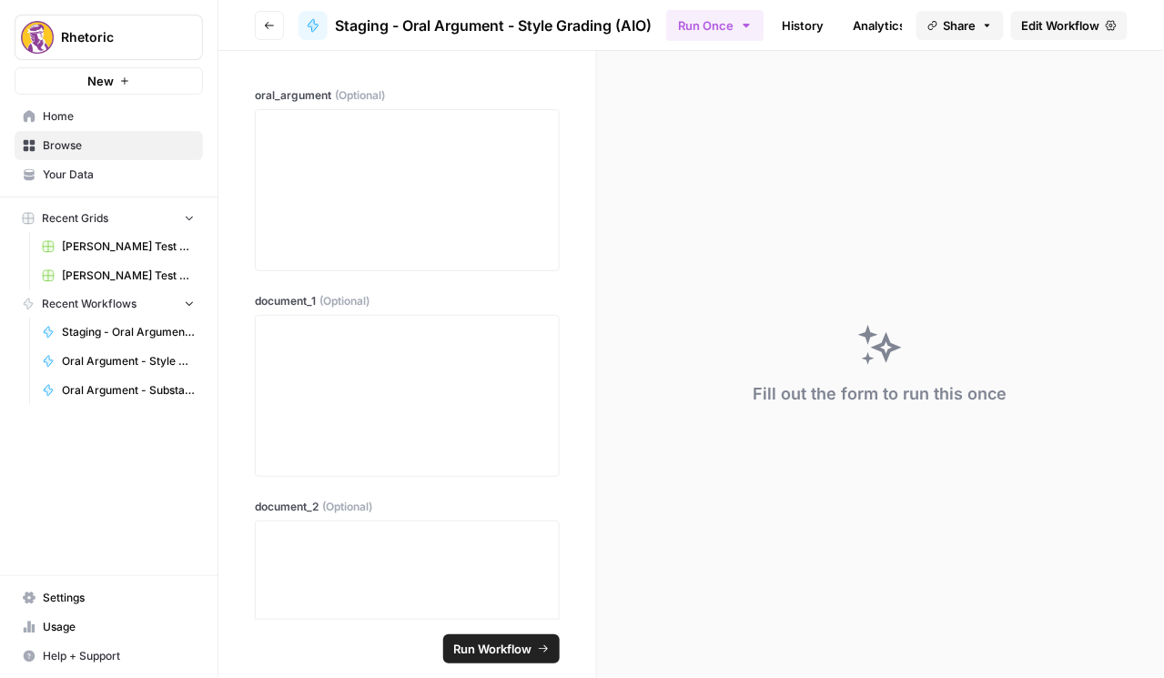
click at [1078, 24] on span "Edit Workflow" at bounding box center [1061, 25] width 78 height 18
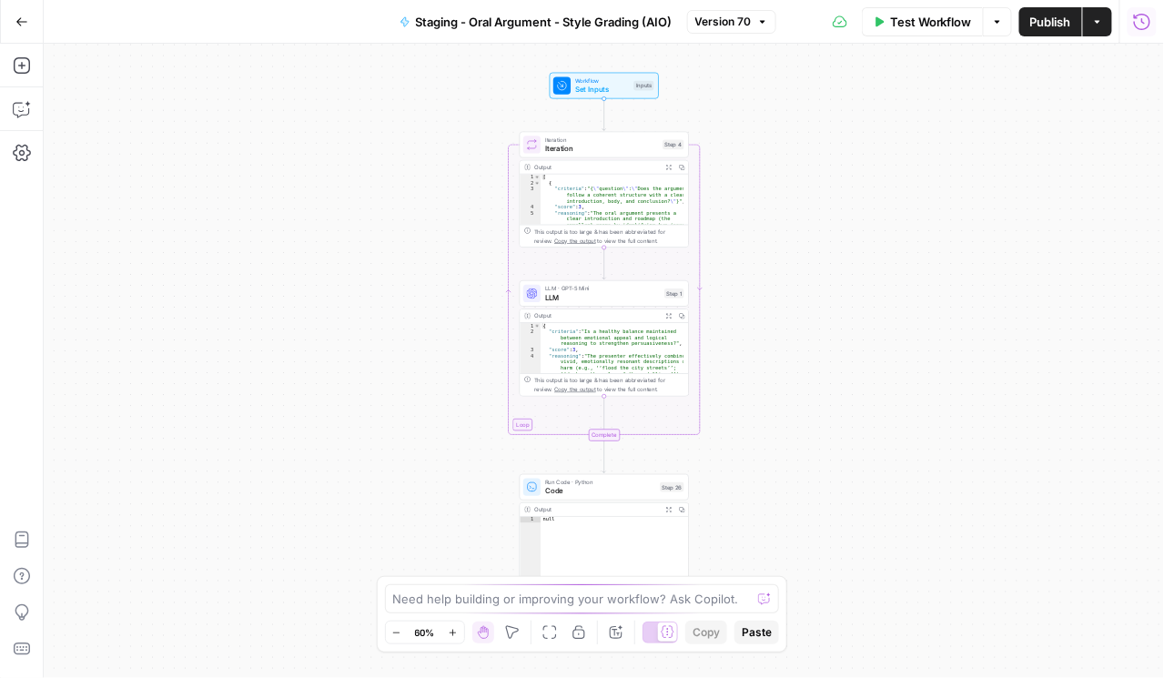
click at [1131, 25] on button "Run History" at bounding box center [1141, 21] width 29 height 29
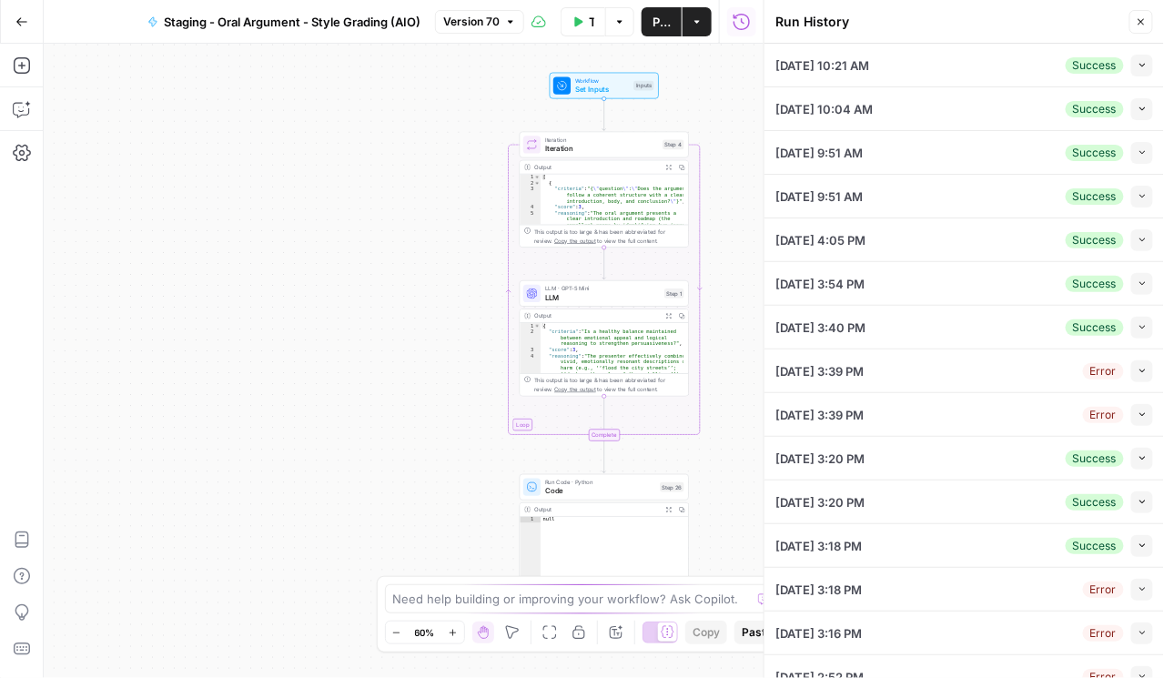
click at [1137, 69] on span "button" at bounding box center [1142, 65] width 10 height 10
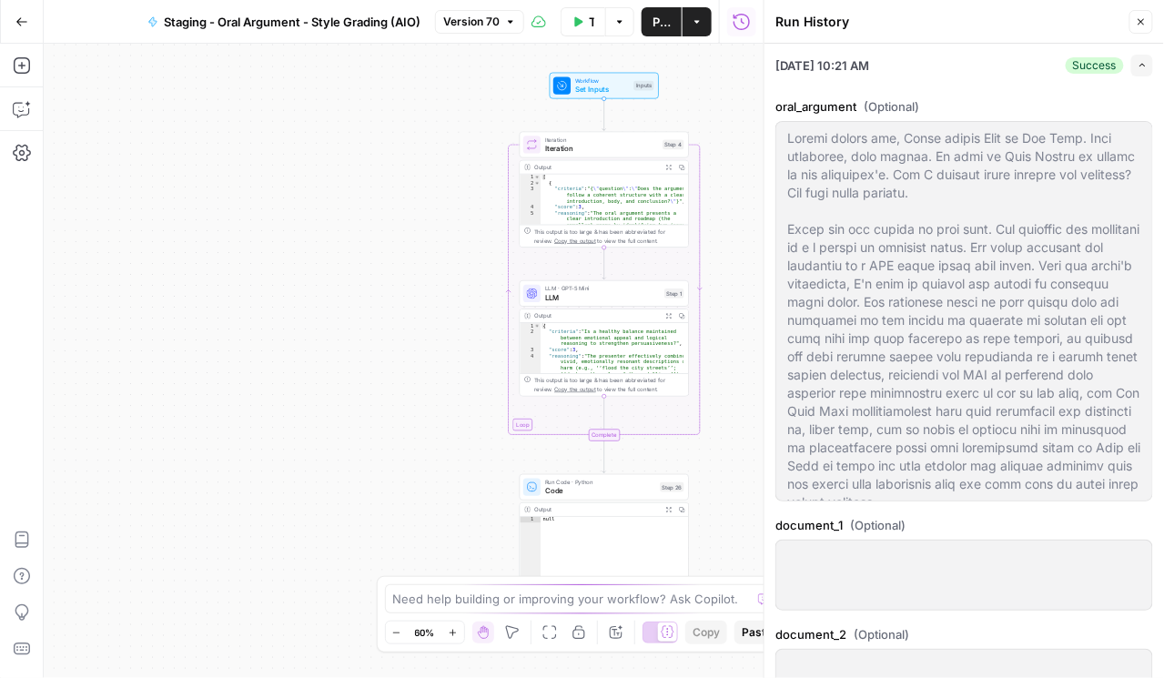
click at [1137, 70] on icon "button" at bounding box center [1142, 65] width 10 height 10
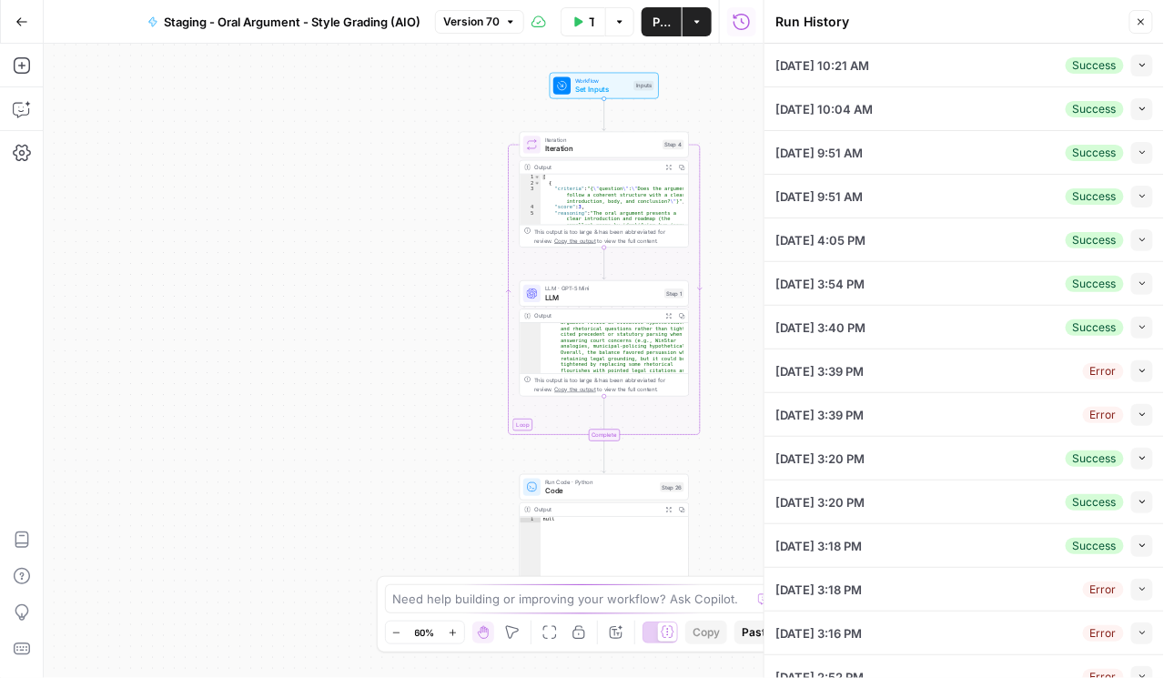
scroll to position [187, 0]
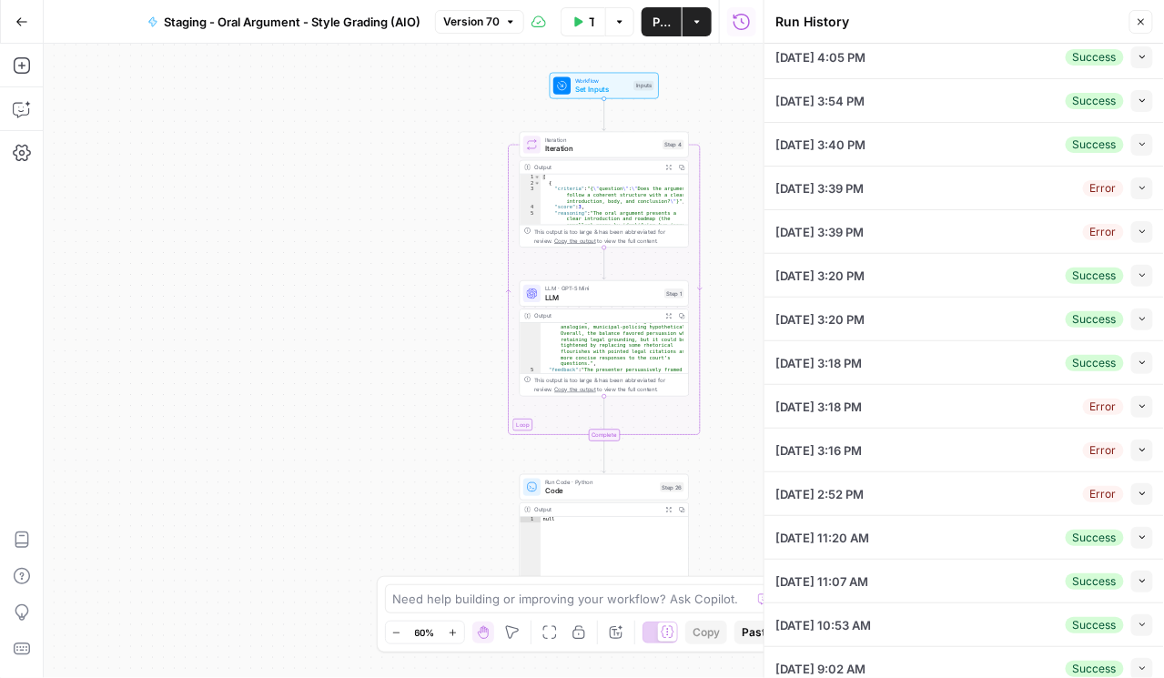
click at [1163, 569] on div "09/23/25 at 10:21 AM Success Collapse oral_argument (Optional) document_1 (Opti…" at bounding box center [963, 361] width 399 height 634
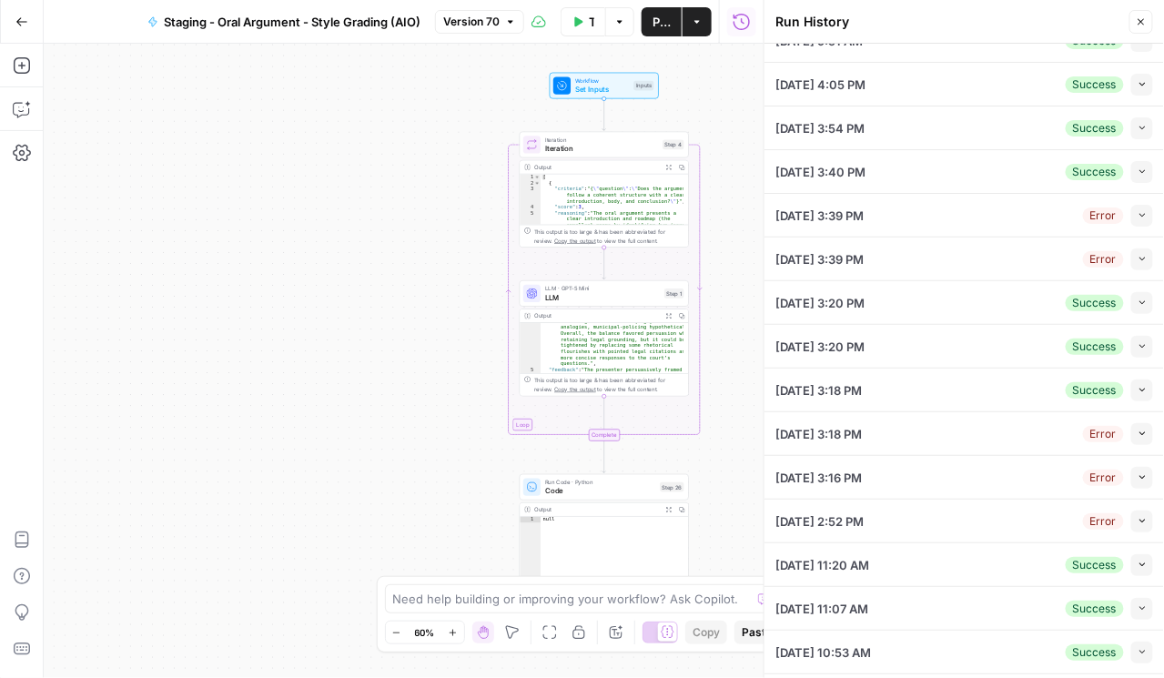
scroll to position [0, 0]
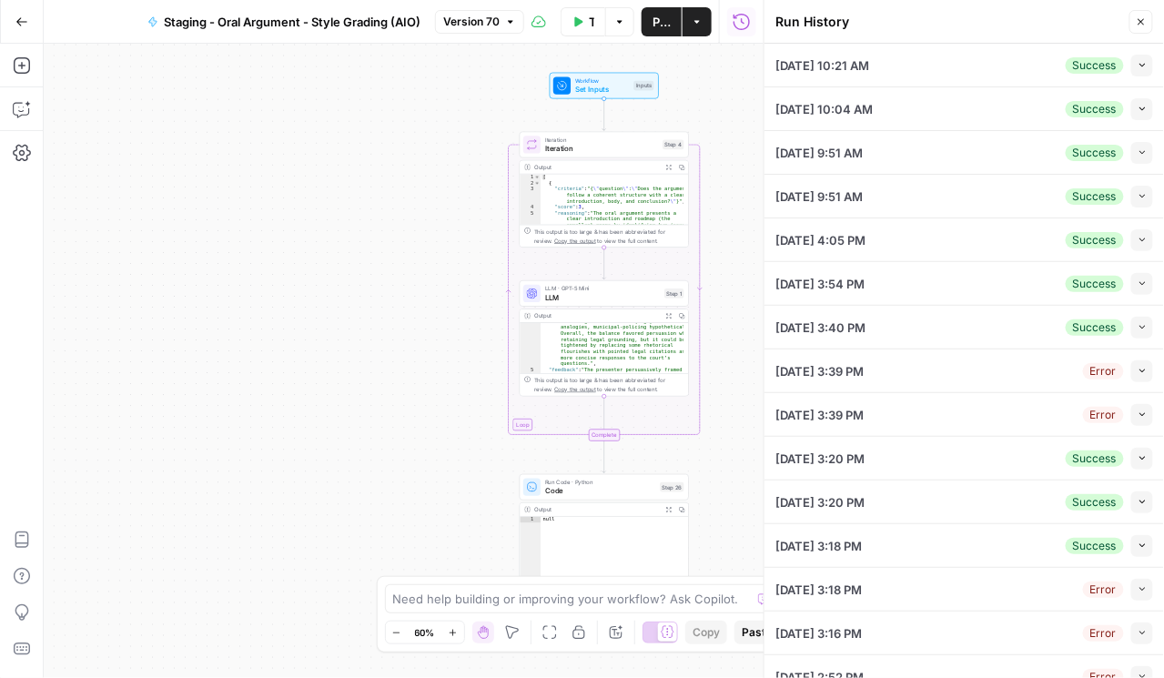
click at [666, 27] on span "Publish" at bounding box center [661, 22] width 18 height 18
click at [352, 652] on div "Workflow Set Inputs Inputs Loop Iteration Iteration Step 4 Output Expand Output…" at bounding box center [404, 361] width 720 height 634
click at [362, 448] on div "Workflow Set Inputs Inputs Loop Iteration Iteration Step 4 Output Expand Output…" at bounding box center [404, 361] width 720 height 634
drag, startPoint x: 250, startPoint y: 660, endPoint x: 263, endPoint y: 650, distance: 15.7
click at [250, 660] on div "Workflow Set Inputs Inputs Loop Iteration Iteration Step 4 Output Expand Output…" at bounding box center [404, 361] width 720 height 634
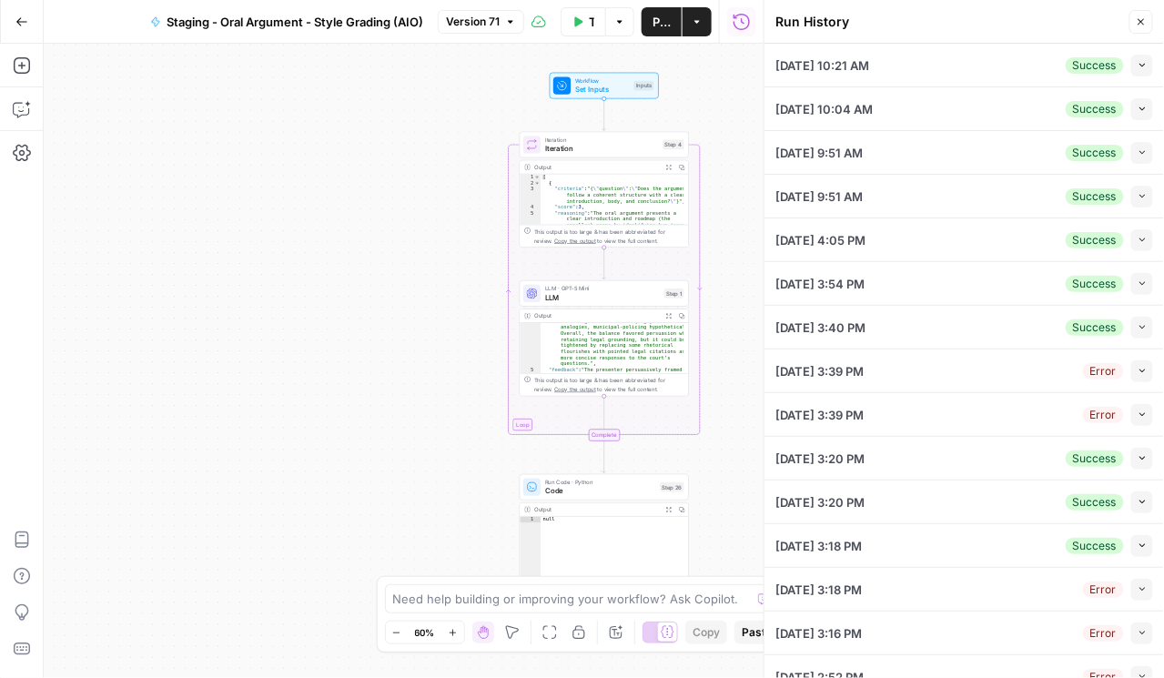
click at [1132, 24] on button "Close" at bounding box center [1141, 22] width 24 height 24
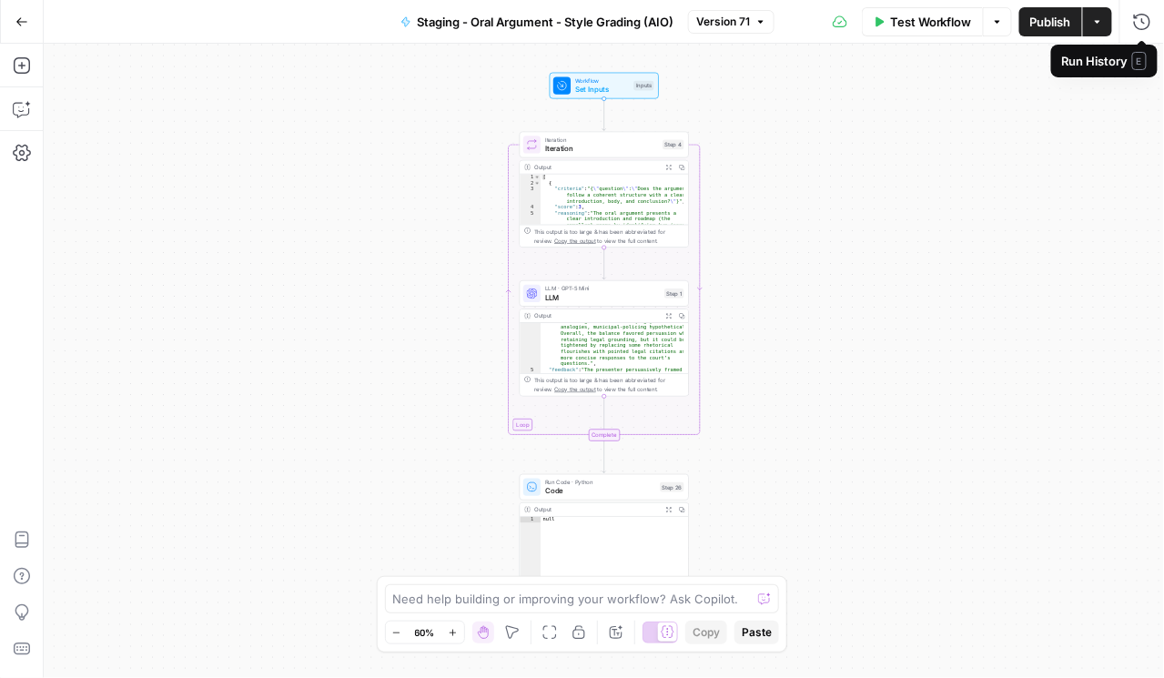
click at [1046, 18] on span "Publish" at bounding box center [1050, 22] width 41 height 18
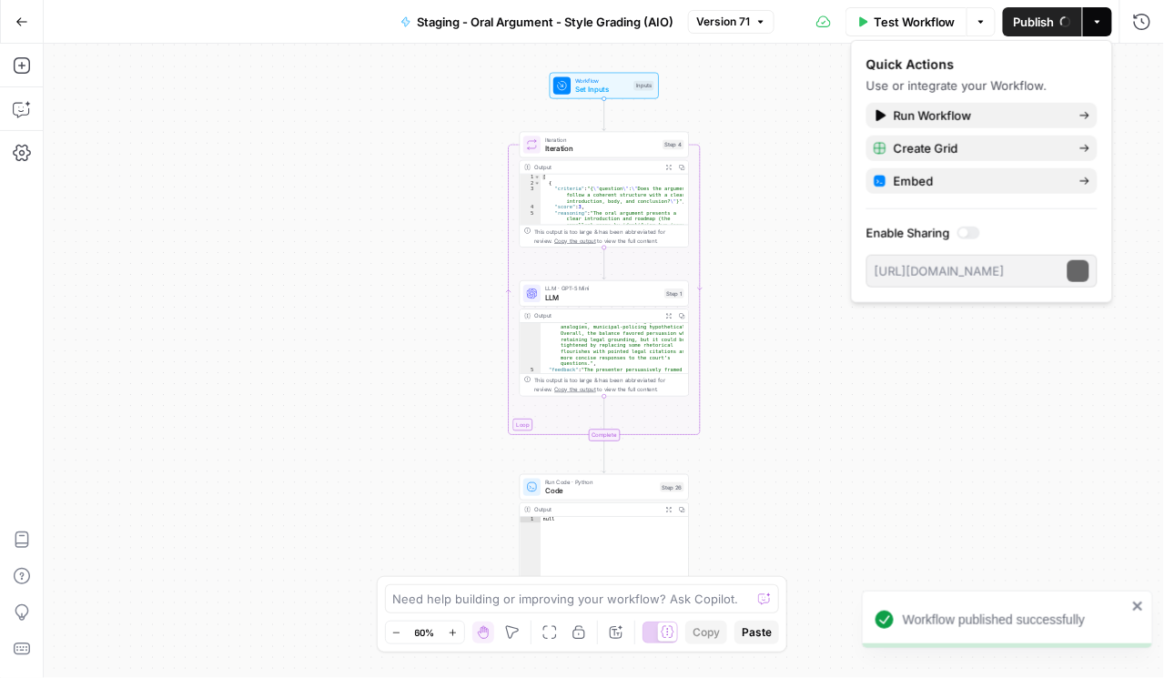
click at [1095, 19] on icon "button" at bounding box center [1097, 21] width 11 height 11
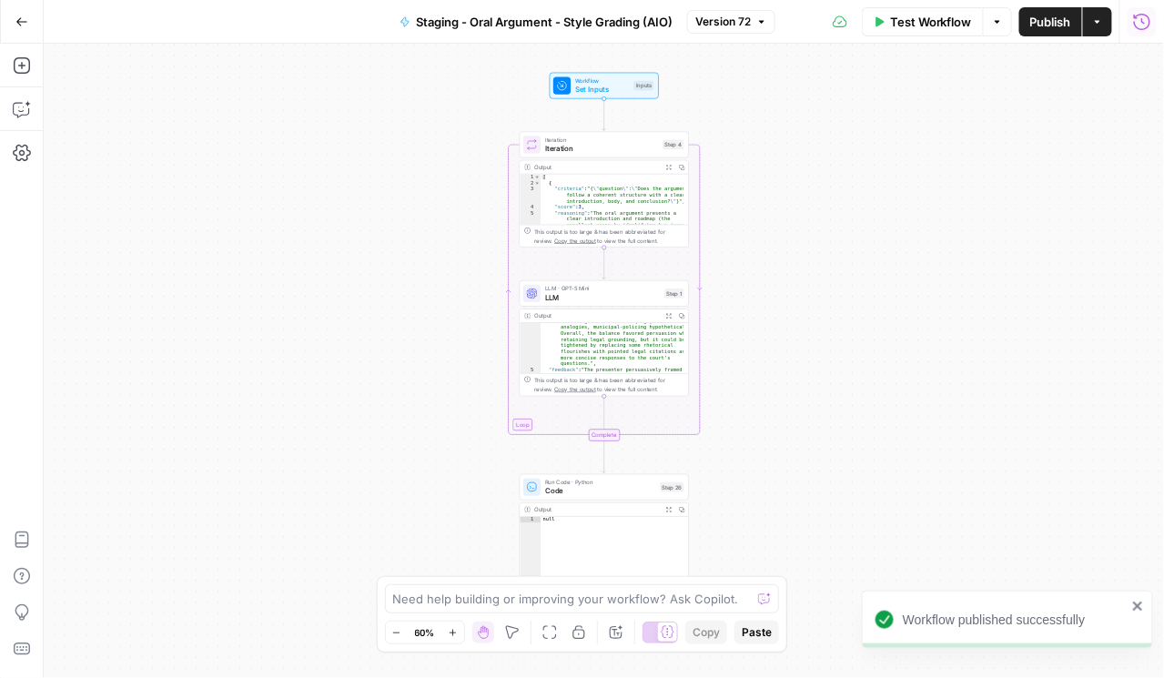
click at [1144, 20] on icon "button" at bounding box center [1142, 22] width 18 height 18
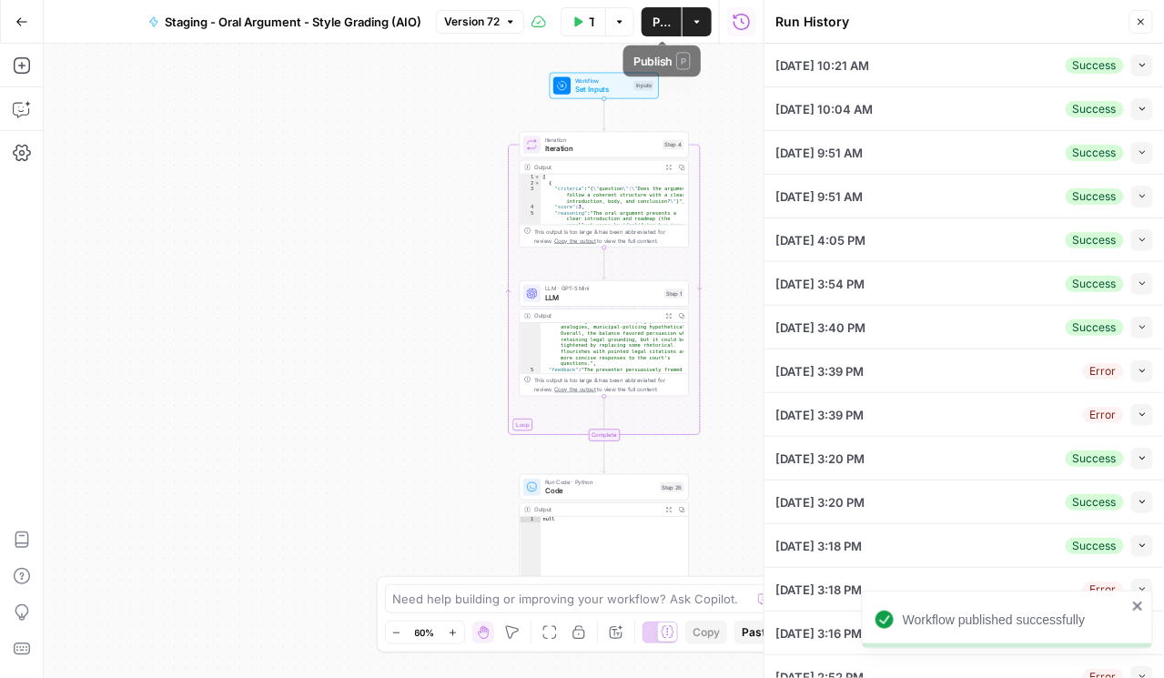
click at [692, 28] on button "Actions" at bounding box center [696, 21] width 29 height 29
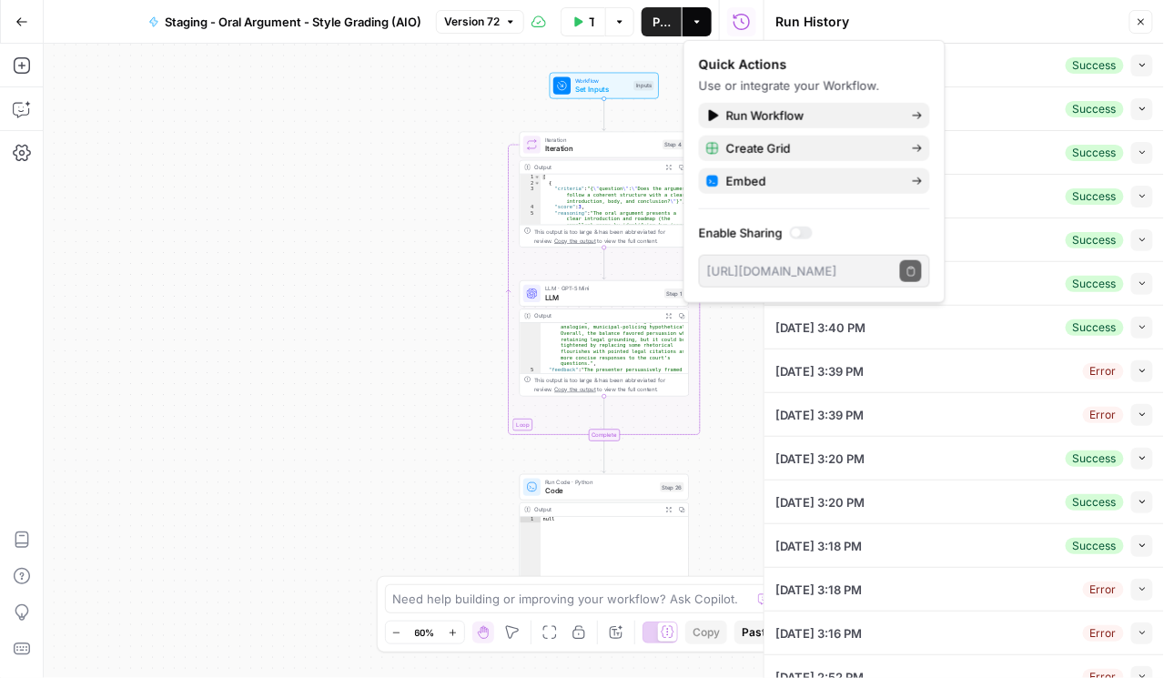
click at [933, 235] on div "Quick Actions Use or integrate your Workflow. Run Workflow Create Grid Embed En…" at bounding box center [814, 171] width 262 height 263
click at [808, 227] on div at bounding box center [801, 233] width 23 height 13
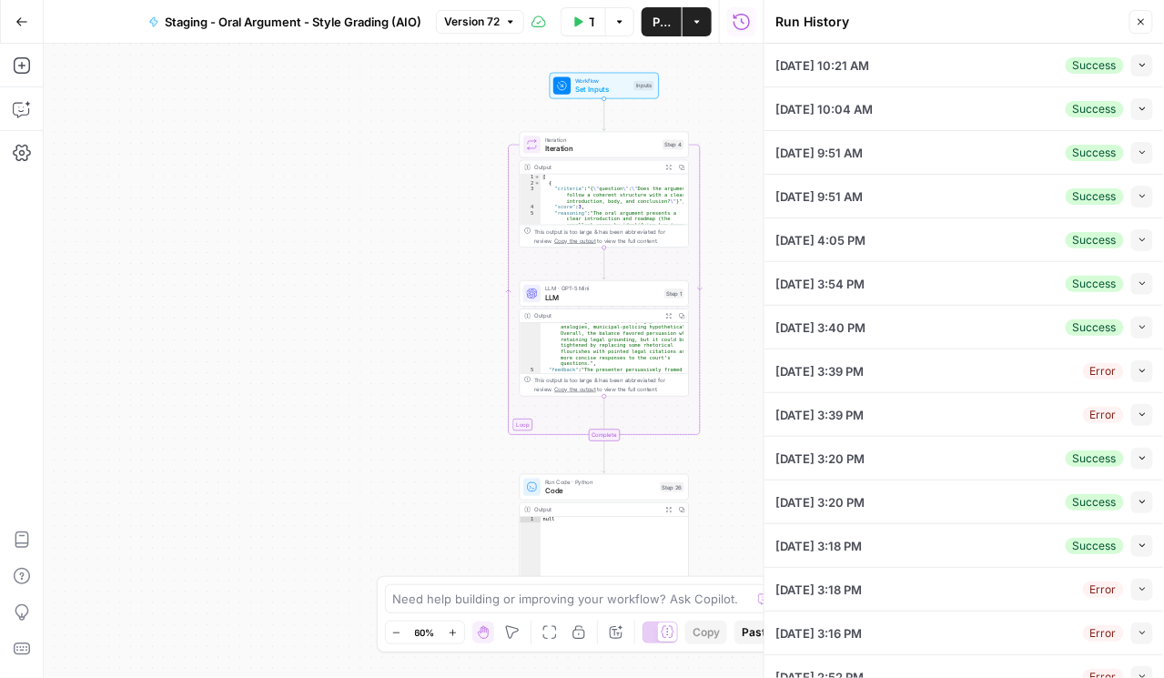
click at [651, 23] on button "Publish" at bounding box center [661, 21] width 40 height 29
click at [314, 667] on div "Workflow Set Inputs Inputs Loop Iteration Iteration Step 4 Output Expand Output…" at bounding box center [404, 361] width 720 height 634
click at [1137, 64] on icon "button" at bounding box center [1142, 65] width 10 height 10
type textarea "Number twenty two, Singh versus City of New York. Good afternoon, your honors. …"
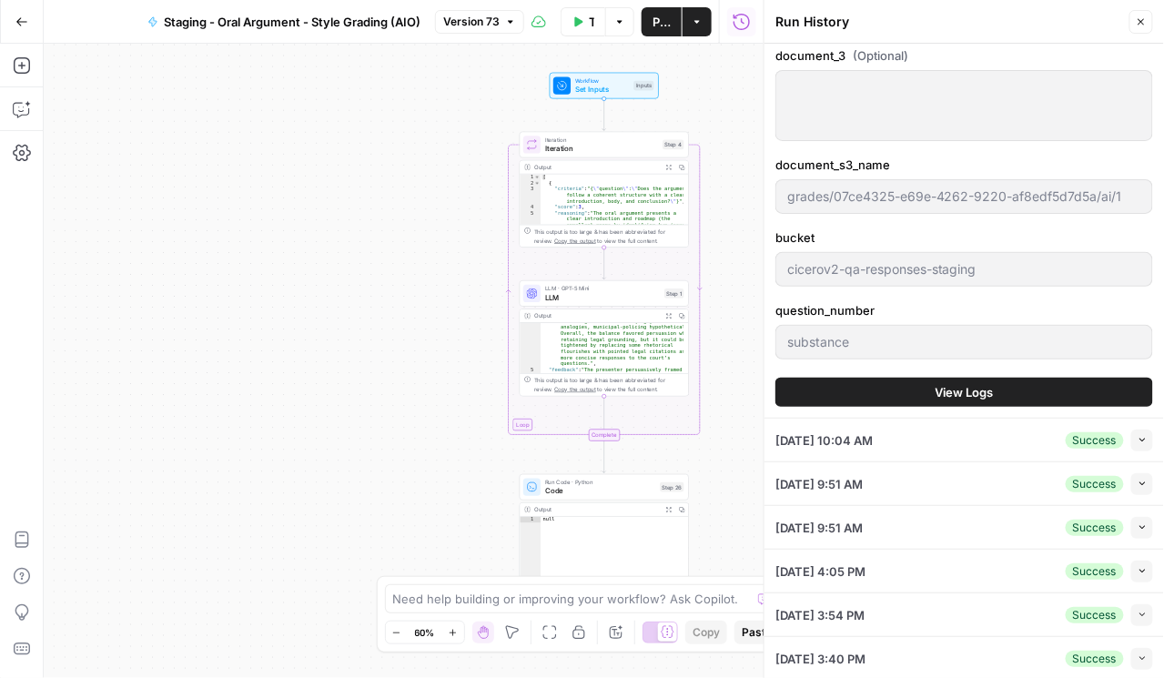
scroll to position [675, 0]
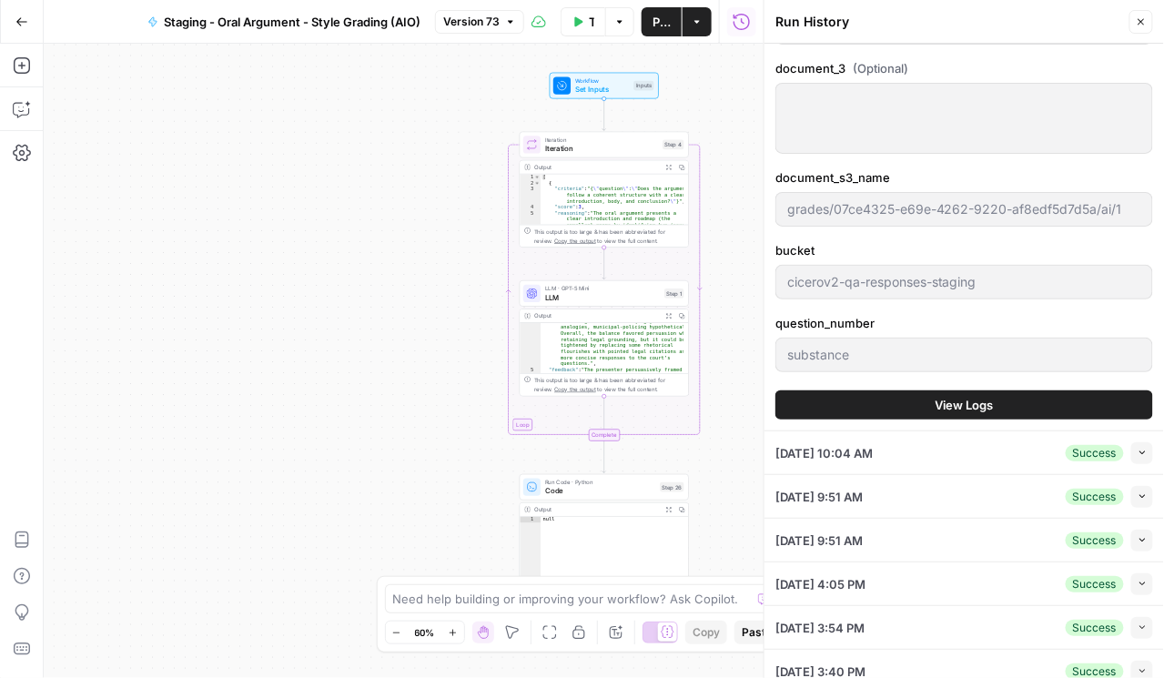
click at [263, 649] on div "Workflow Set Inputs Inputs Loop Iteration Iteration Step 4 Output Expand Output…" at bounding box center [404, 361] width 720 height 634
click at [1140, 22] on icon "button" at bounding box center [1140, 21] width 11 height 11
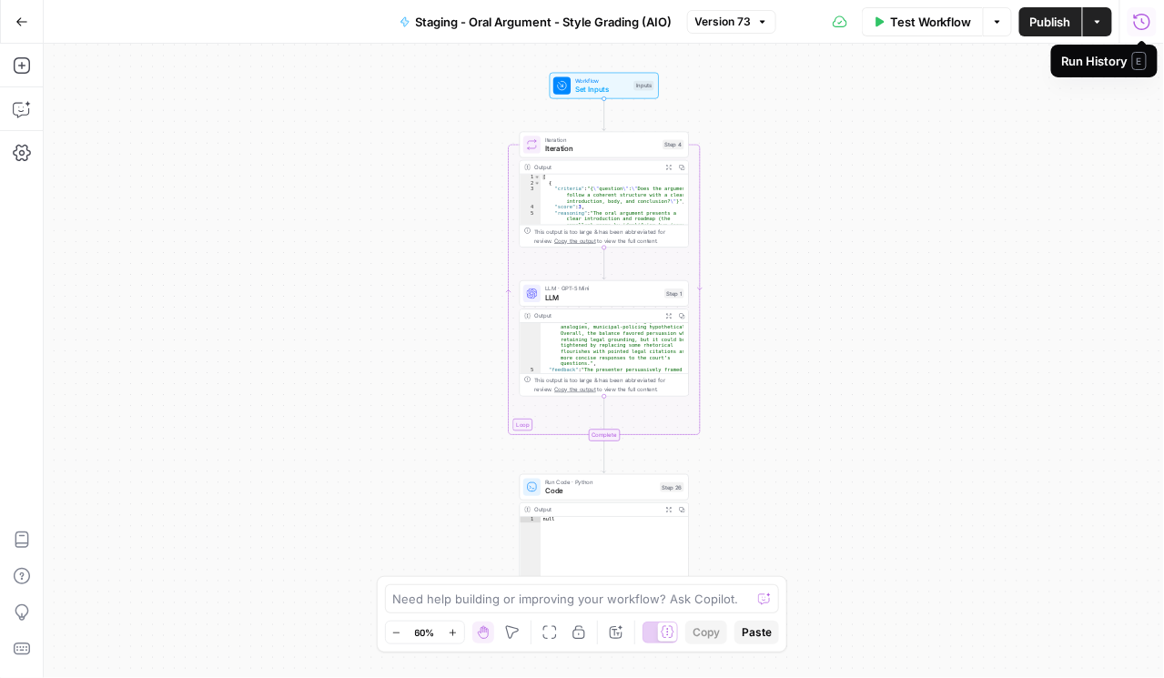
click at [1141, 22] on icon "button" at bounding box center [1142, 22] width 18 height 18
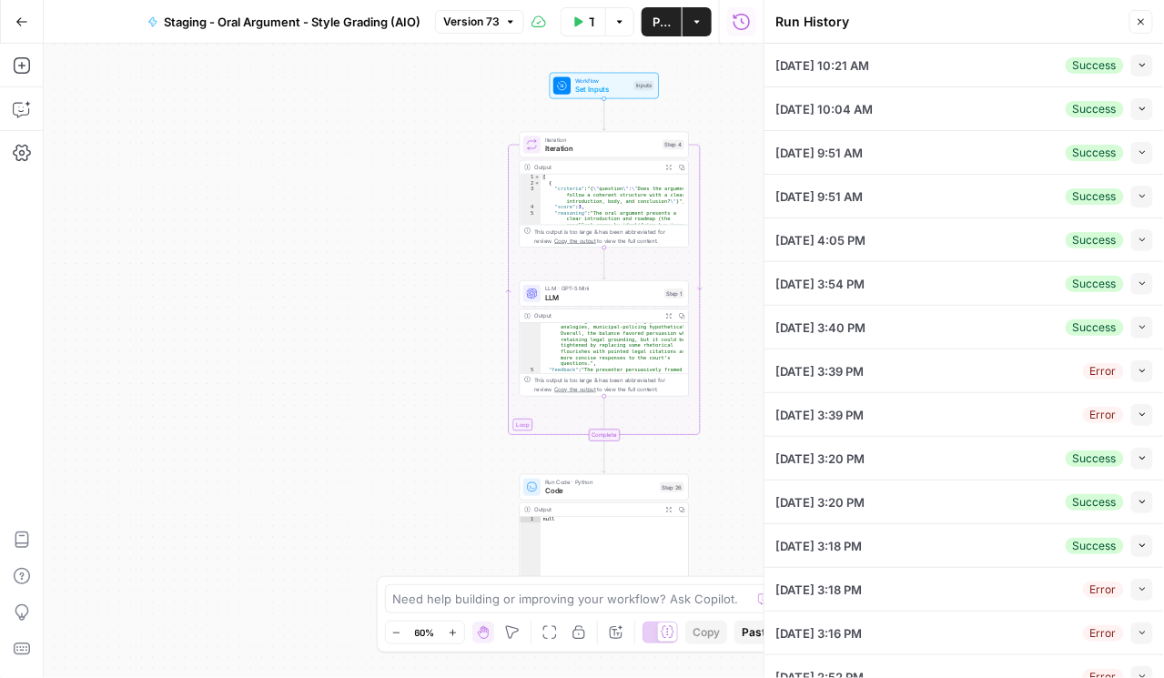
click at [1137, 67] on icon "button" at bounding box center [1142, 65] width 10 height 10
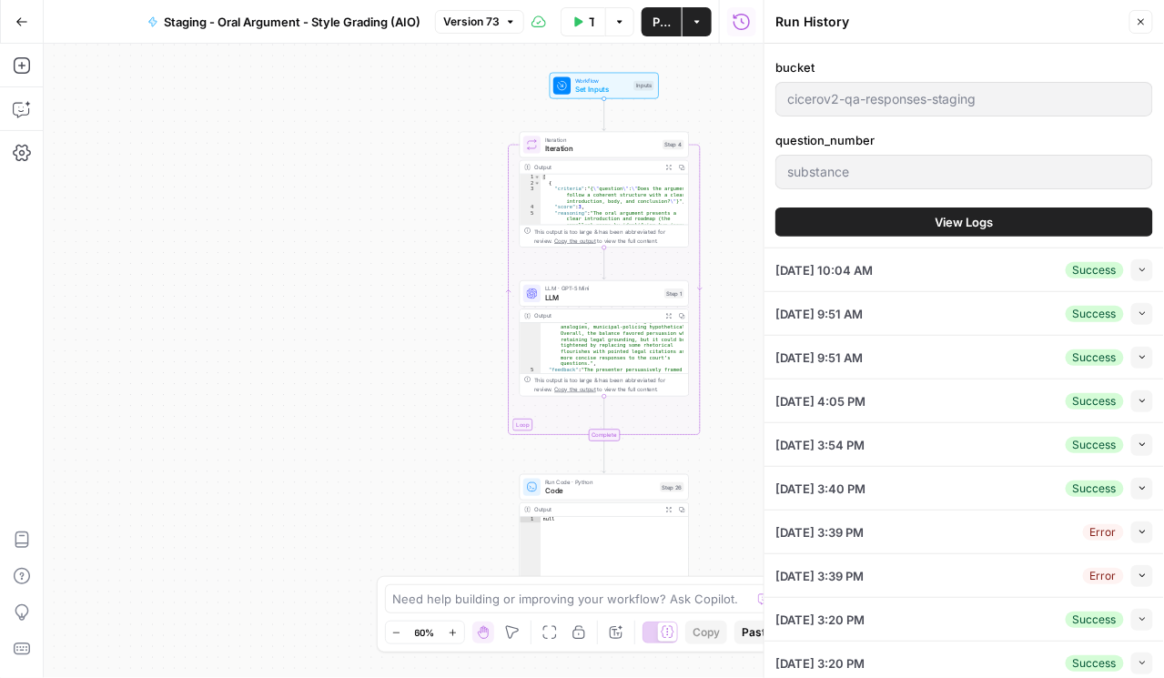
scroll to position [728, 0]
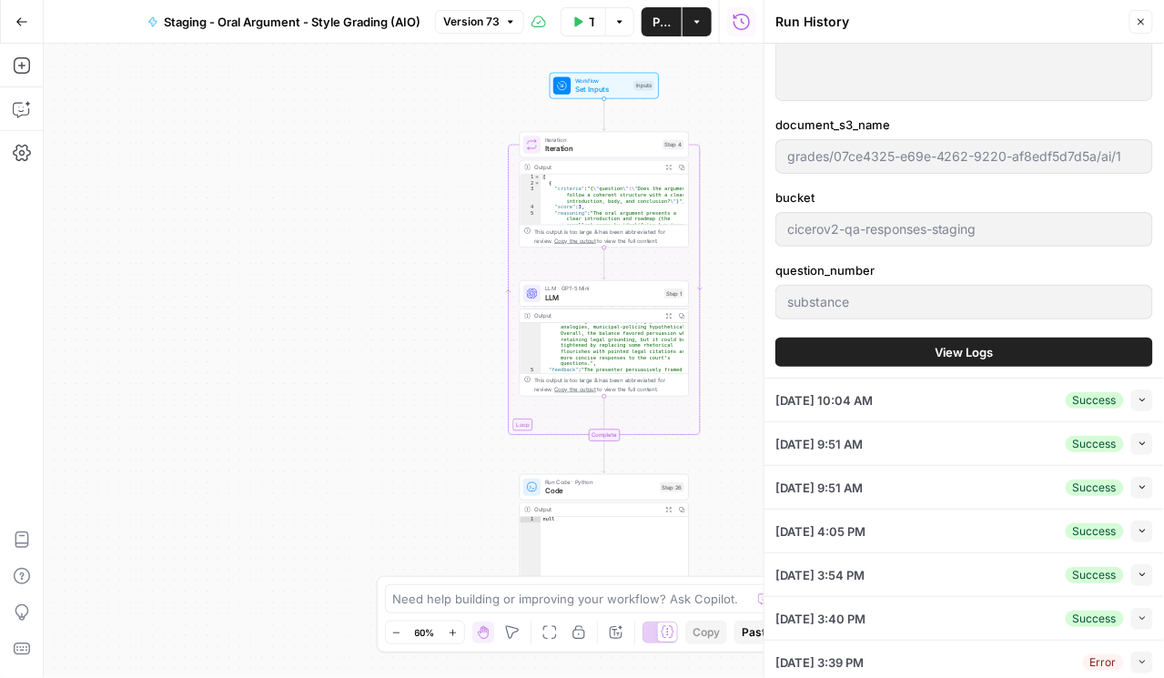
click at [978, 343] on span "View Logs" at bounding box center [964, 352] width 58 height 18
